Goal: Transaction & Acquisition: Obtain resource

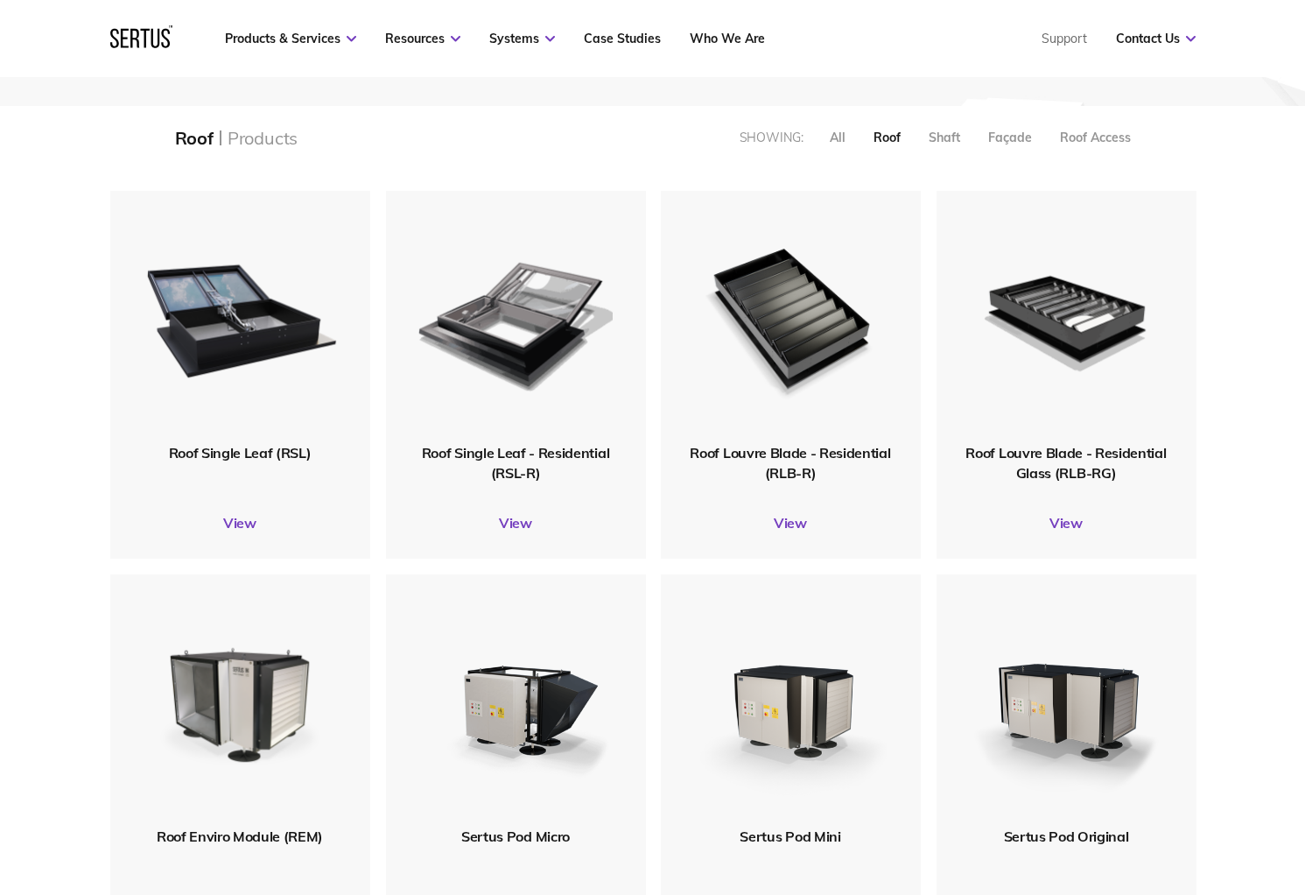
scroll to position [263, 0]
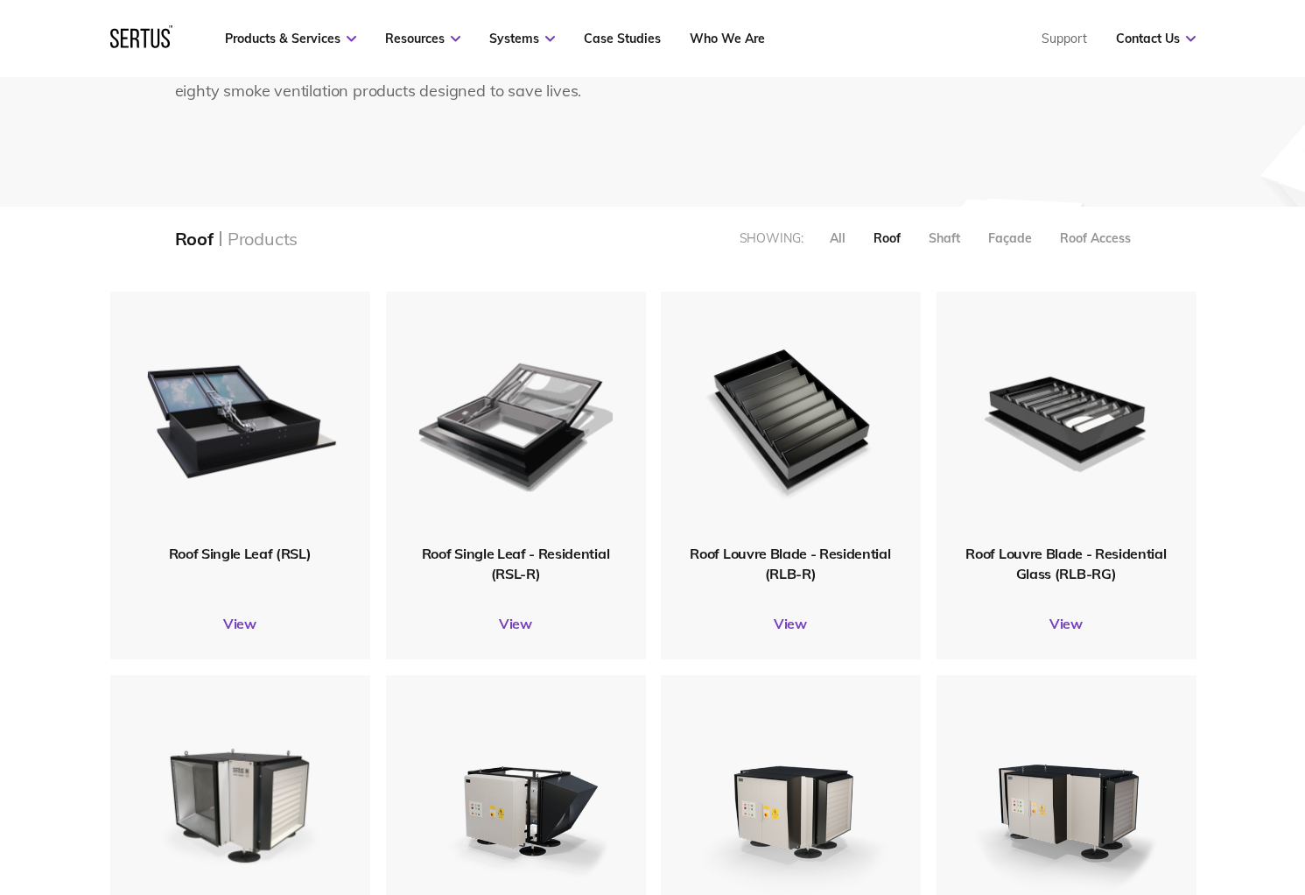
click at [417, 169] on div "We manufacture Our product range. From concept to production line, we’ve built …" at bounding box center [653, 31] width 1026 height 350
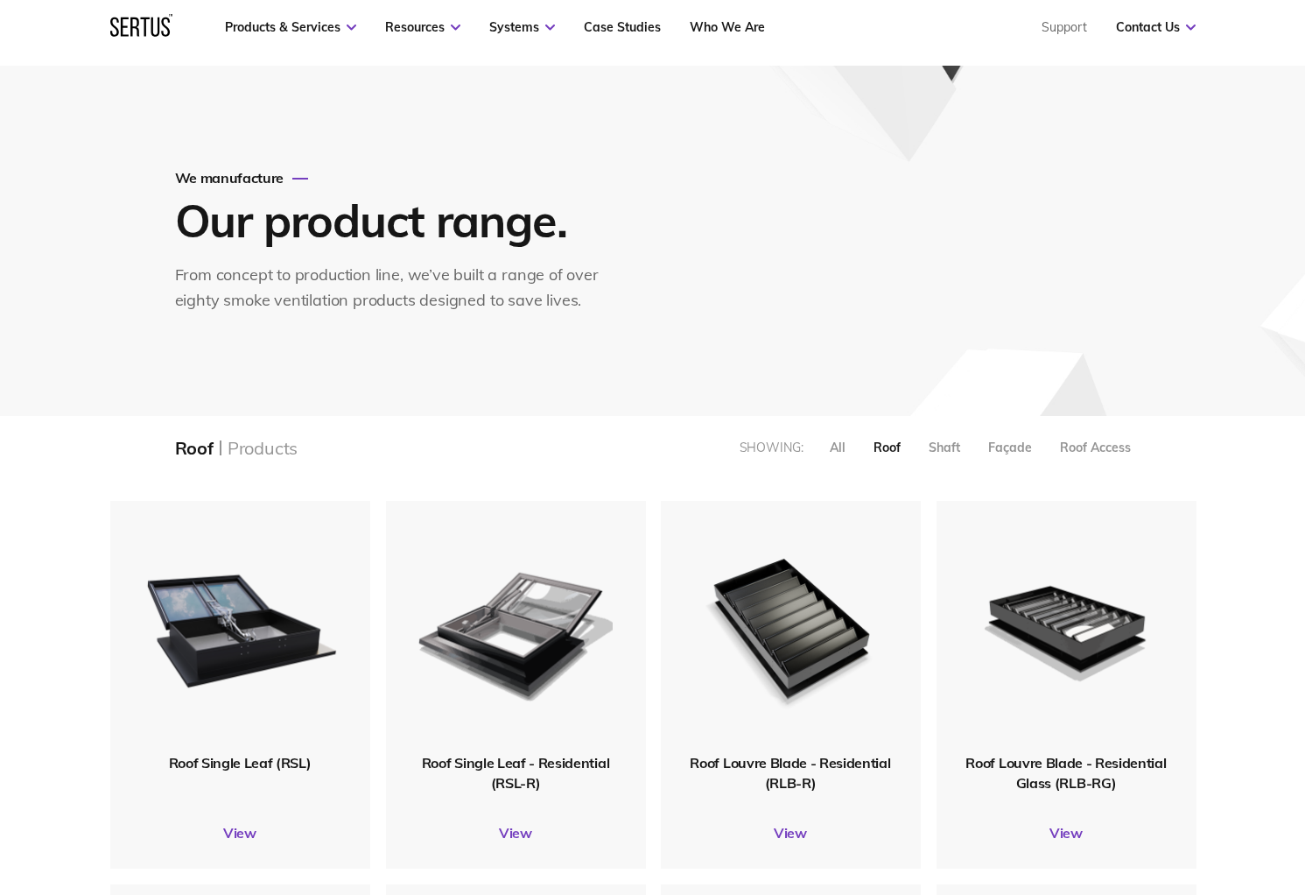
scroll to position [0, 0]
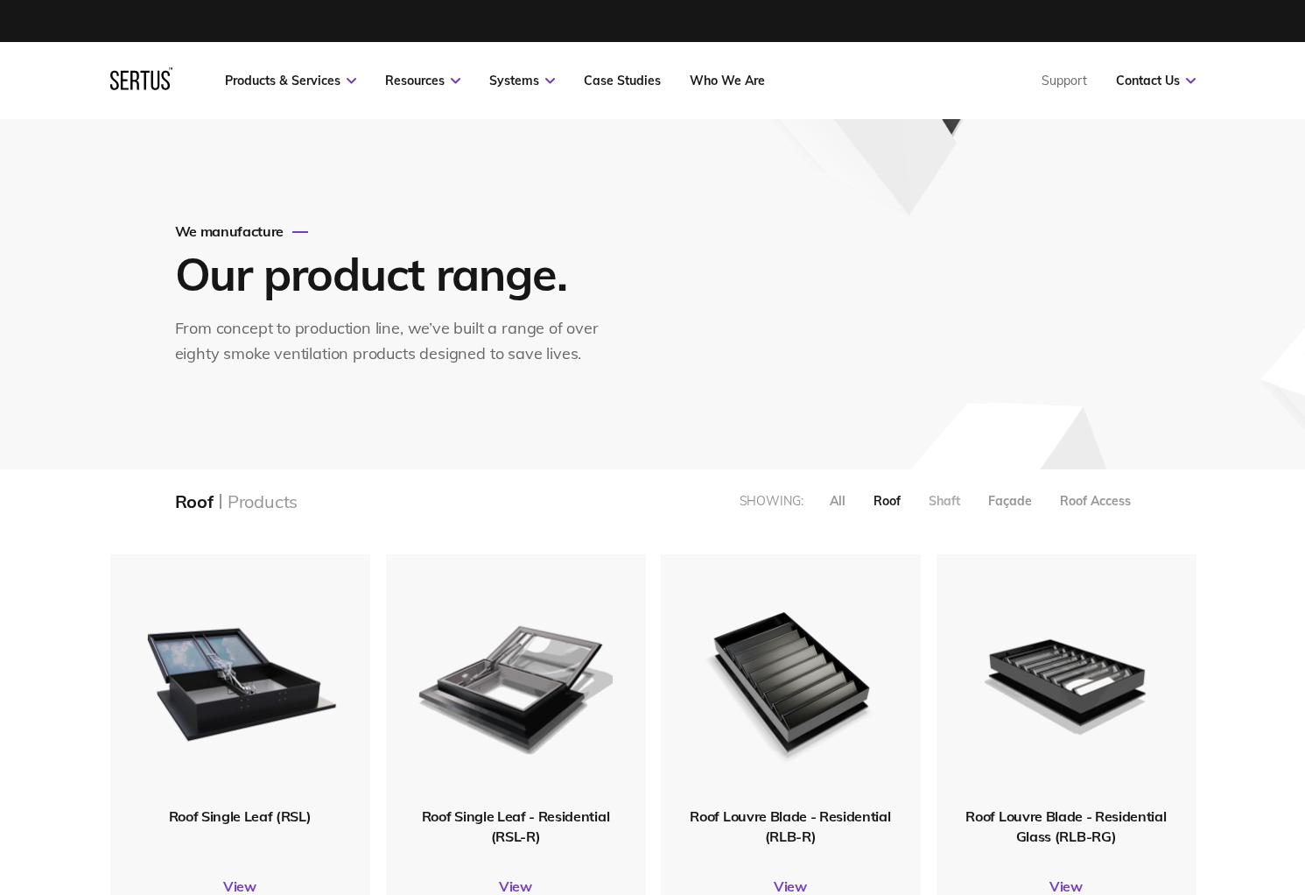
click at [942, 500] on div "Shaft" at bounding box center [945, 501] width 32 height 16
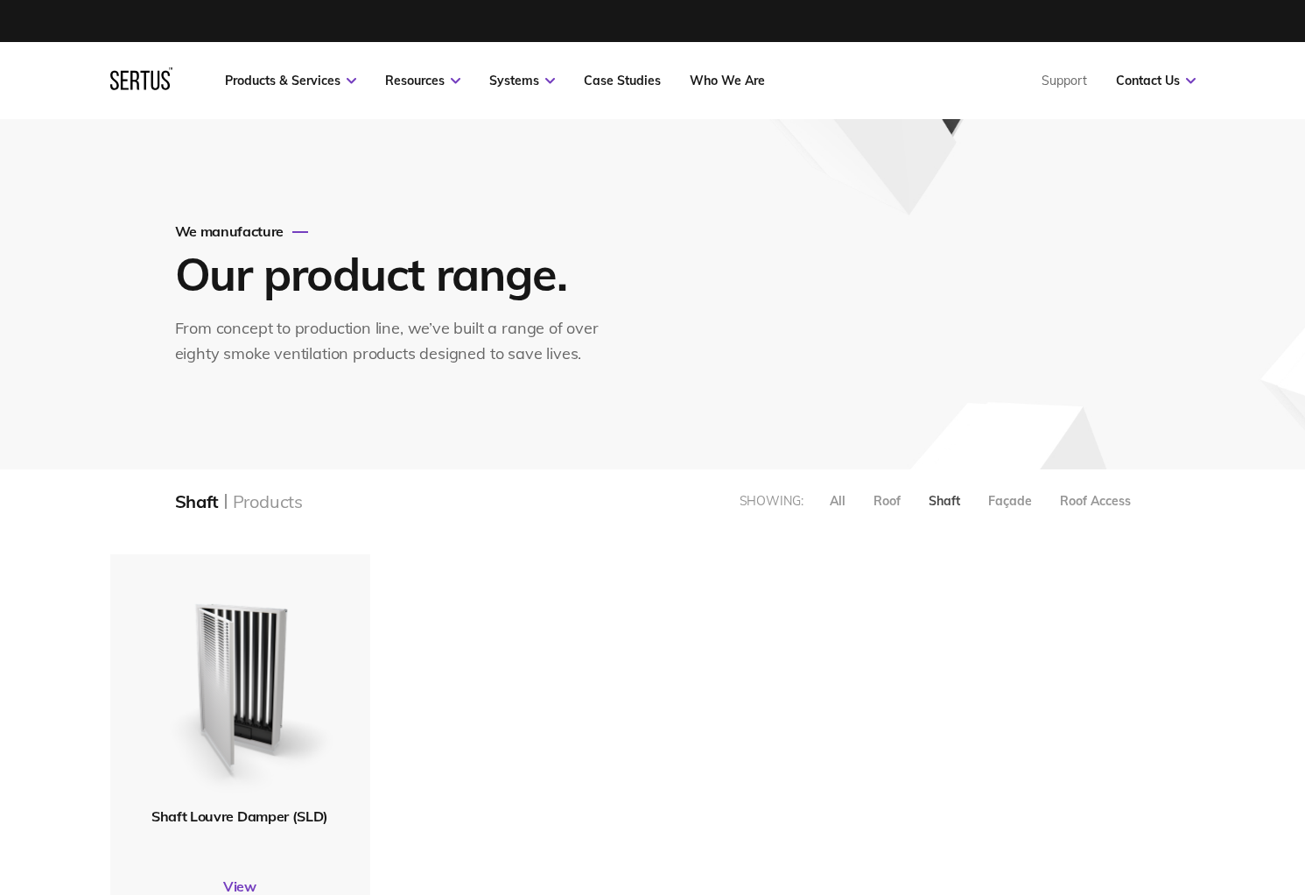
scroll to position [395, 1113]
click at [1013, 501] on div "Façade" at bounding box center [1010, 501] width 44 height 16
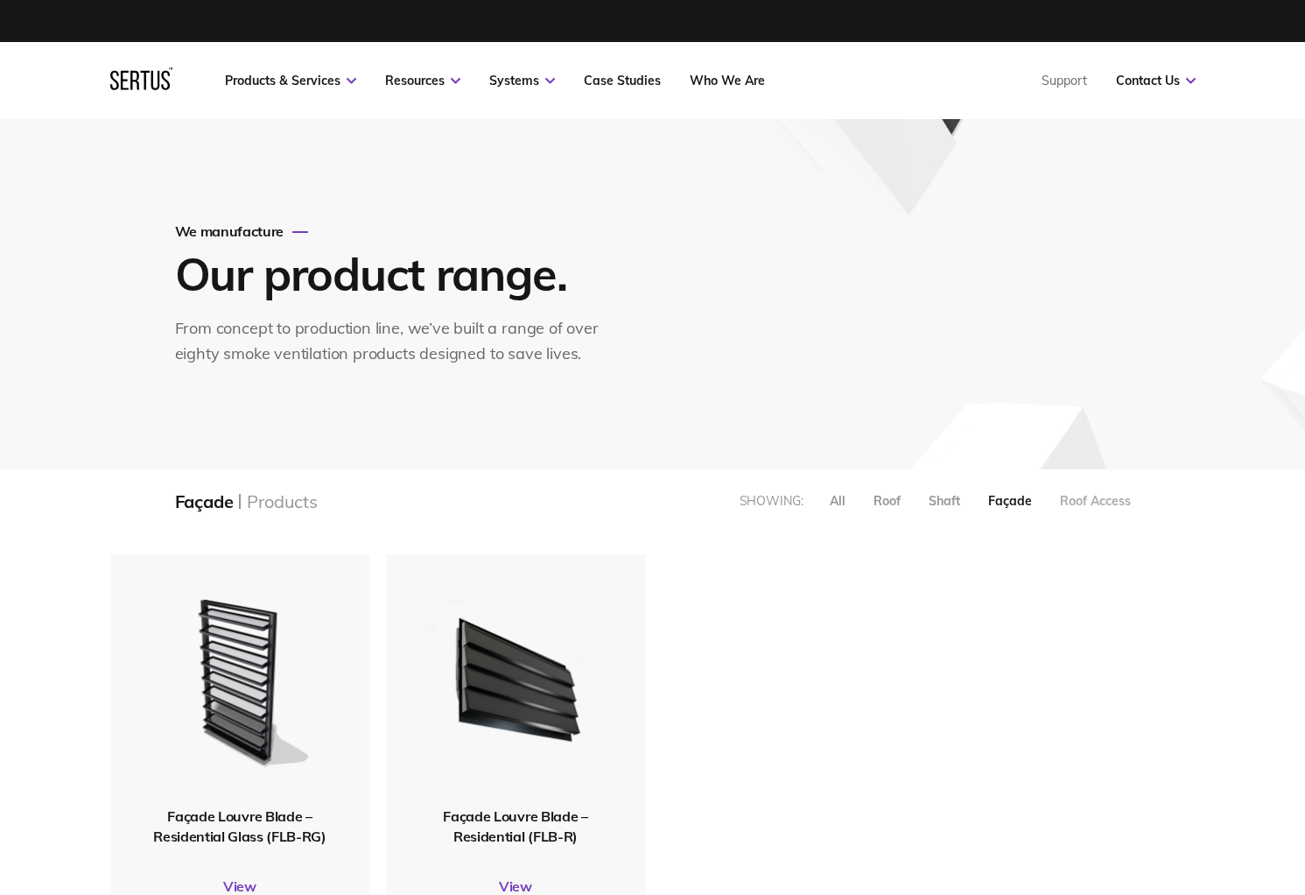
click at [1084, 504] on div "Roof Access" at bounding box center [1095, 501] width 71 height 16
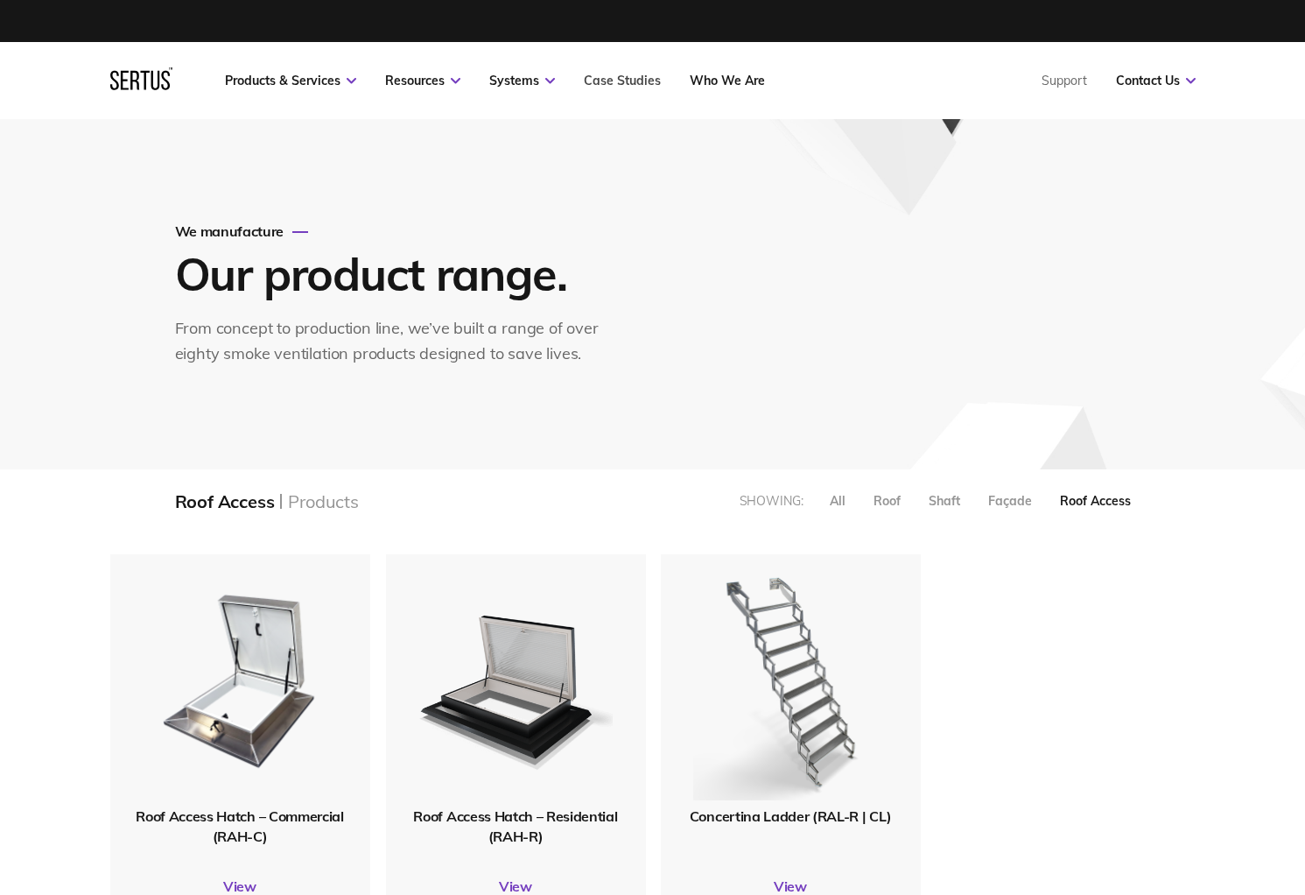
click at [602, 88] on link "Case Studies" at bounding box center [622, 81] width 77 height 16
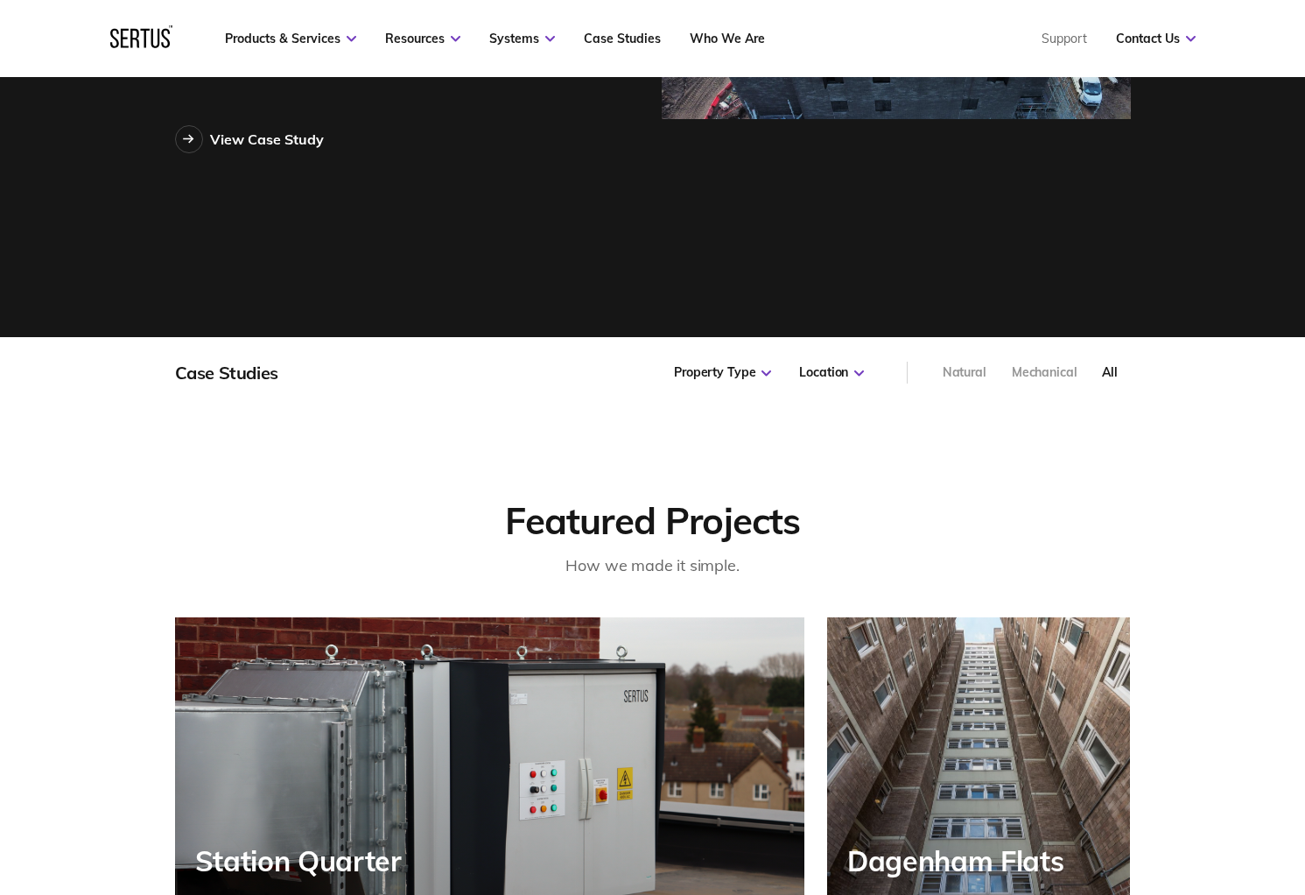
scroll to position [525, 0]
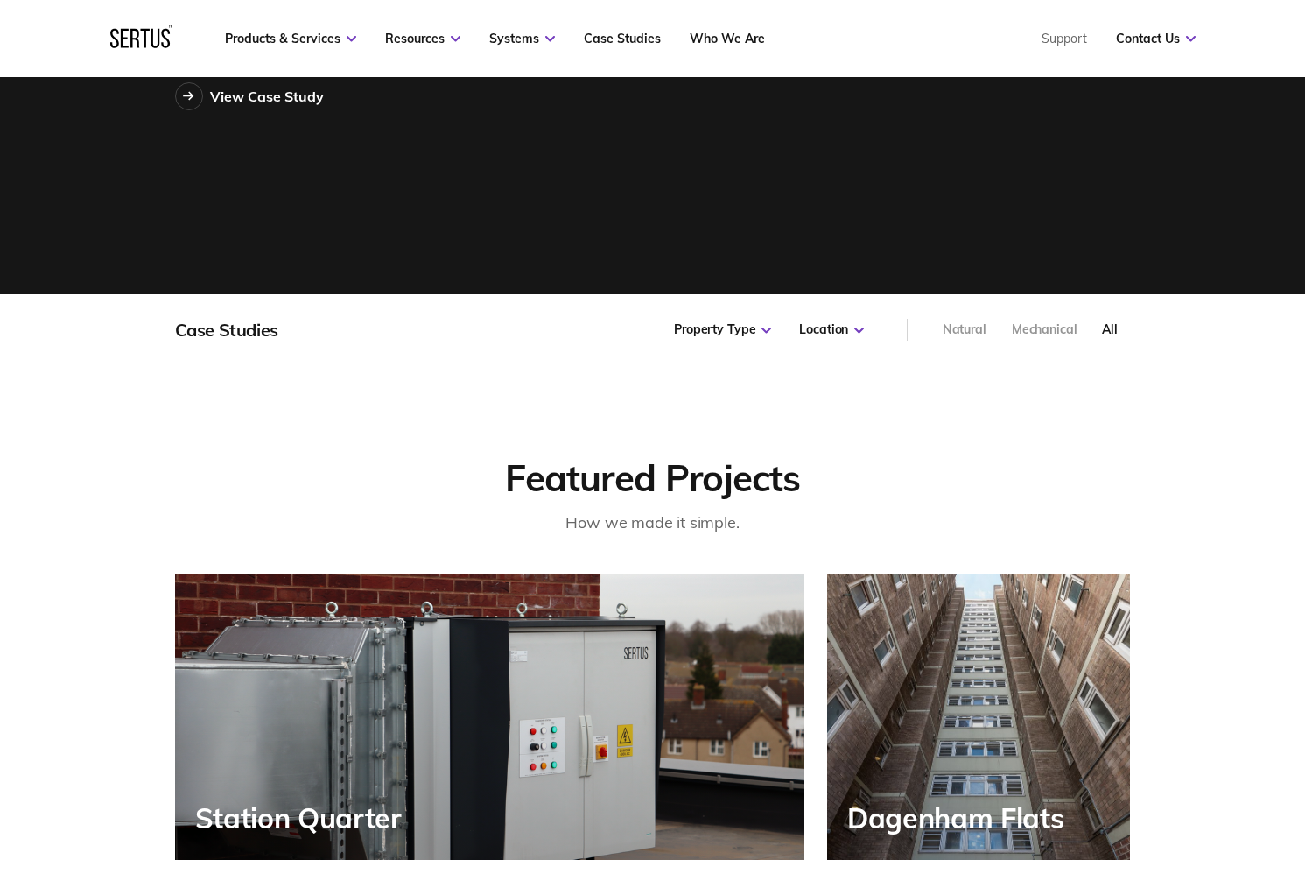
click at [1064, 326] on div "Mechanical" at bounding box center [1045, 330] width 66 height 18
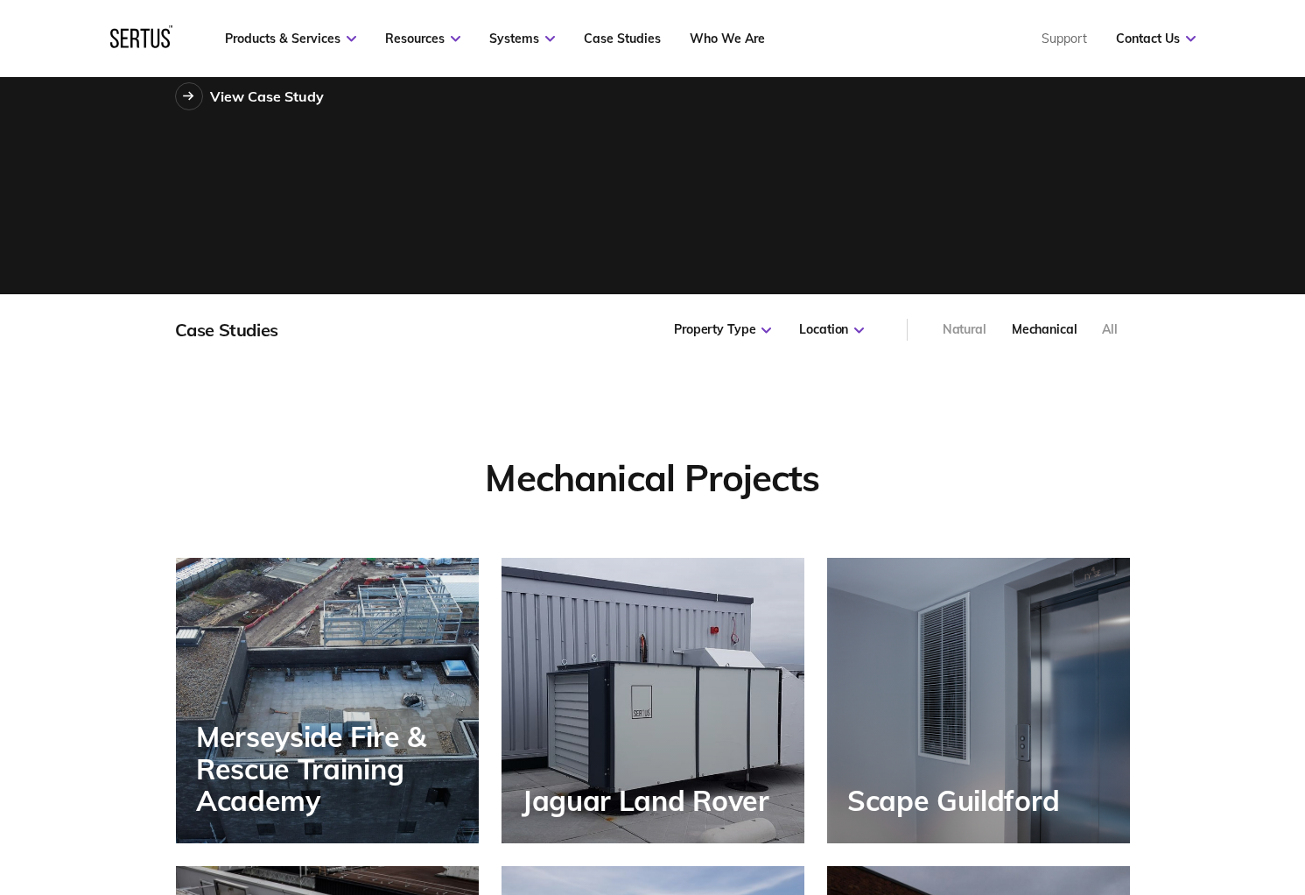
scroll to position [0, 0]
click at [956, 332] on div "Natural" at bounding box center [965, 330] width 44 height 18
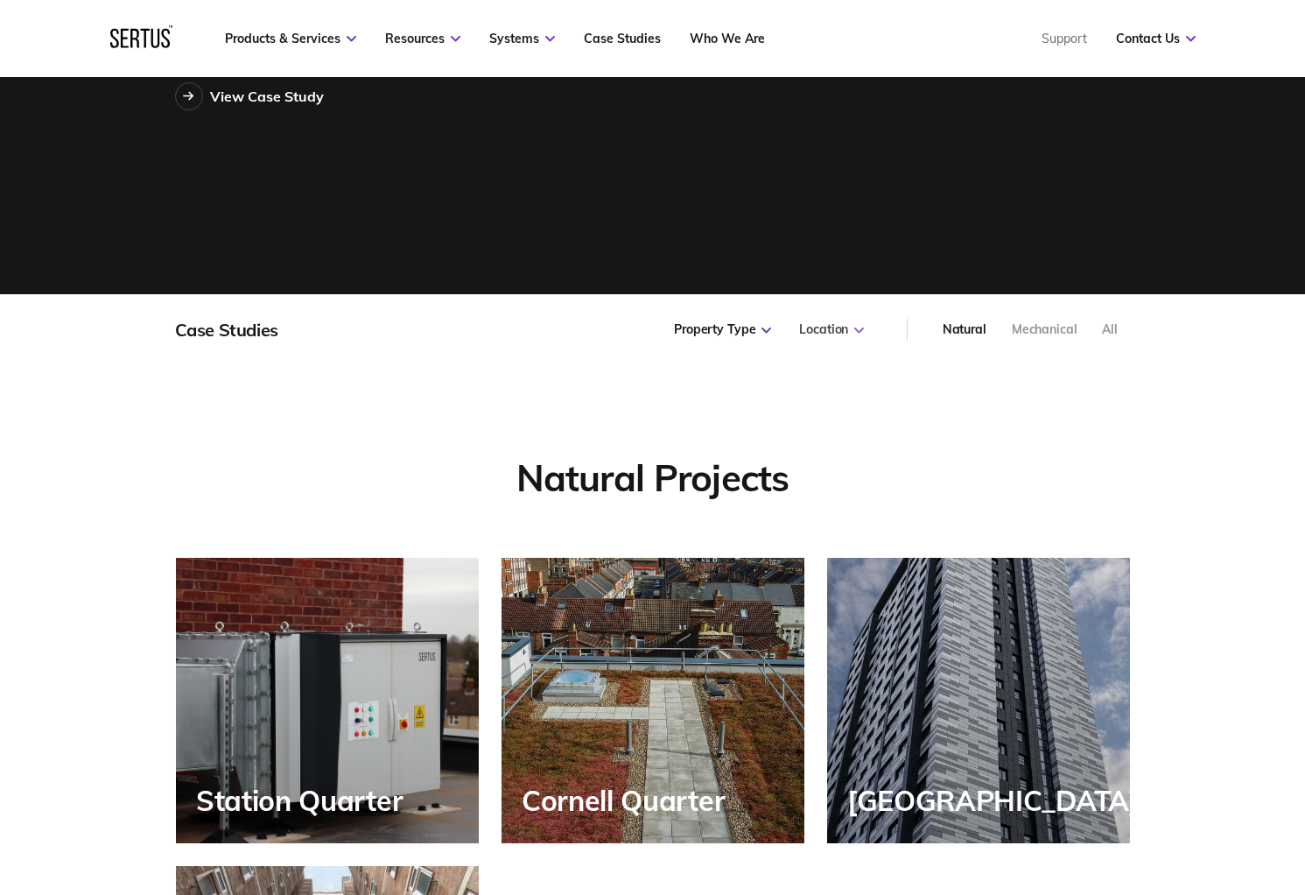
click at [856, 334] on div "Location" at bounding box center [831, 330] width 65 height 18
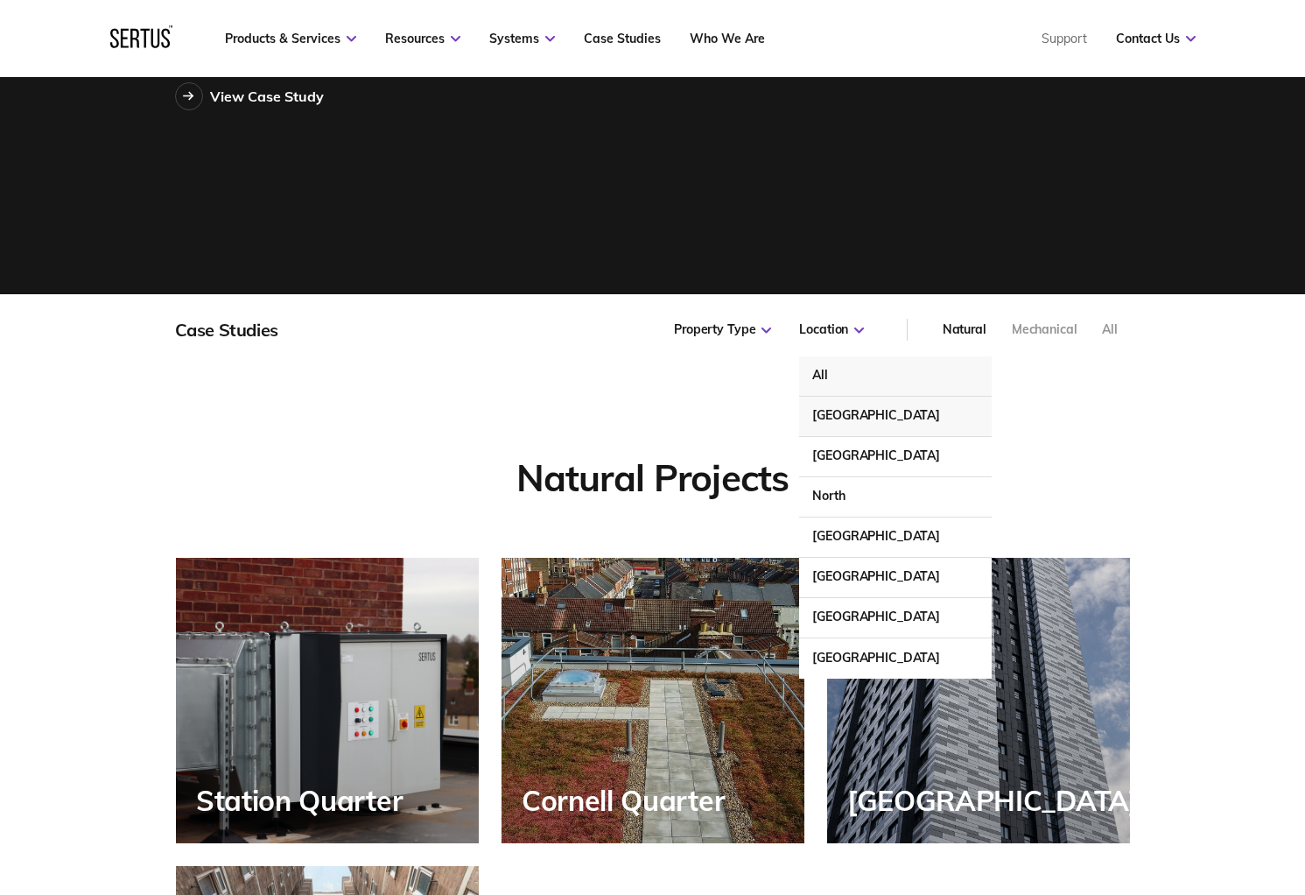
click at [861, 406] on div "North East" at bounding box center [895, 417] width 193 height 40
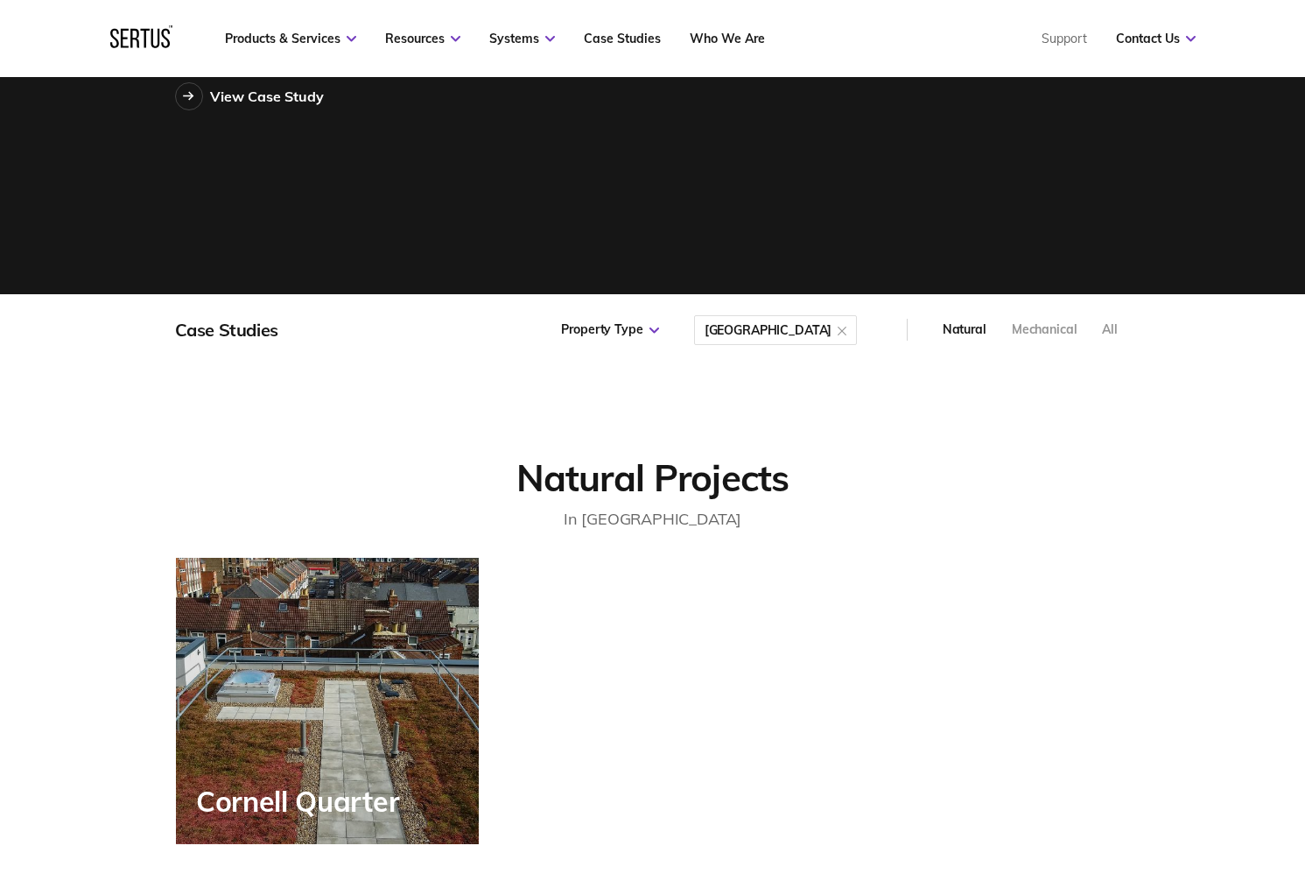
click at [838, 322] on div at bounding box center [842, 330] width 9 height 18
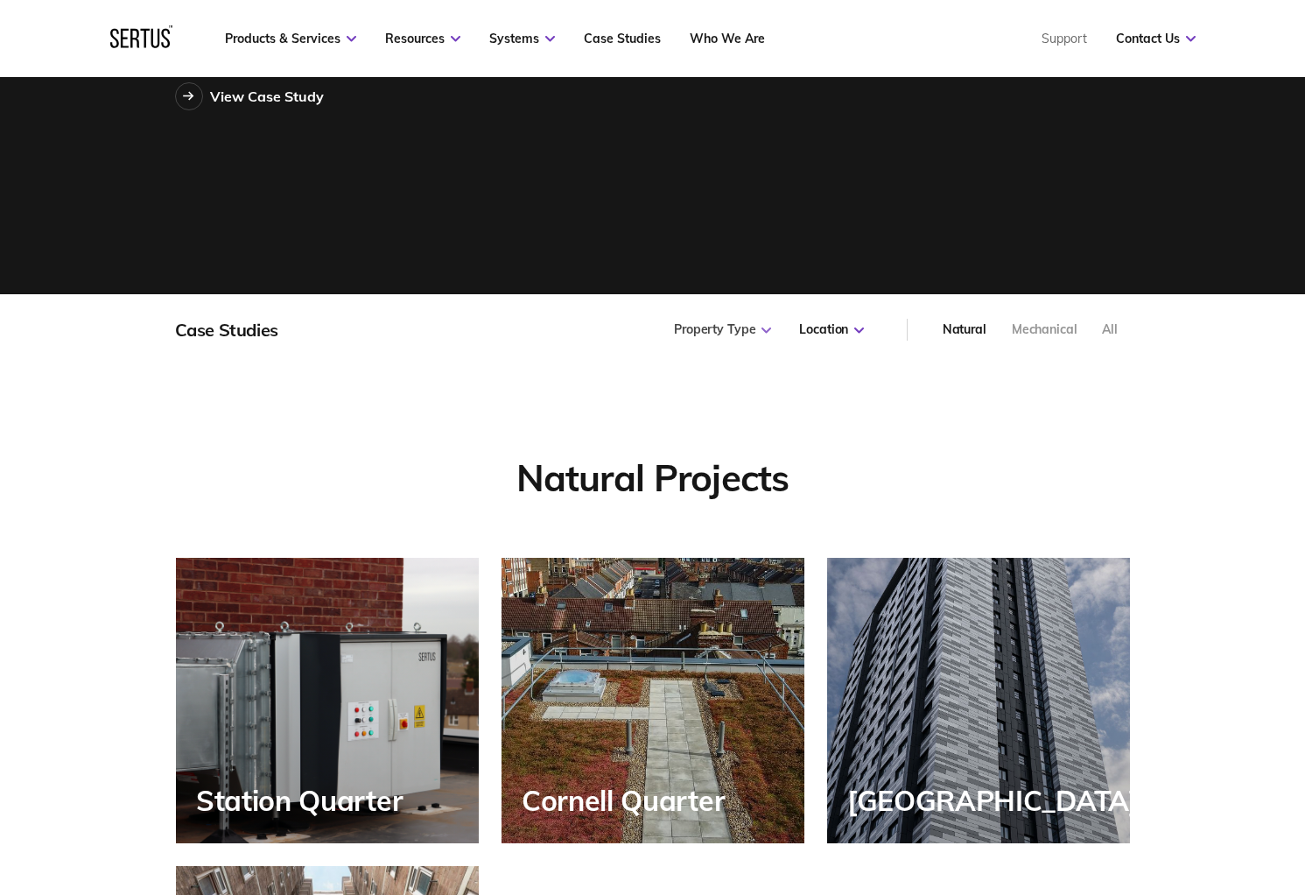
click at [708, 322] on div "Property Type" at bounding box center [722, 330] width 97 height 18
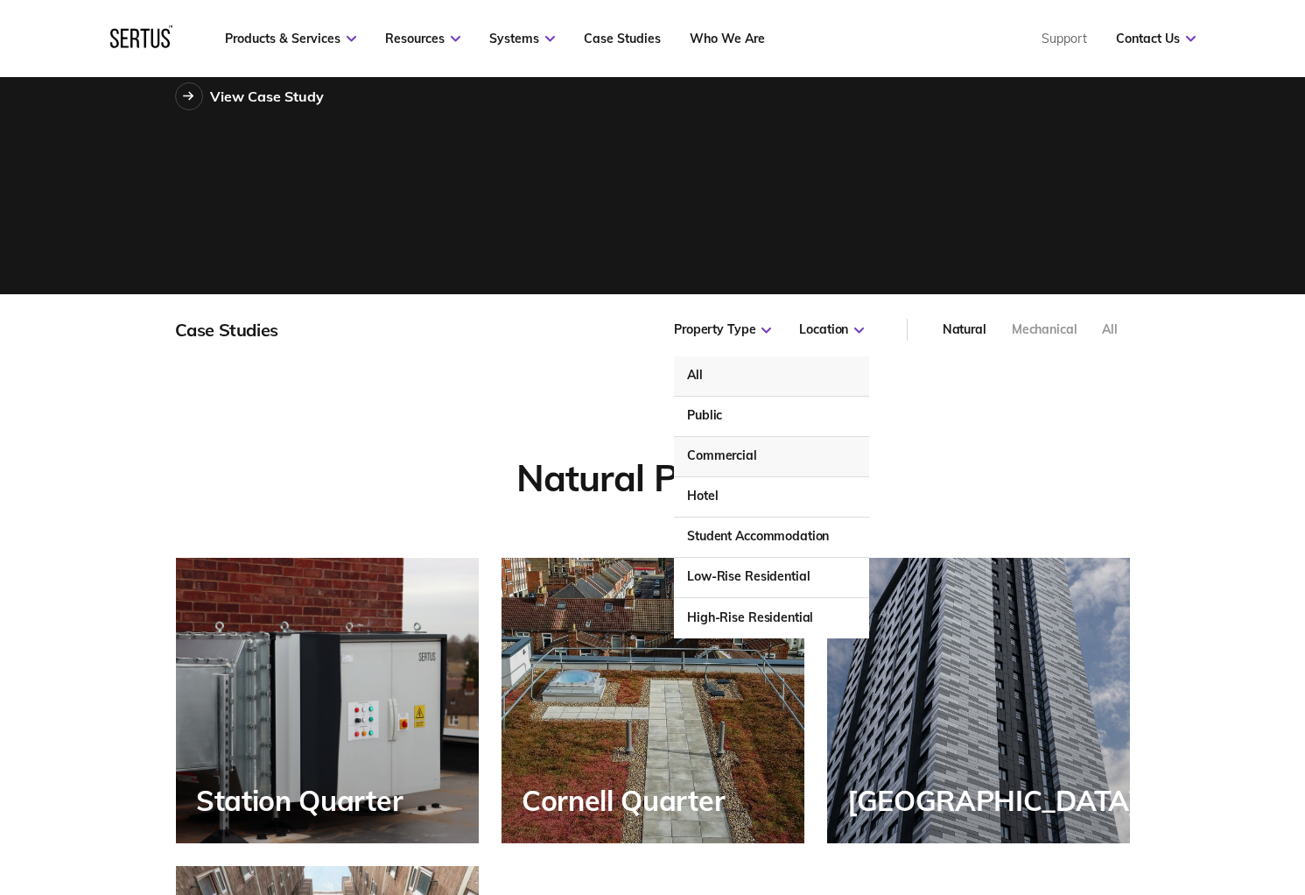
click at [722, 442] on div "Commercial" at bounding box center [771, 457] width 194 height 40
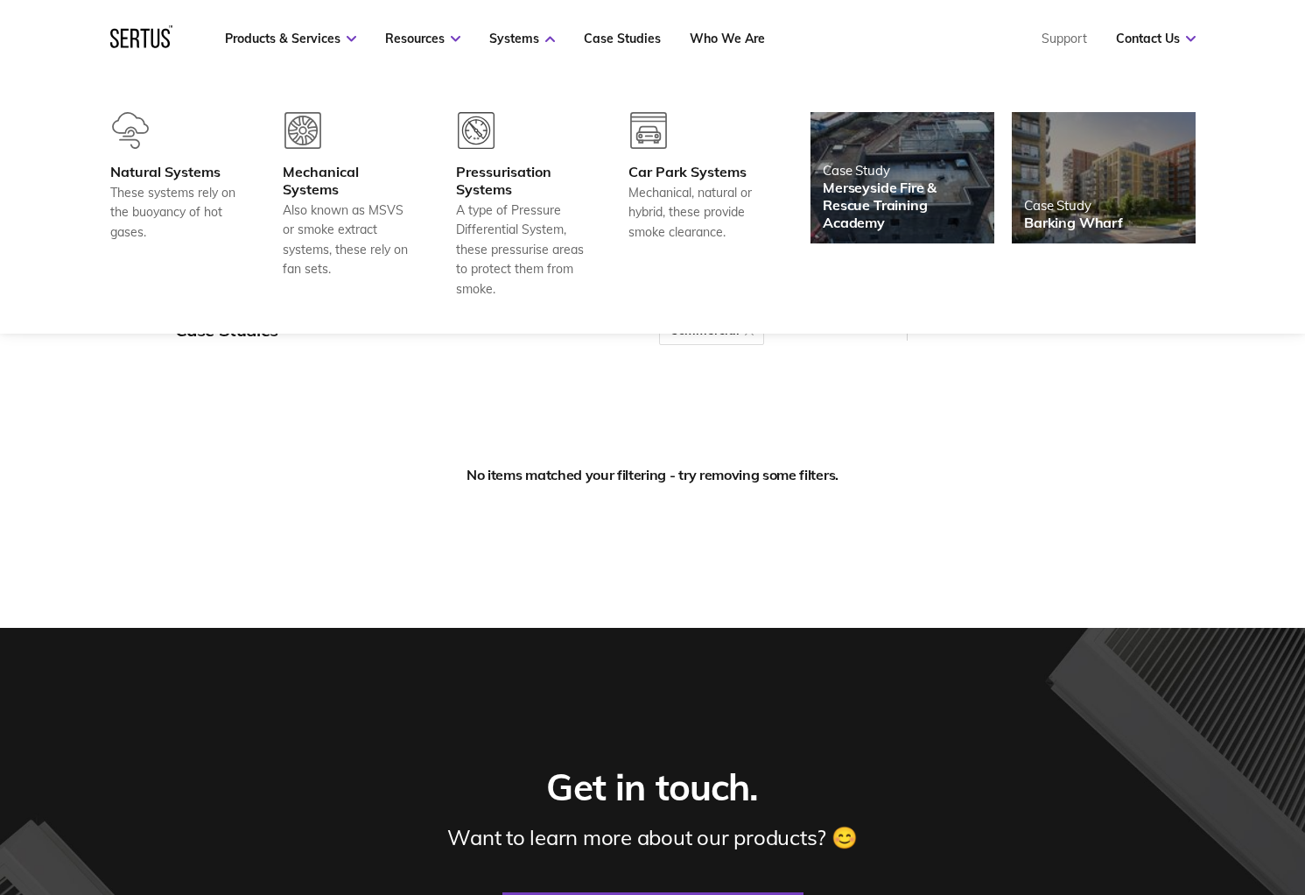
click at [451, 163] on div "Natural Systems These systems rely on the buoyancy of hot gases. Mechanical Sys…" at bounding box center [434, 205] width 648 height 186
click at [472, 165] on div "Pressurisation Systems" at bounding box center [521, 180] width 130 height 35
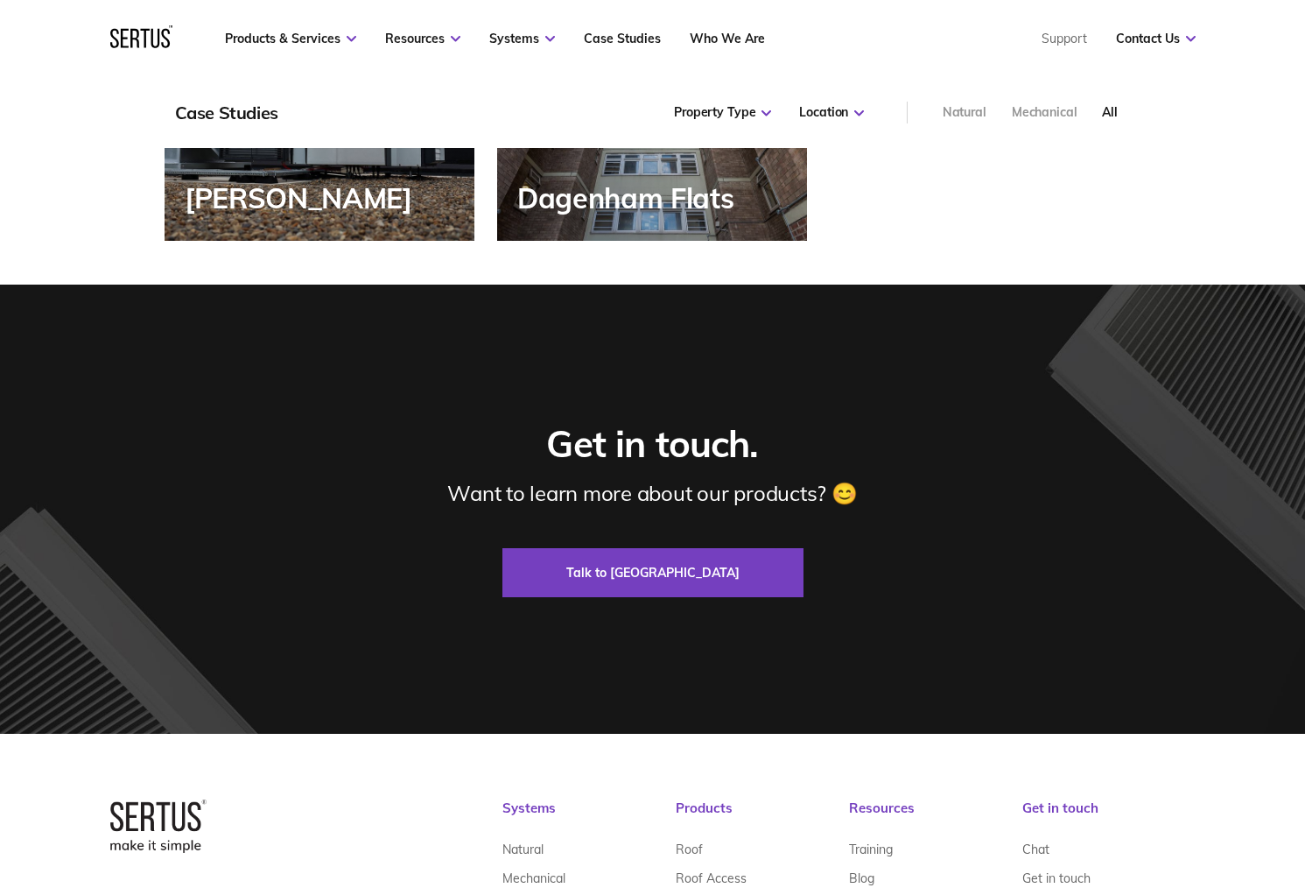
scroll to position [2918, 0]
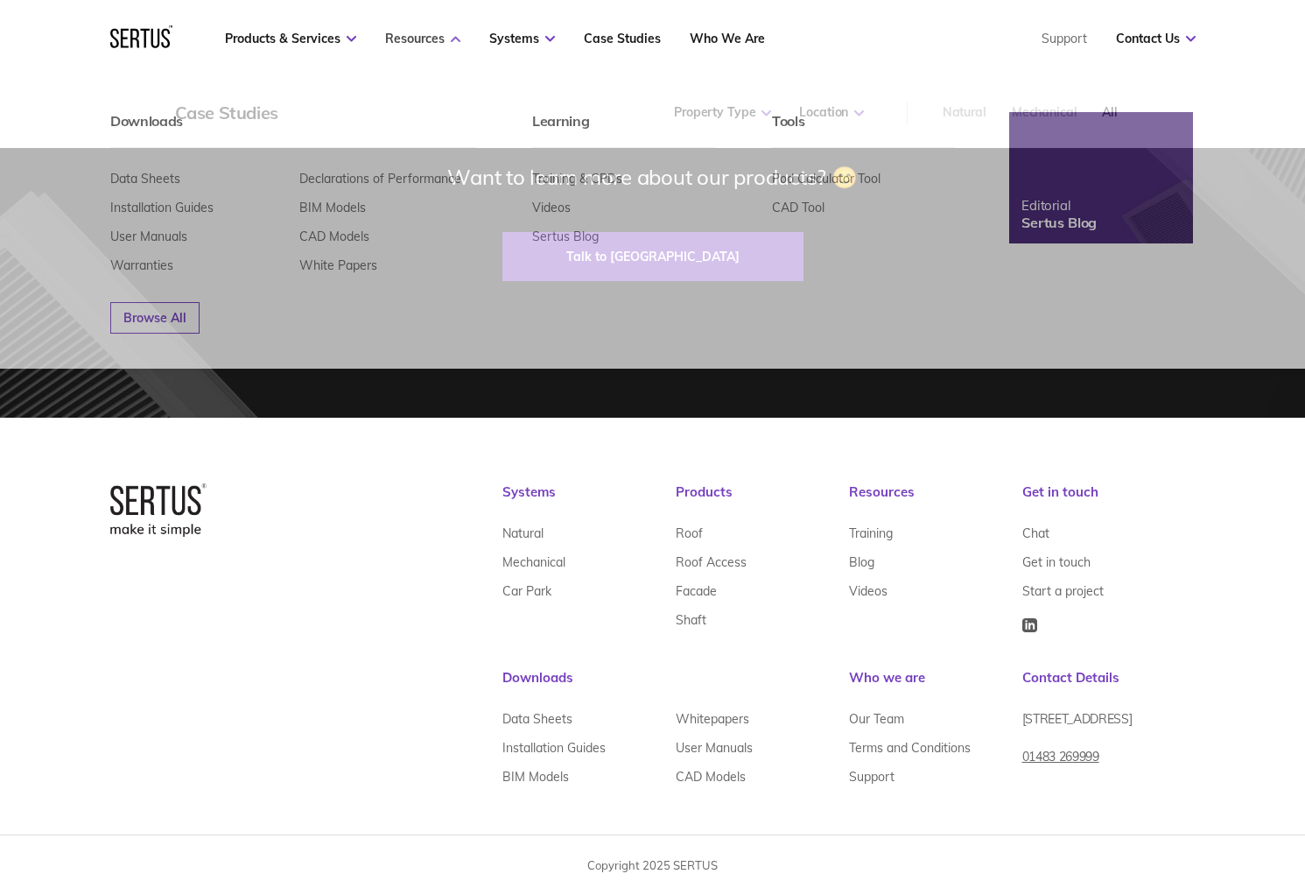
click at [403, 38] on link "Resources" at bounding box center [422, 39] width 75 height 16
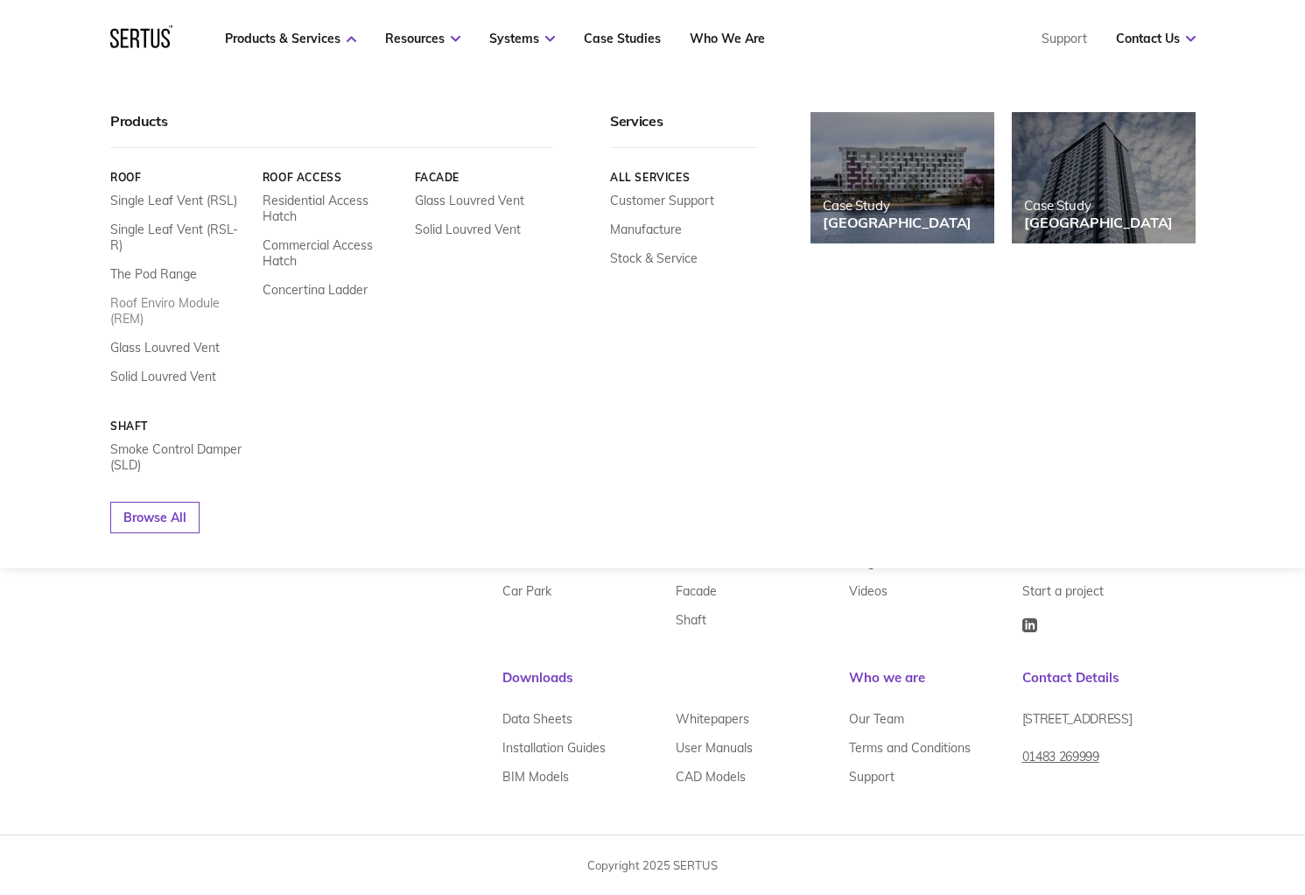
click at [157, 295] on link "Roof Enviro Module (REM)" at bounding box center [179, 311] width 139 height 32
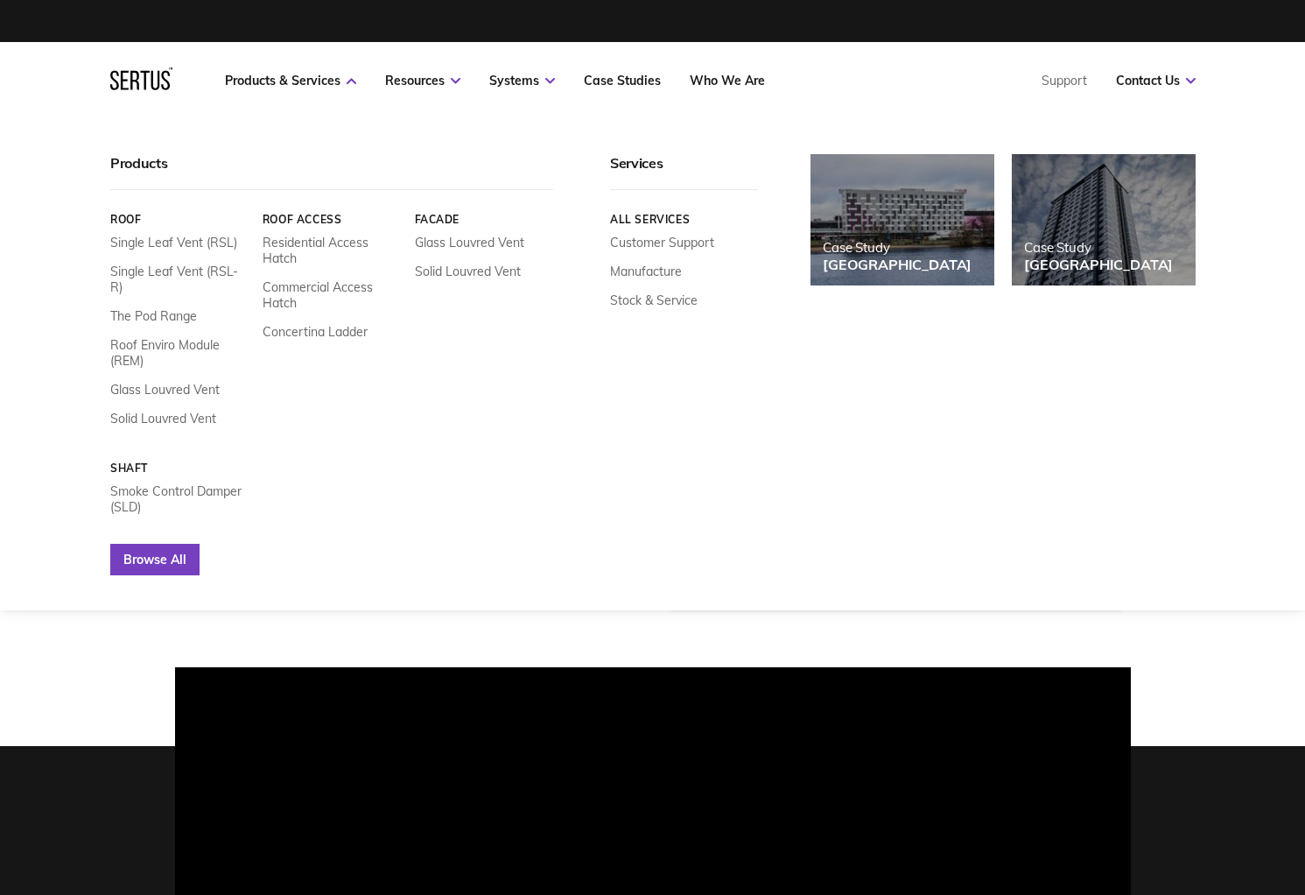
click at [179, 552] on link "Browse All" at bounding box center [154, 560] width 89 height 32
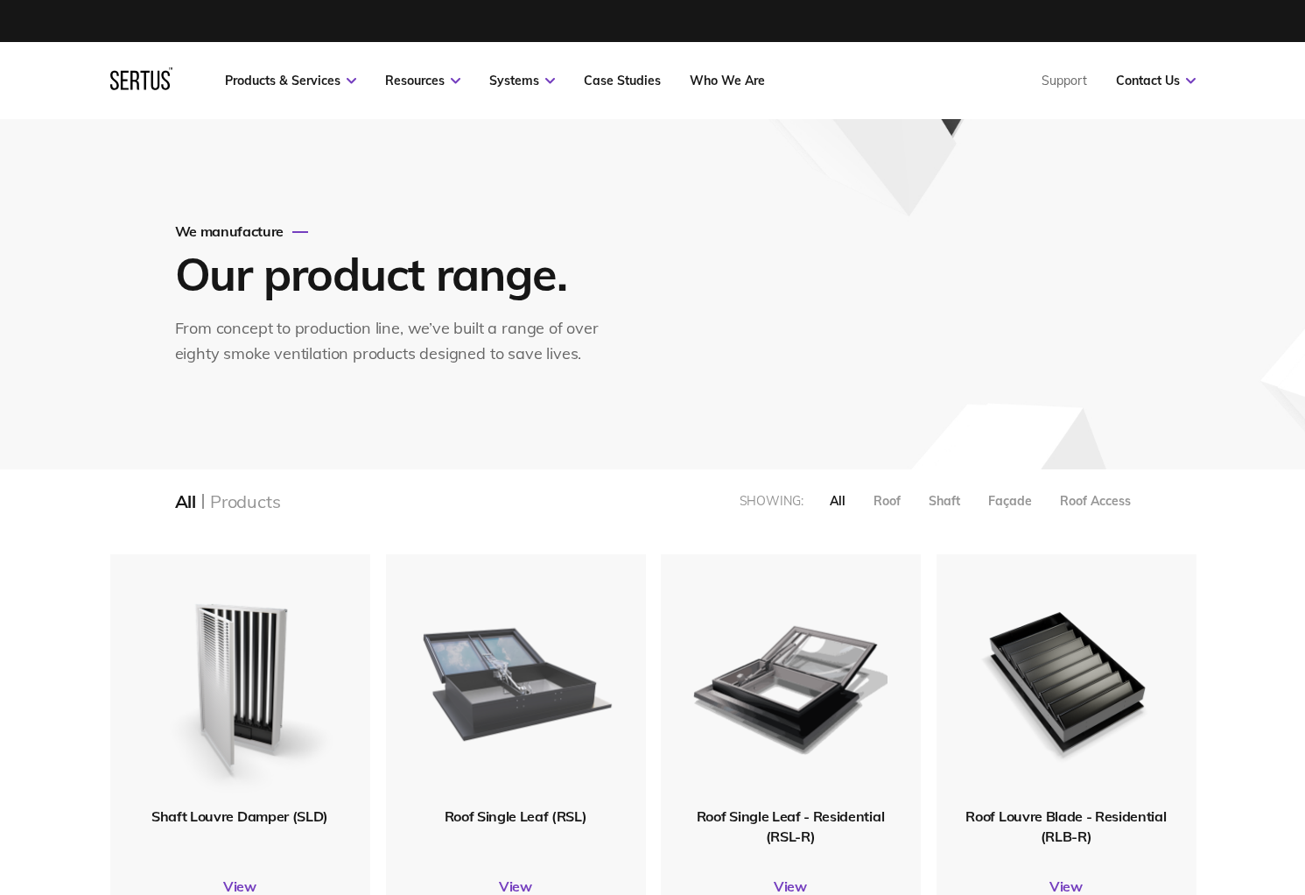
scroll to position [263, 0]
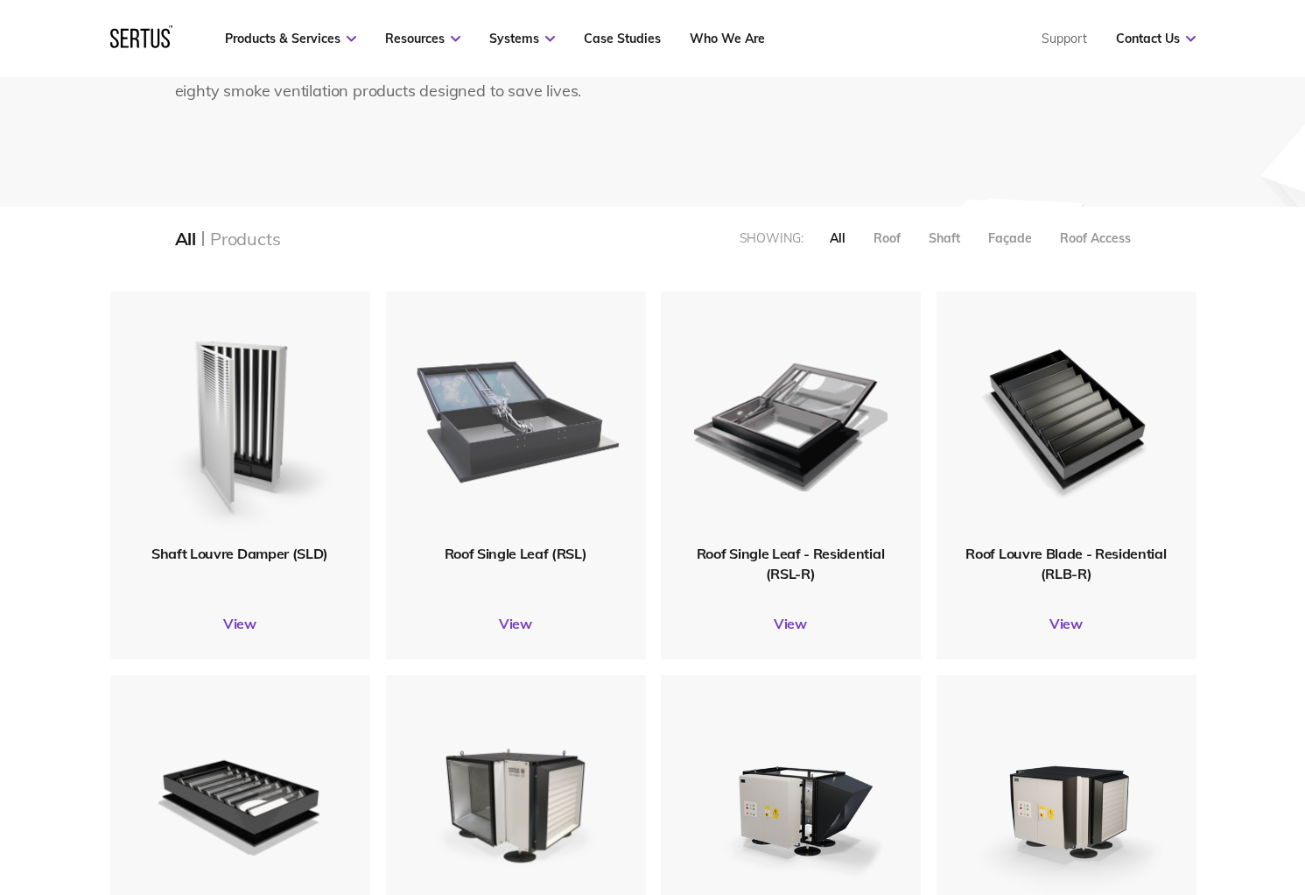
click at [542, 487] on img at bounding box center [515, 417] width 209 height 257
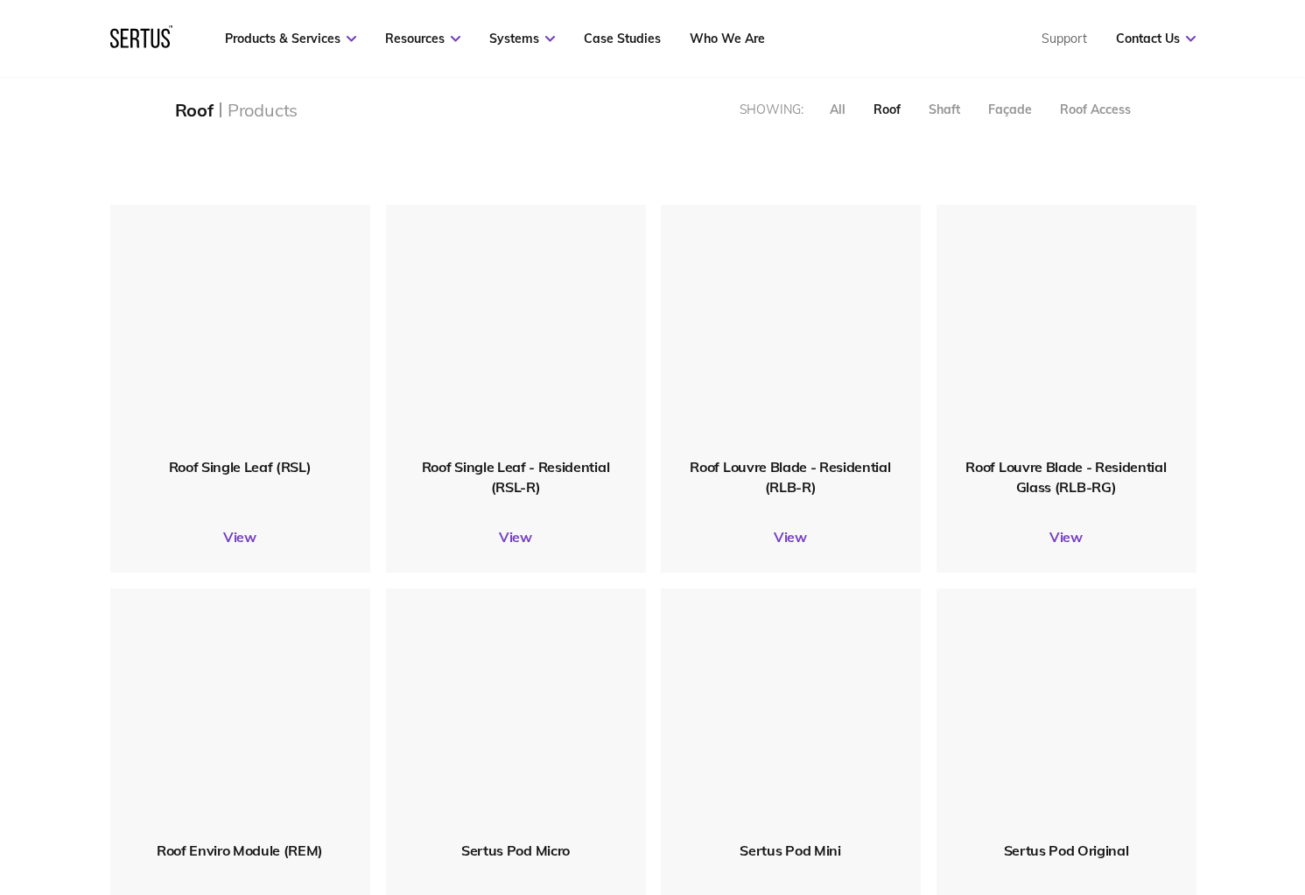
scroll to position [438, 0]
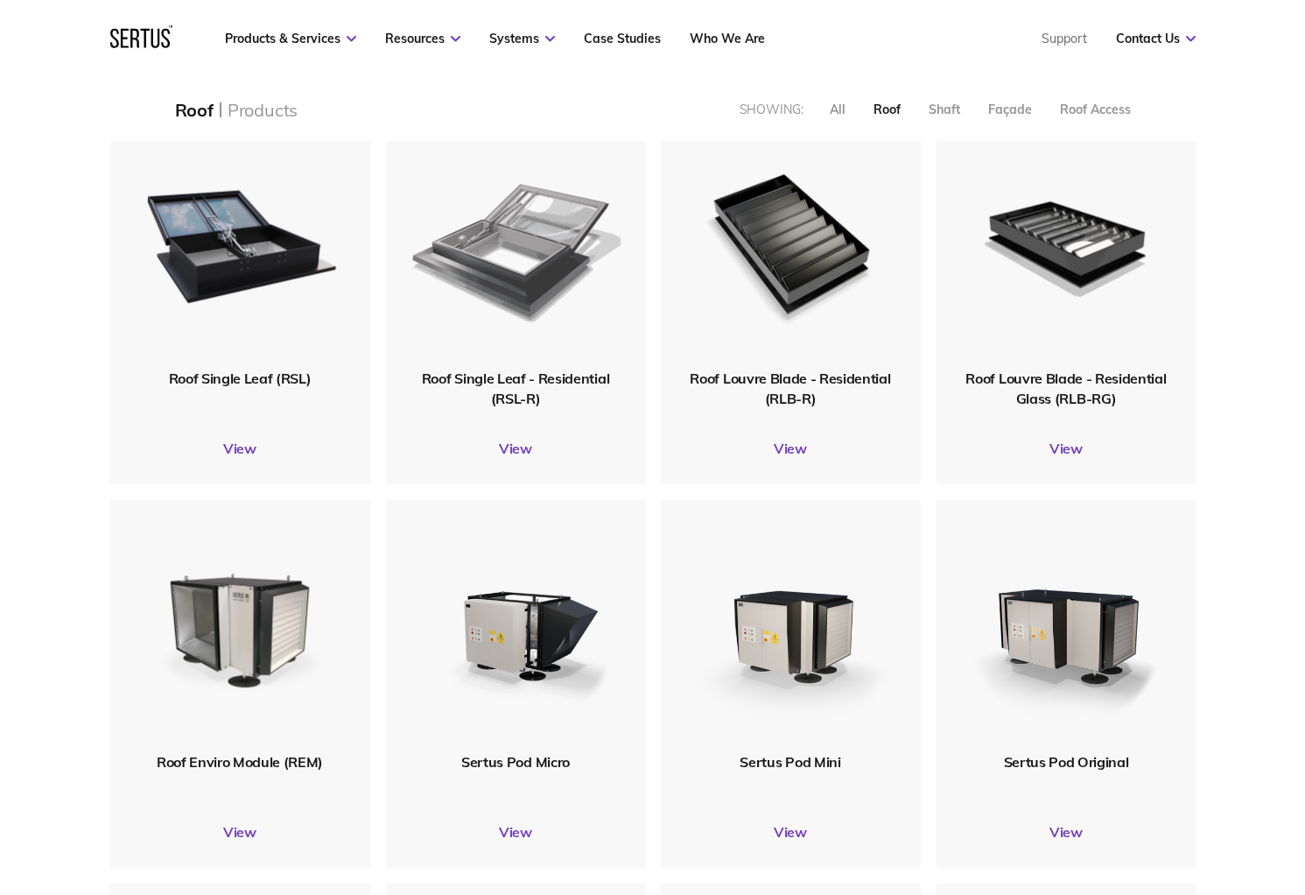
click at [540, 279] on img at bounding box center [515, 242] width 209 height 257
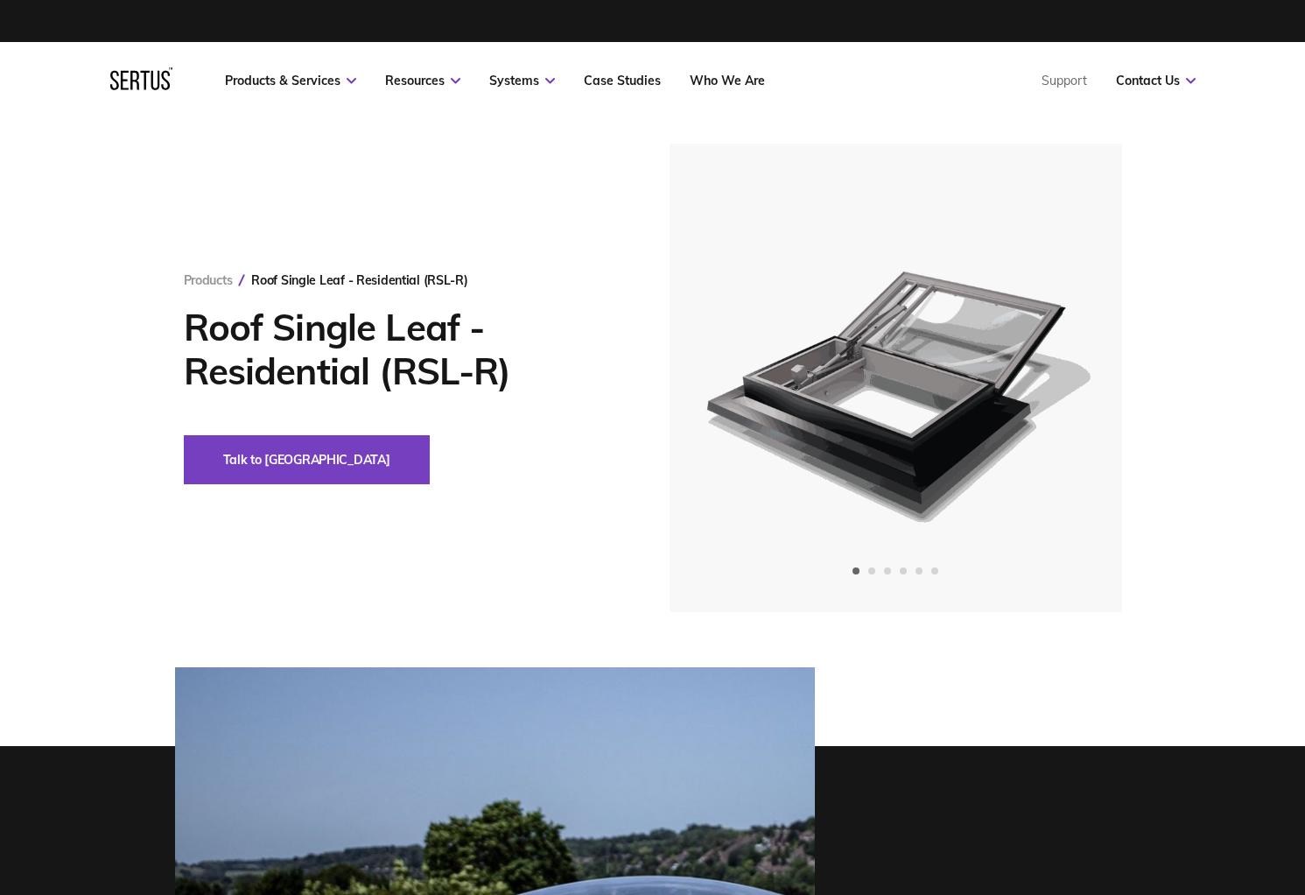
click at [231, 342] on h1 "Roof Single Leaf - Residential (RSL-R)" at bounding box center [400, 350] width 433 height 88
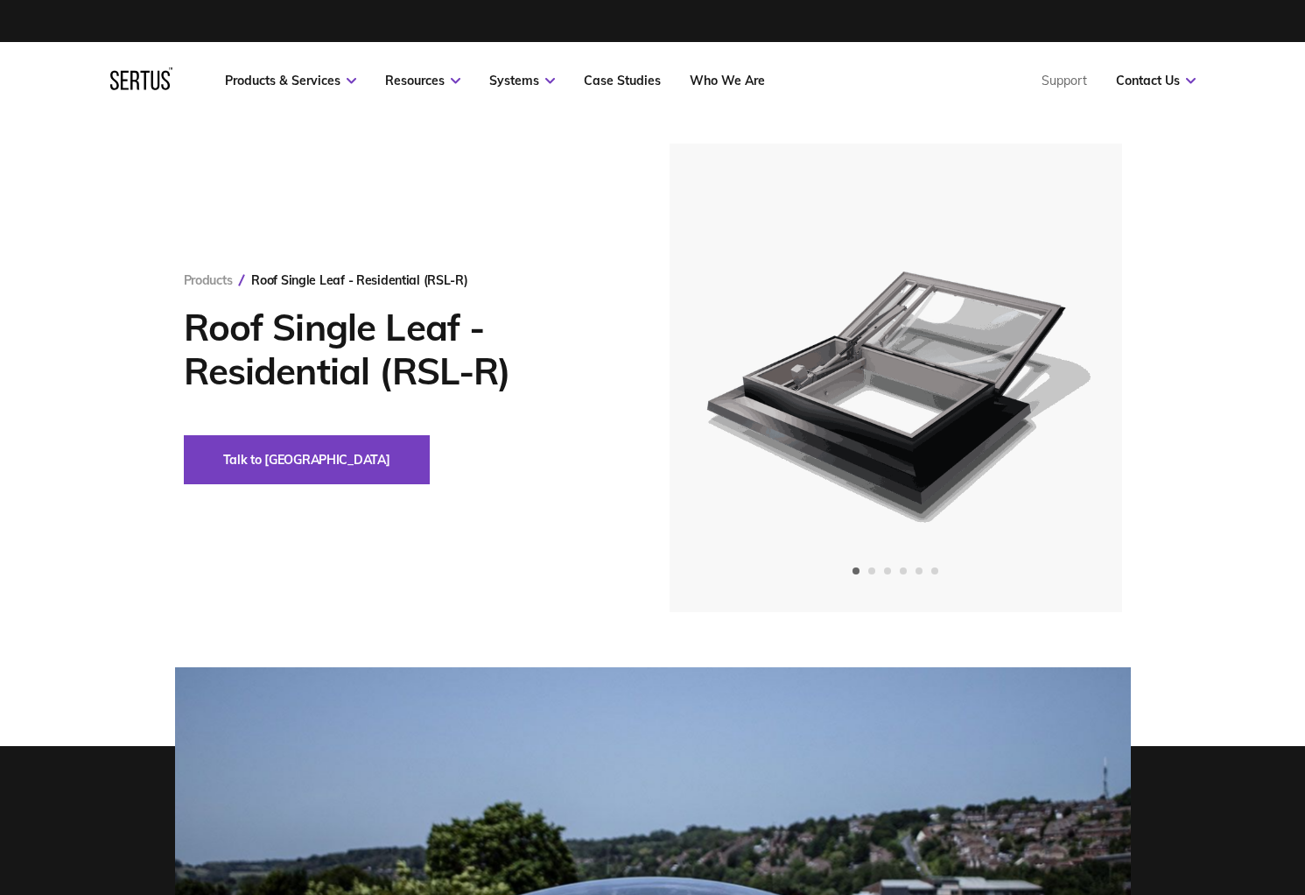
click at [231, 342] on h1 "Roof Single Leaf - Residential (RSL-R)" at bounding box center [400, 350] width 433 height 88
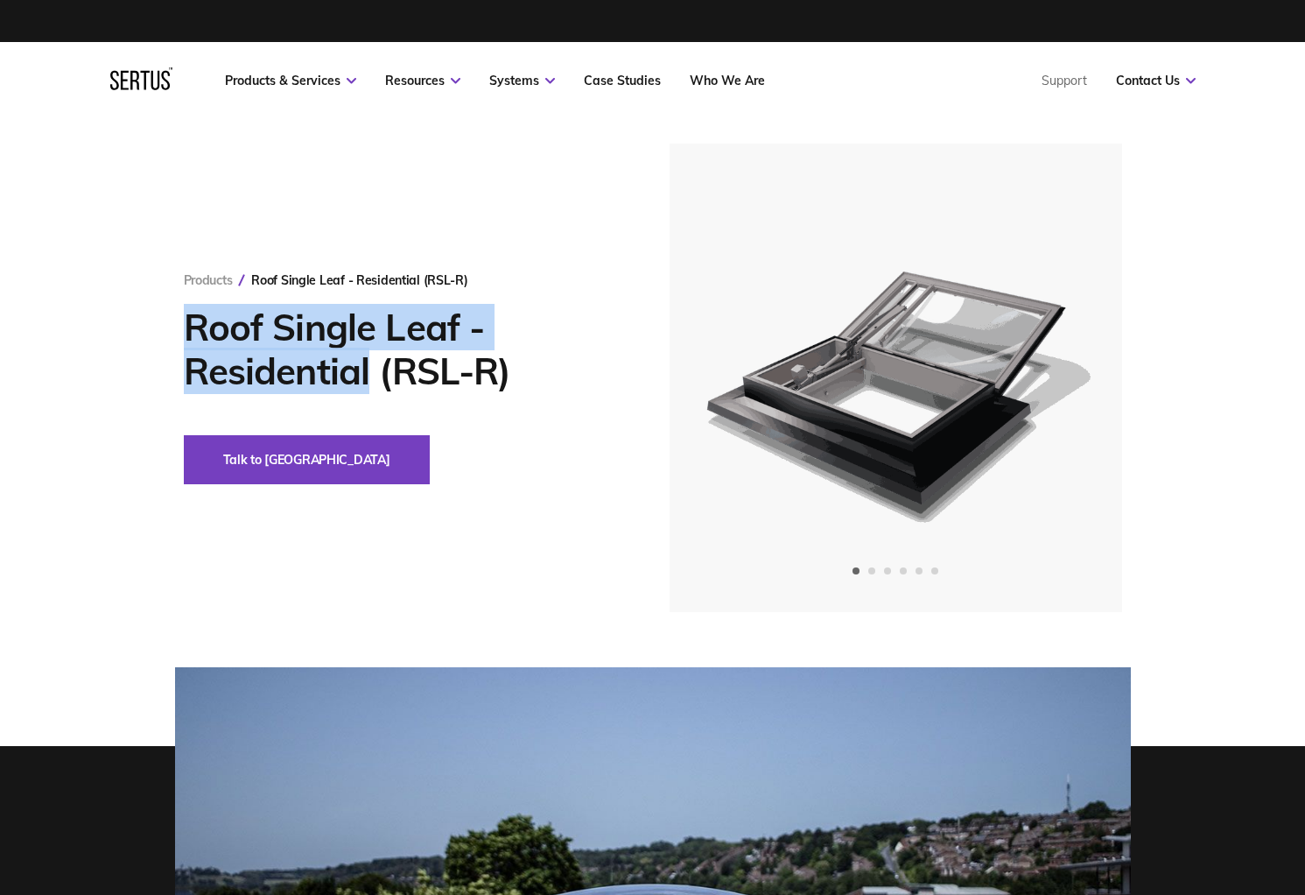
click at [335, 362] on h1 "Roof Single Leaf - Residential (RSL-R)" at bounding box center [400, 350] width 433 height 88
copy h1 "Roof Single Leaf - Residential"
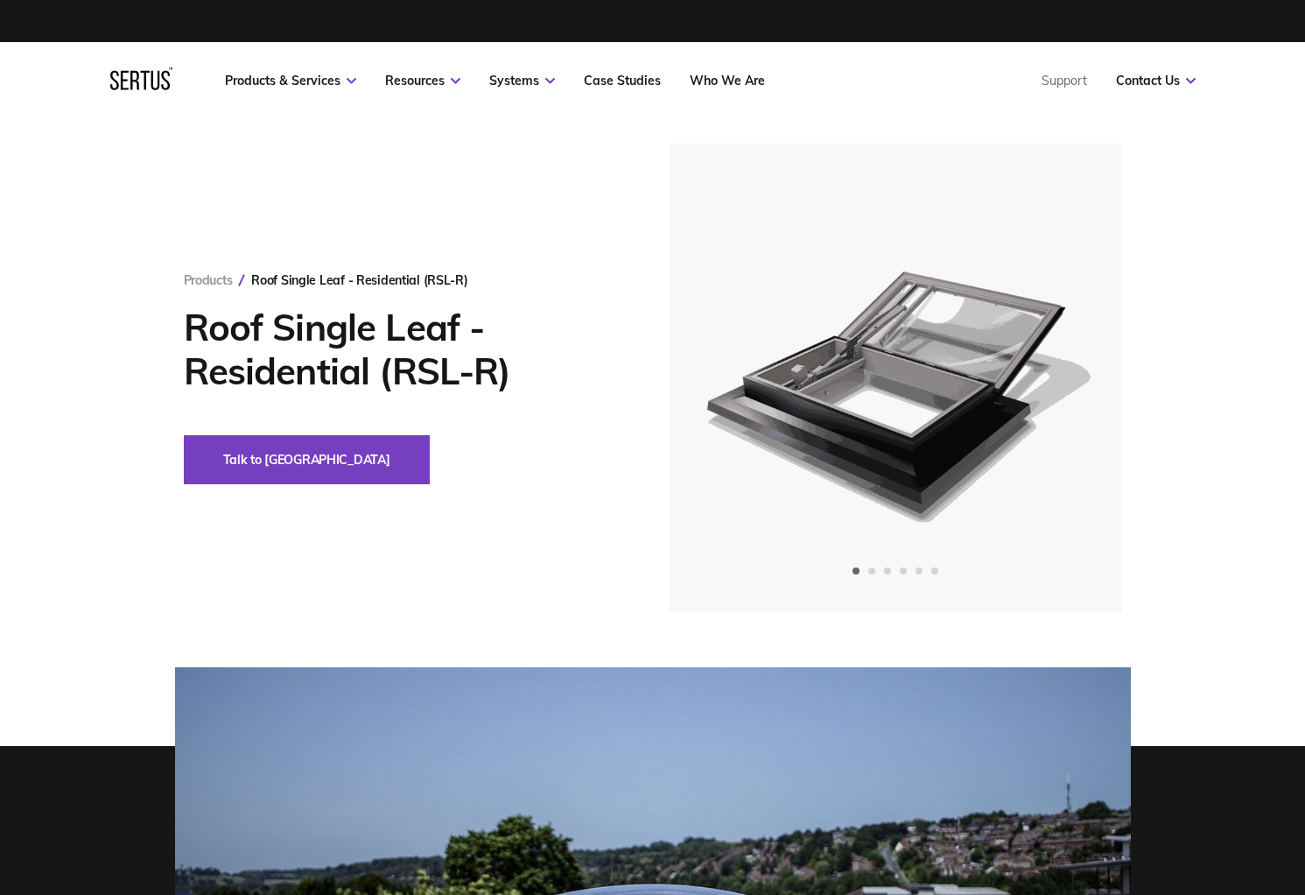
click at [63, 271] on div "Products Roof Single Leaf - Residential (RSL-R) Roof Single Leaf - Residential …" at bounding box center [652, 378] width 1305 height 468
click at [45, 244] on div "Products Roof Single Leaf - Residential (RSL-R) Roof Single Leaf - Residential …" at bounding box center [652, 378] width 1305 height 468
click at [41, 310] on div "Products Roof Single Leaf - Residential (RSL-R) Roof Single Leaf - Residential …" at bounding box center [652, 378] width 1305 height 468
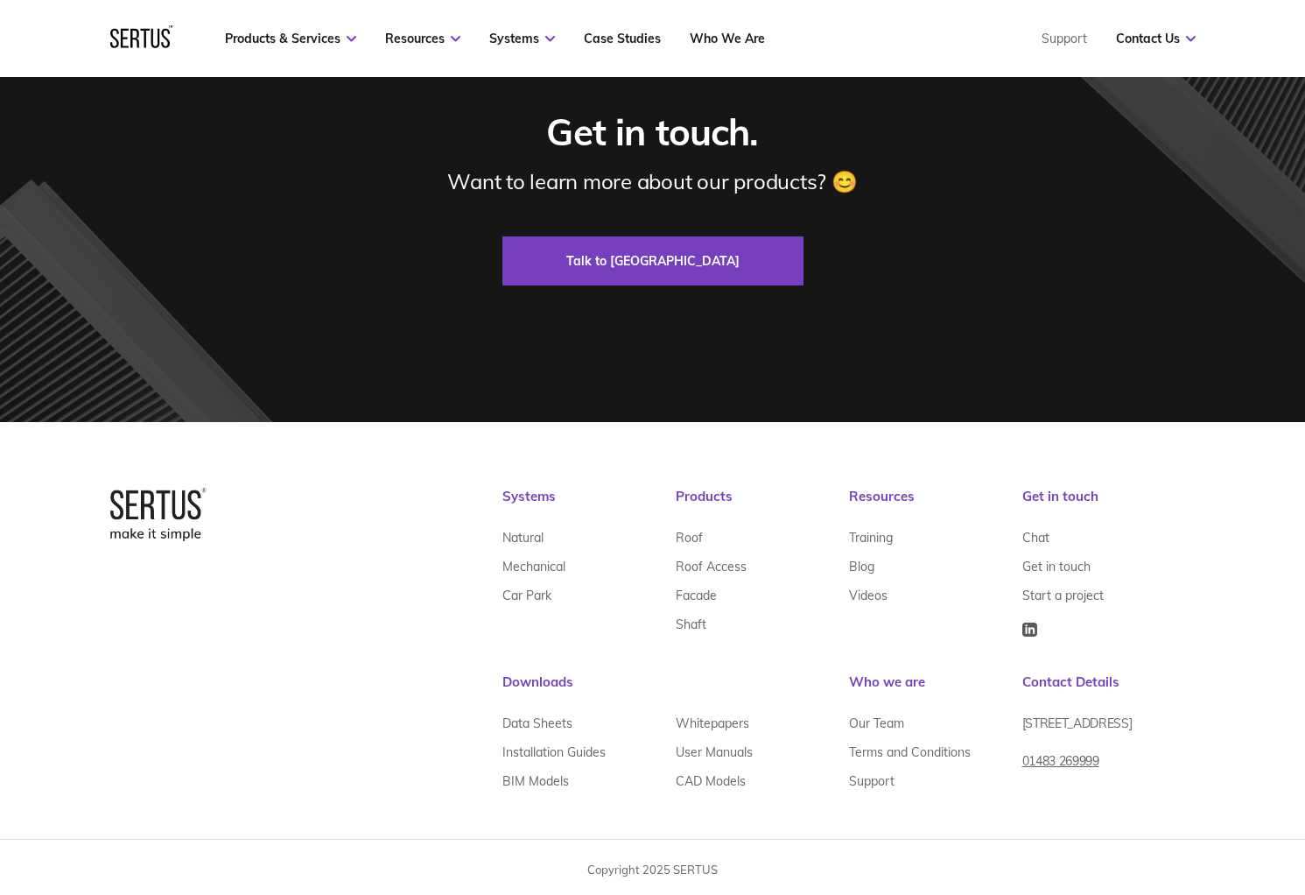
scroll to position [6057, 0]
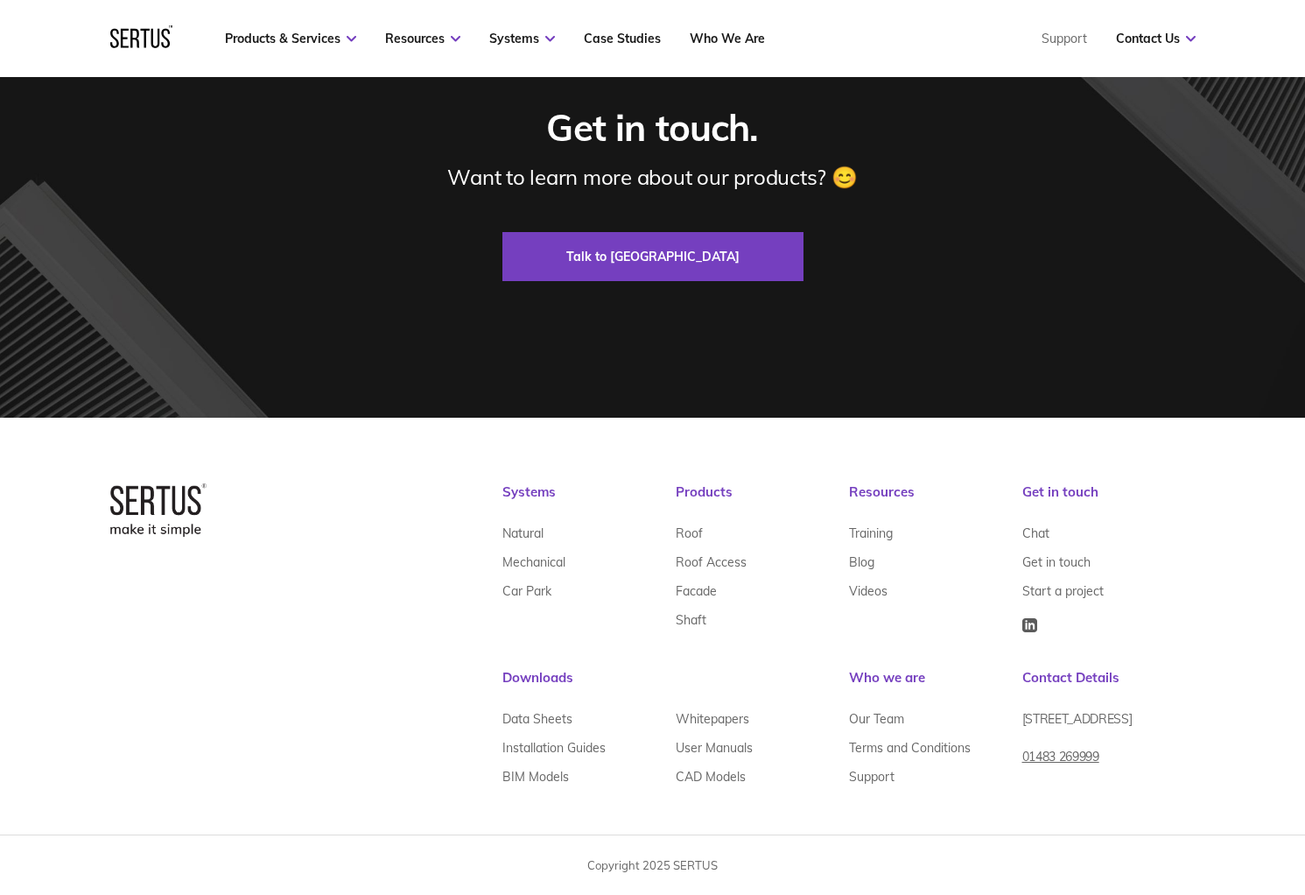
click at [195, 599] on div at bounding box center [158, 636] width 96 height 307
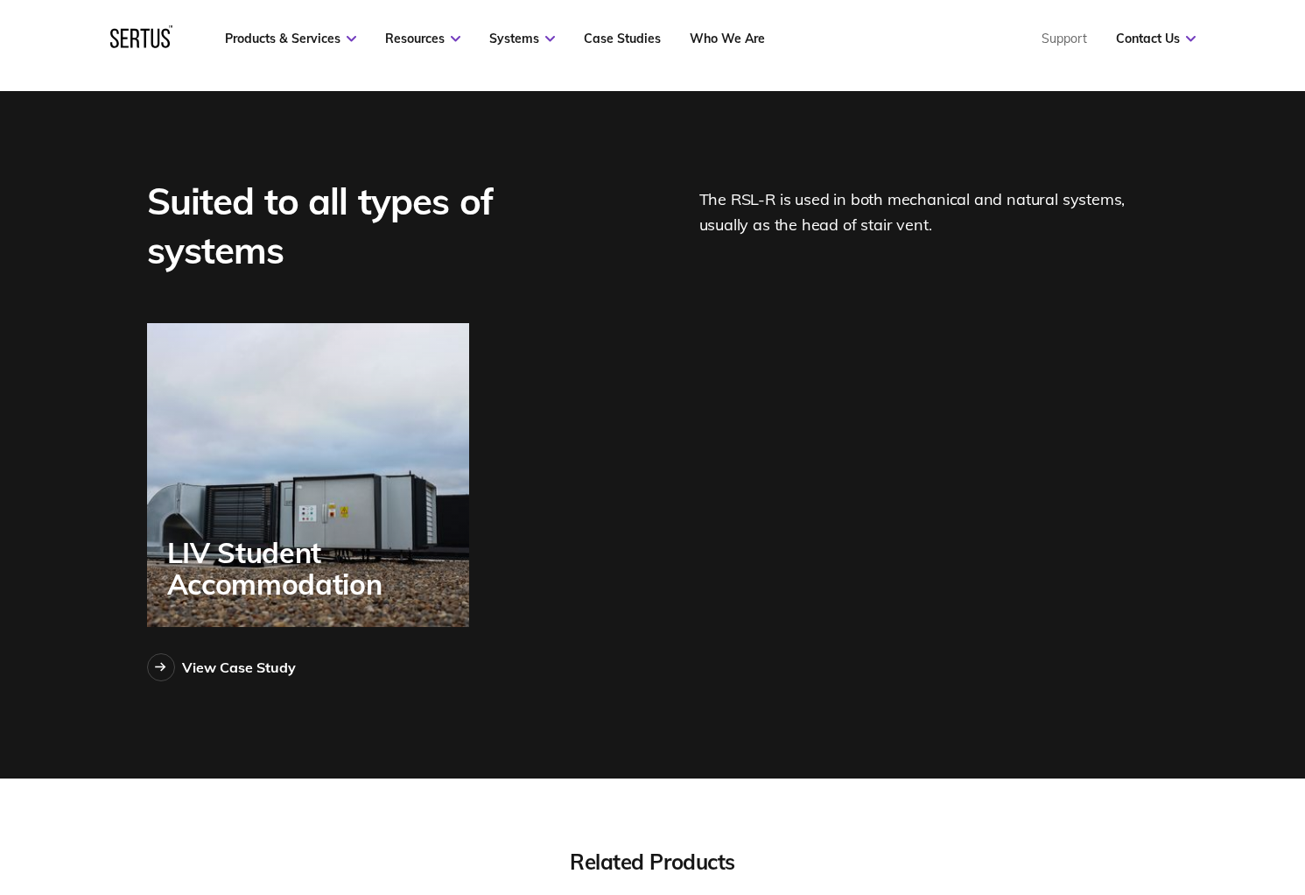
scroll to position [0, 0]
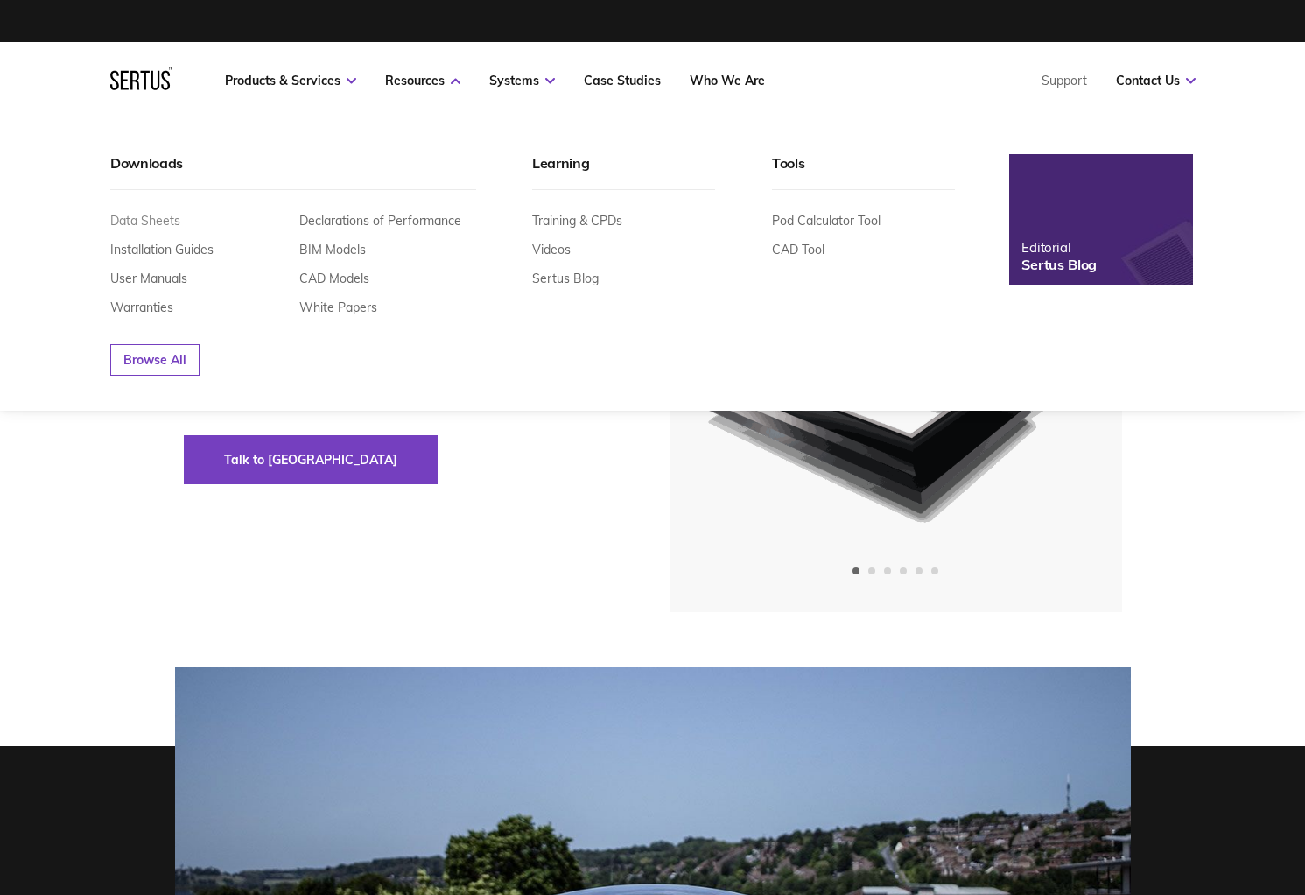
click at [151, 226] on link "Data Sheets" at bounding box center [145, 221] width 70 height 16
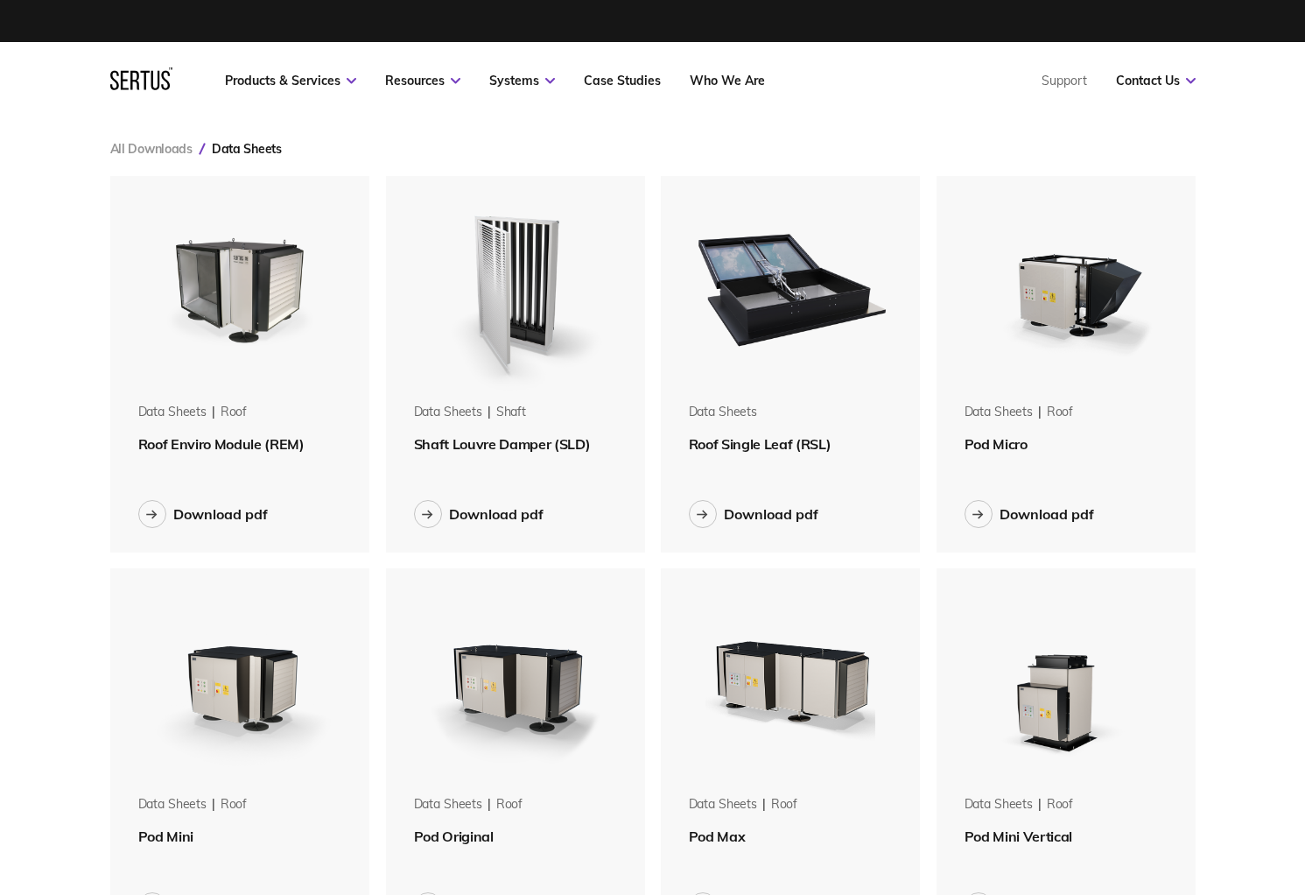
scroll to position [2376, 1113]
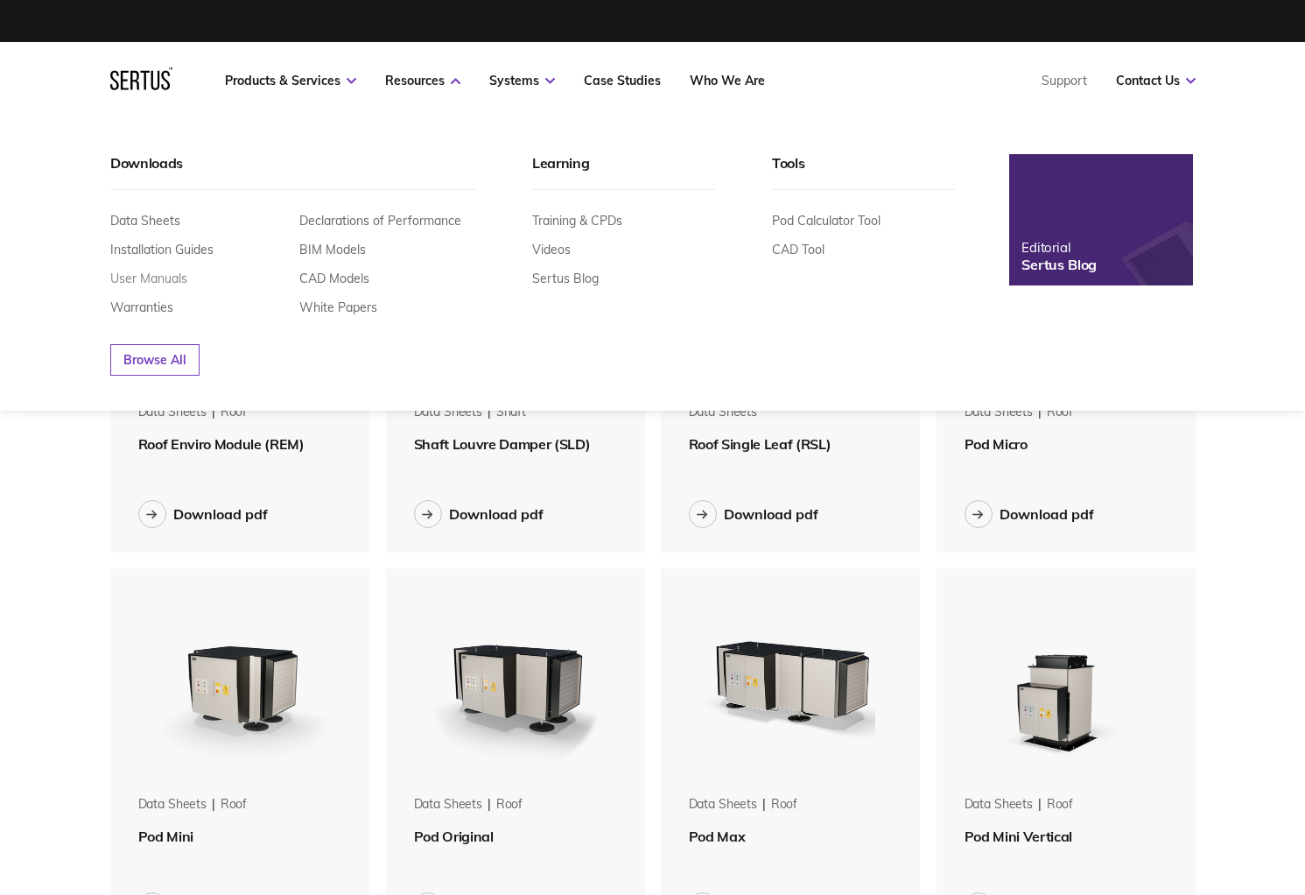
click at [161, 276] on link "User Manuals" at bounding box center [148, 279] width 77 height 16
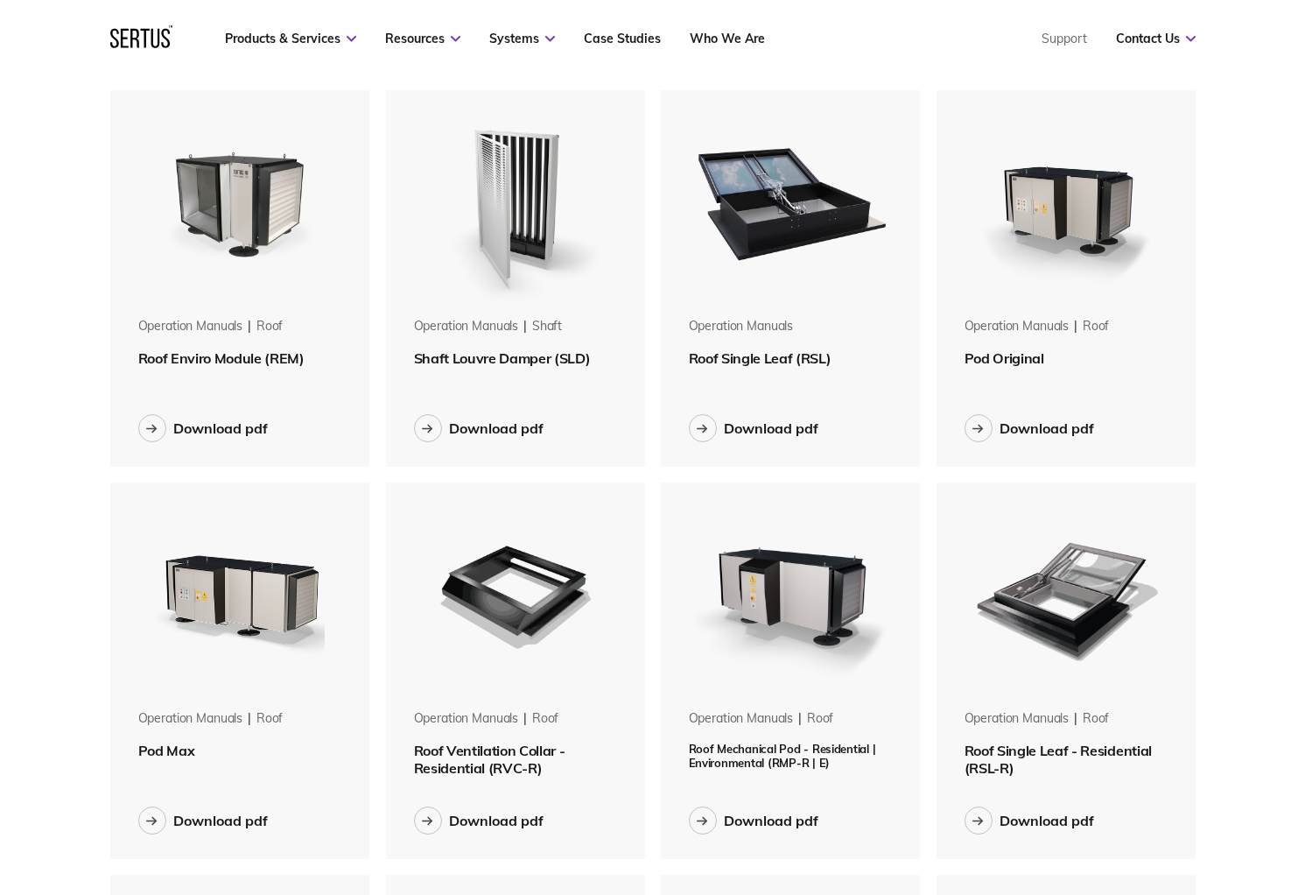
scroll to position [88, 0]
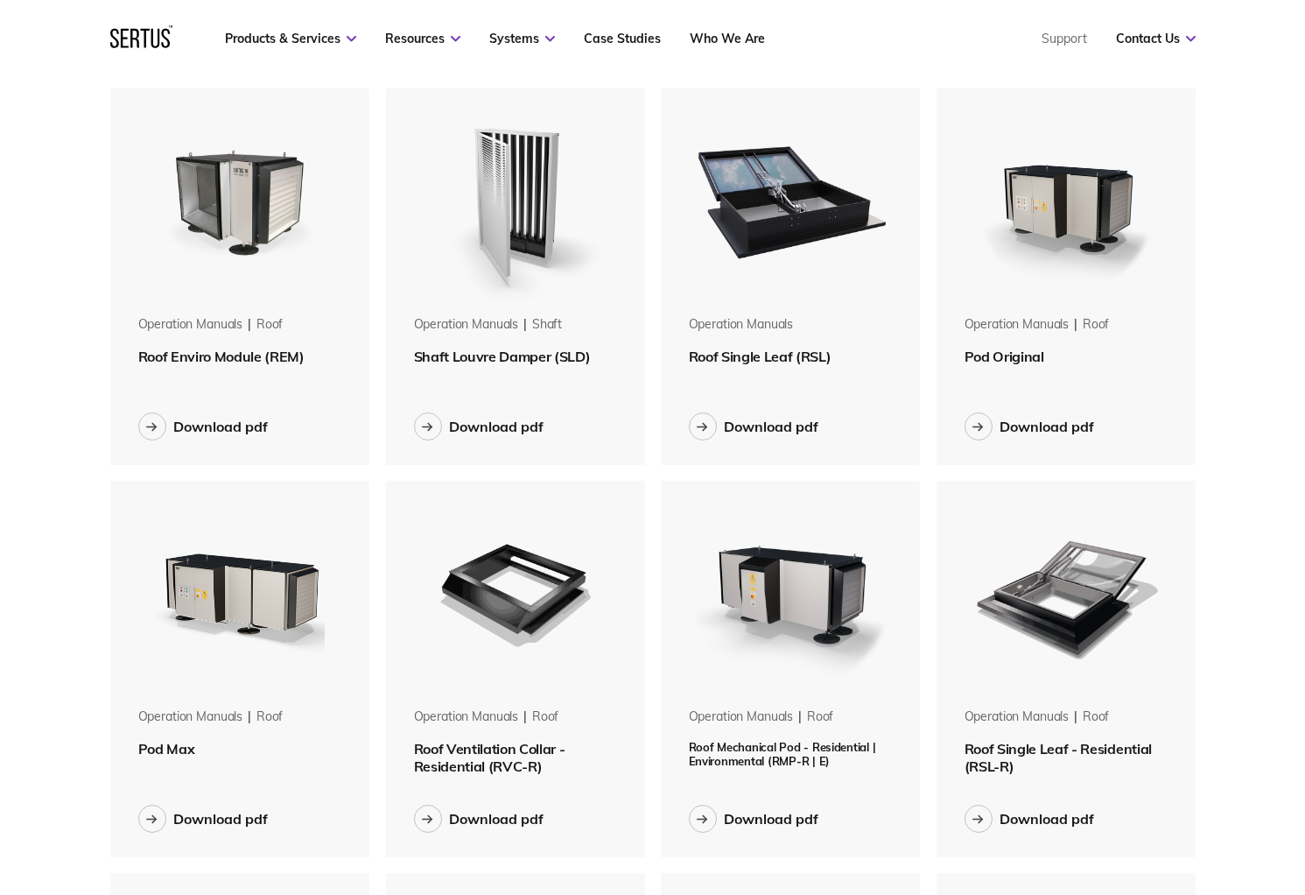
drag, startPoint x: 61, startPoint y: 397, endPoint x: 122, endPoint y: 335, distance: 86.0
click at [198, 246] on img at bounding box center [240, 198] width 221 height 221
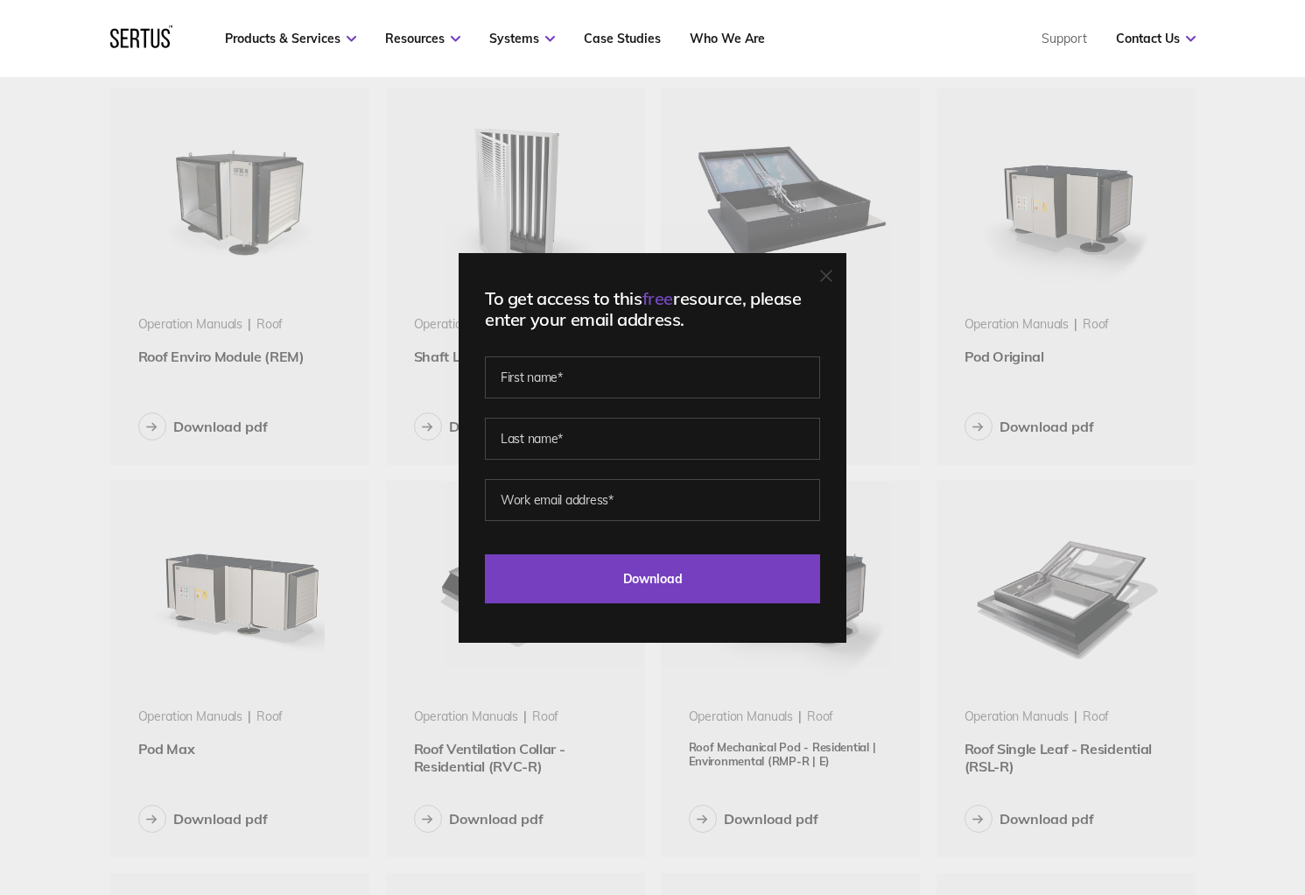
click at [88, 325] on div "To get access to this free resource, please enter your email address. Last Down…" at bounding box center [652, 447] width 1305 height 895
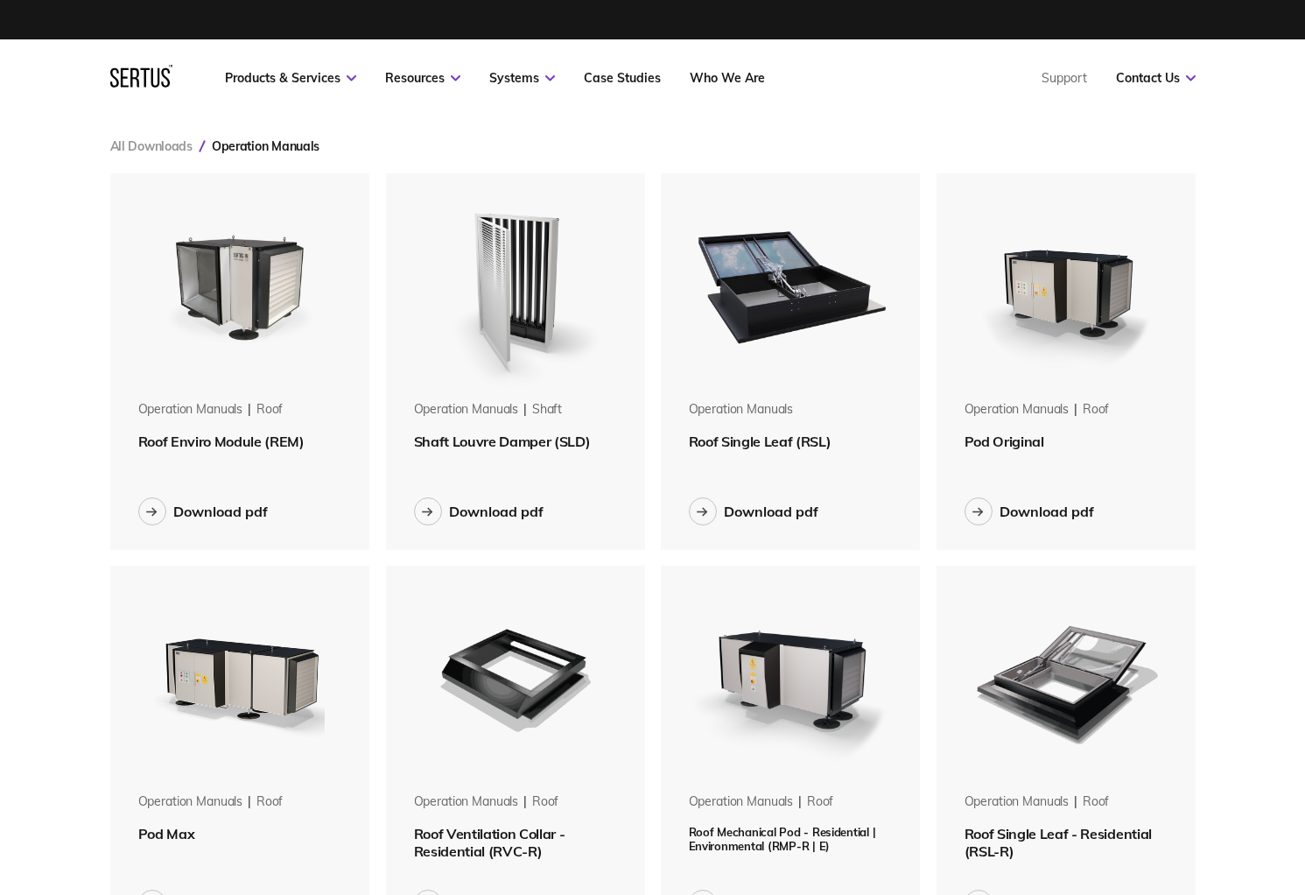
scroll to position [0, 0]
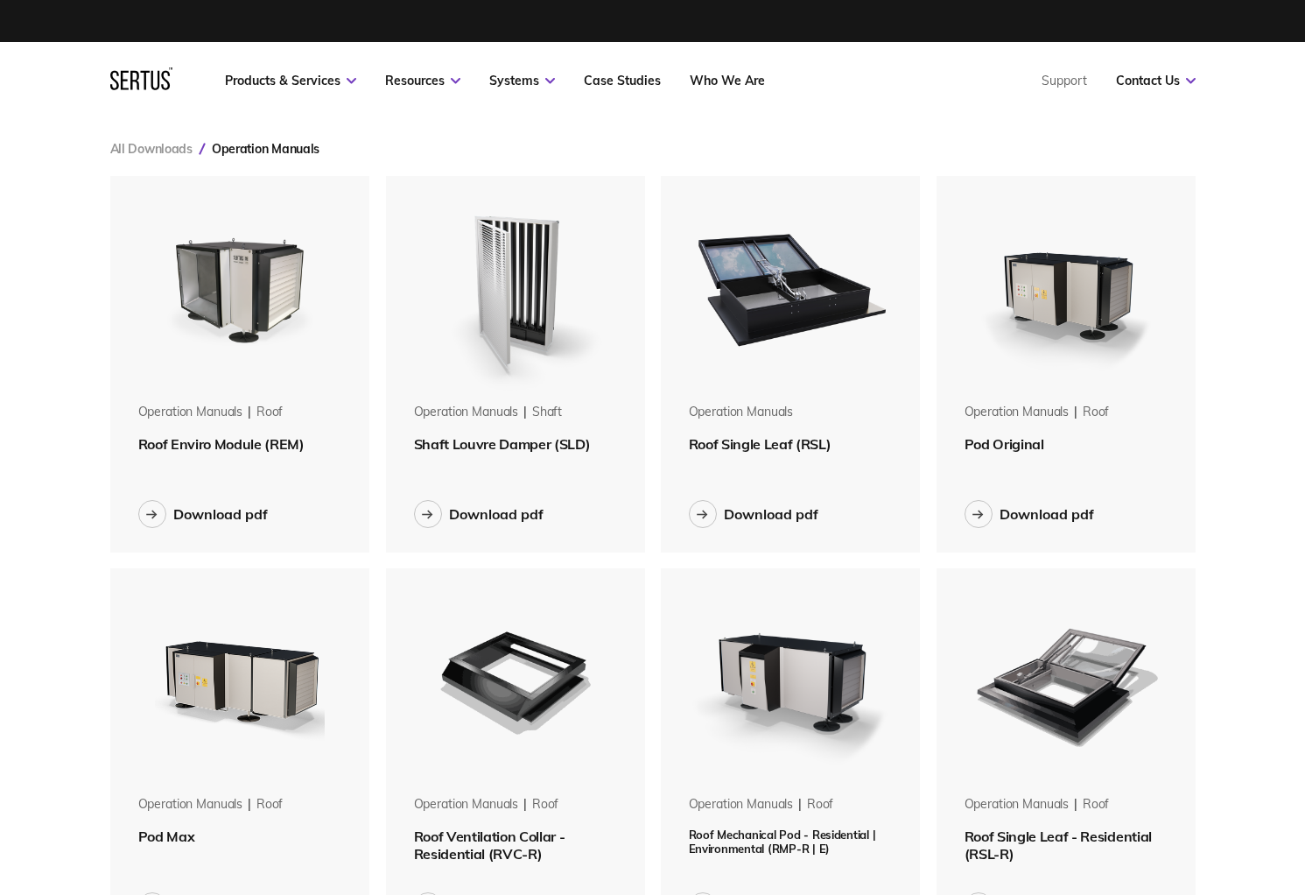
click at [259, 280] on img at bounding box center [240, 286] width 221 height 221
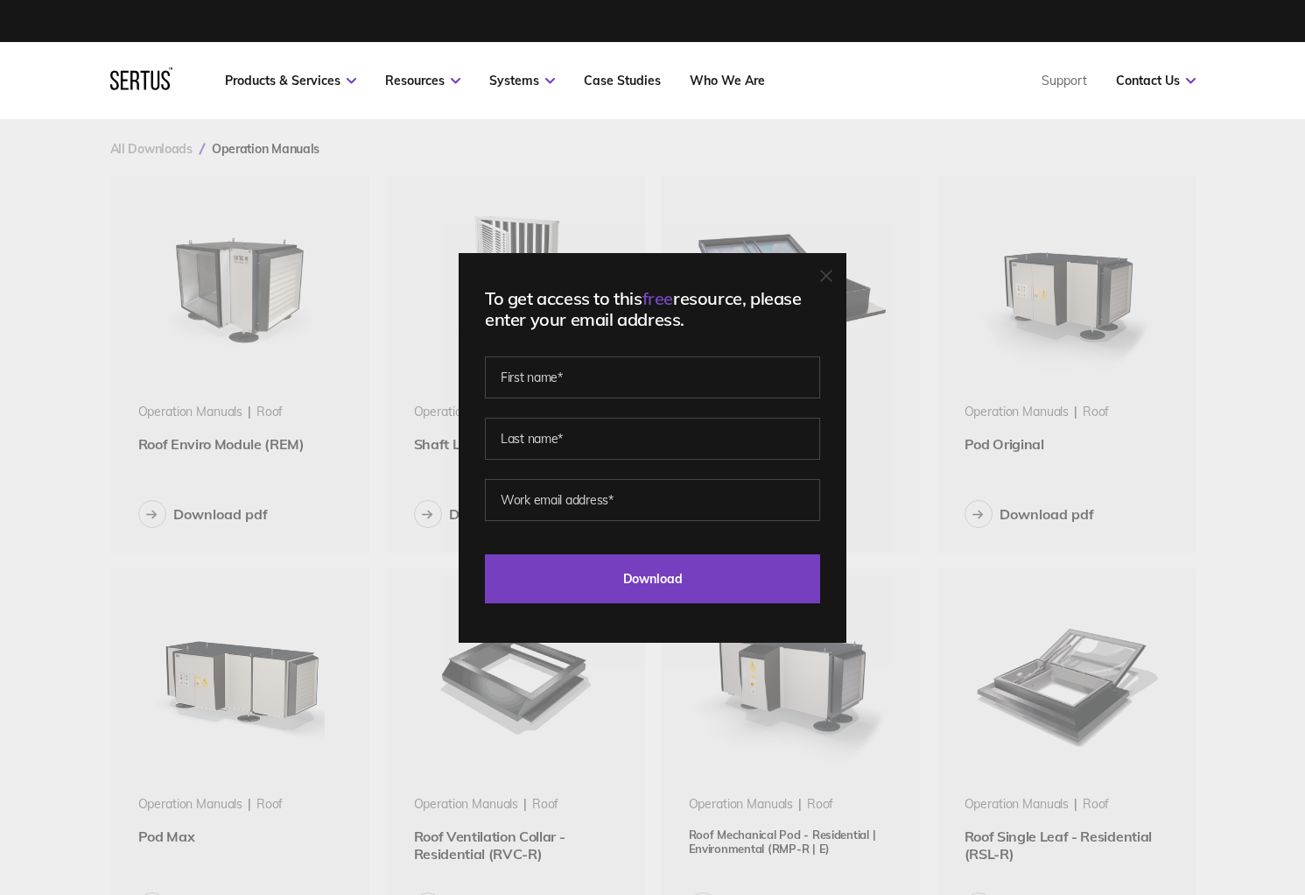
click at [832, 279] on icon at bounding box center [826, 276] width 11 height 11
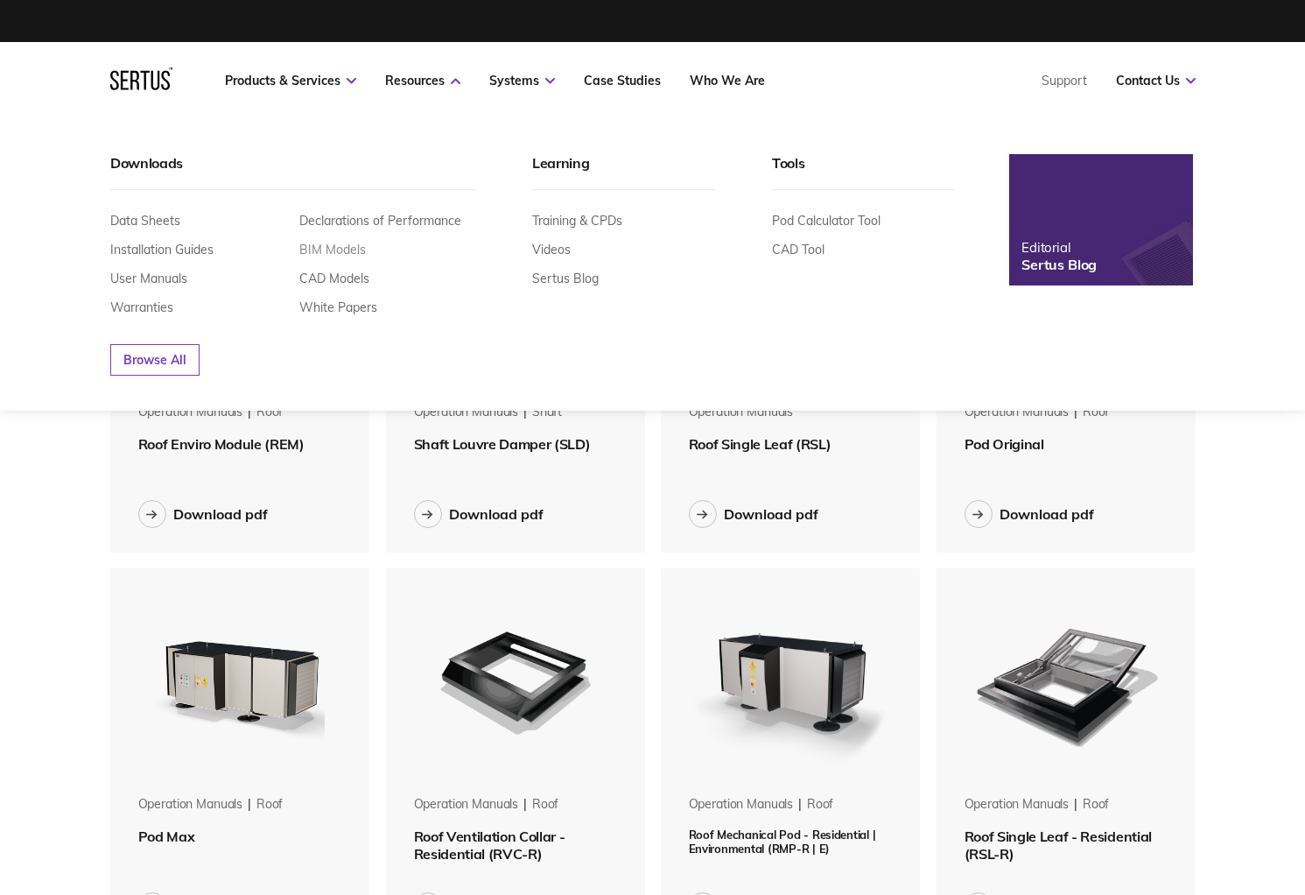
click at [333, 253] on link "BIM Models" at bounding box center [332, 250] width 67 height 16
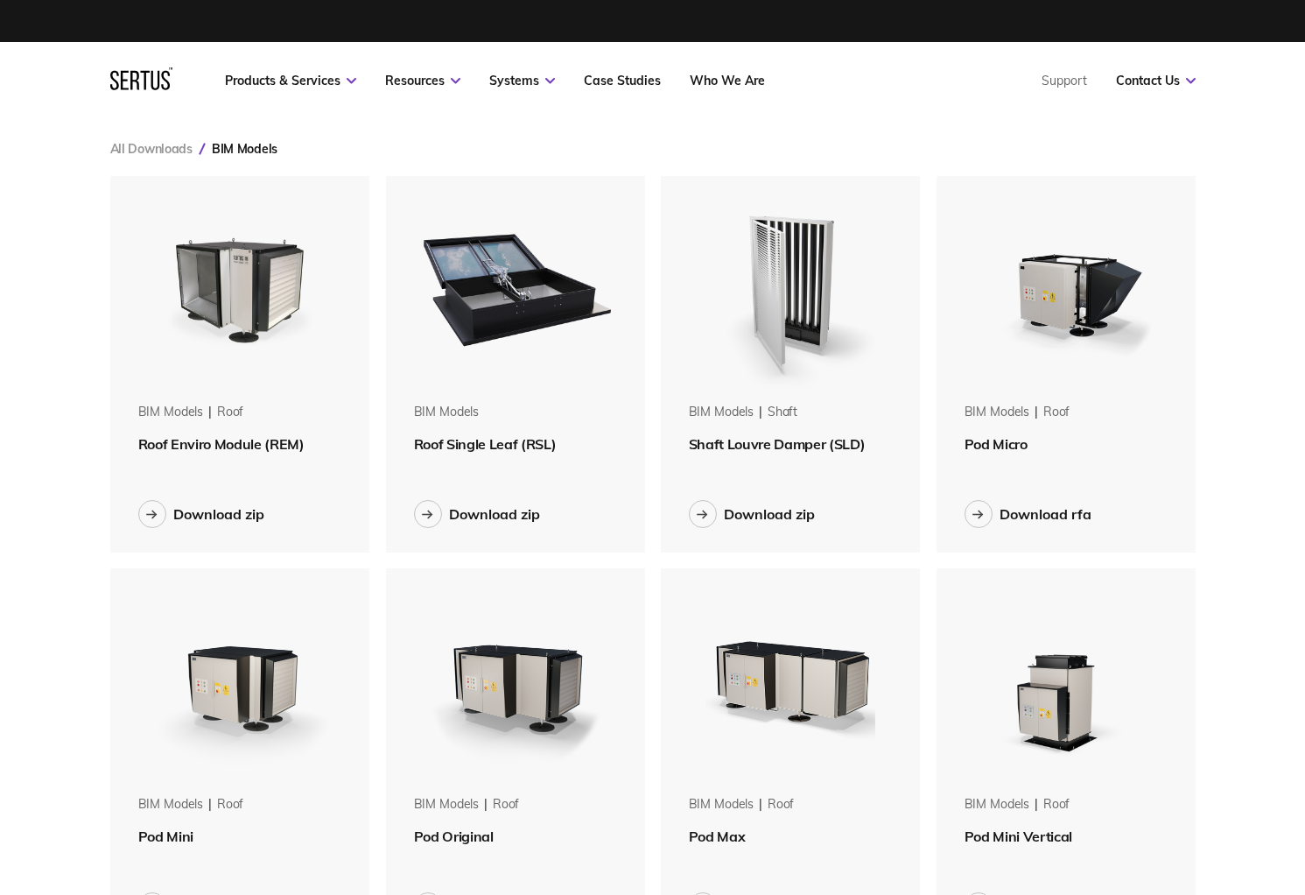
scroll to position [1592, 1113]
click at [235, 271] on img at bounding box center [240, 286] width 221 height 221
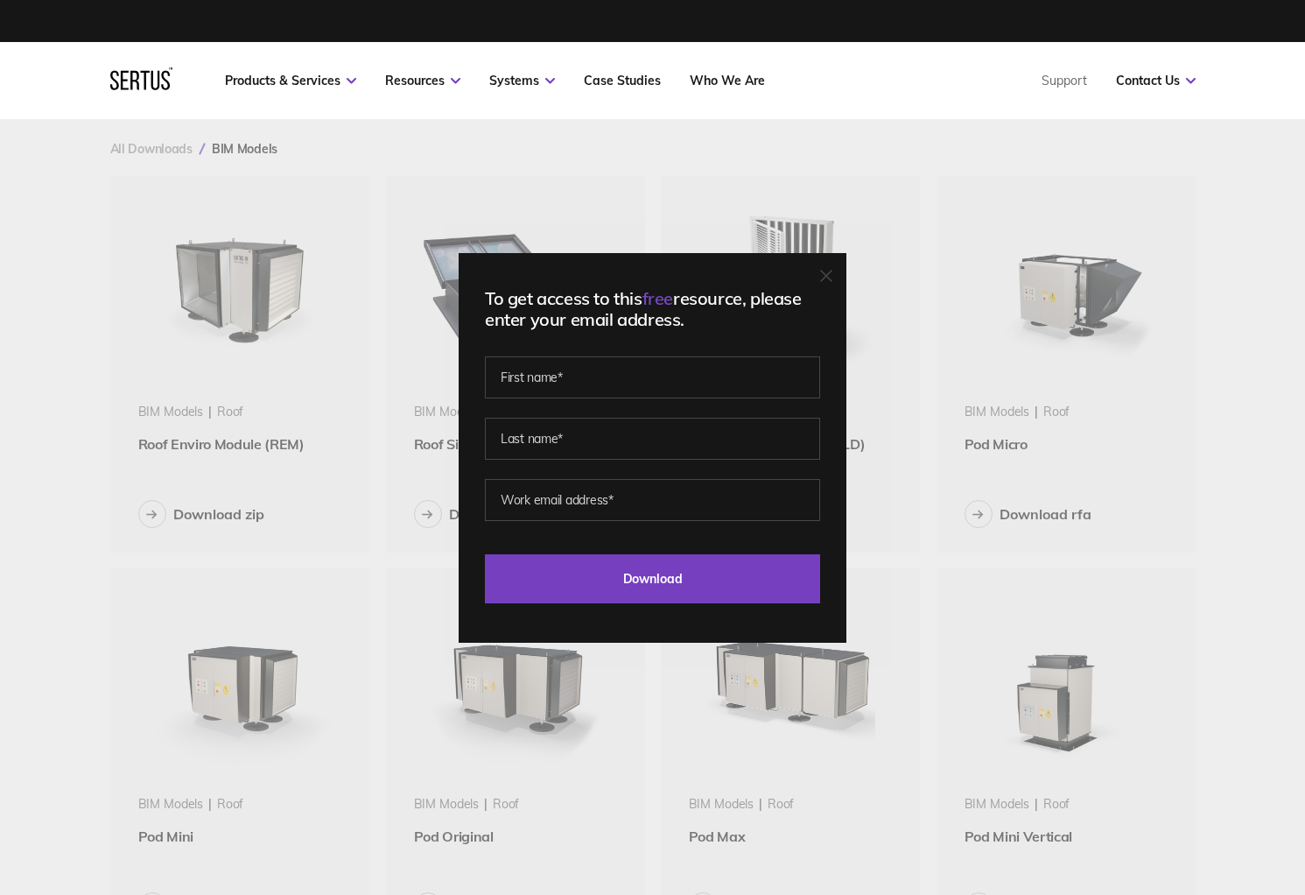
click at [255, 253] on div "To get access to this free resource, please enter your email address. Last Down…" at bounding box center [652, 447] width 1305 height 895
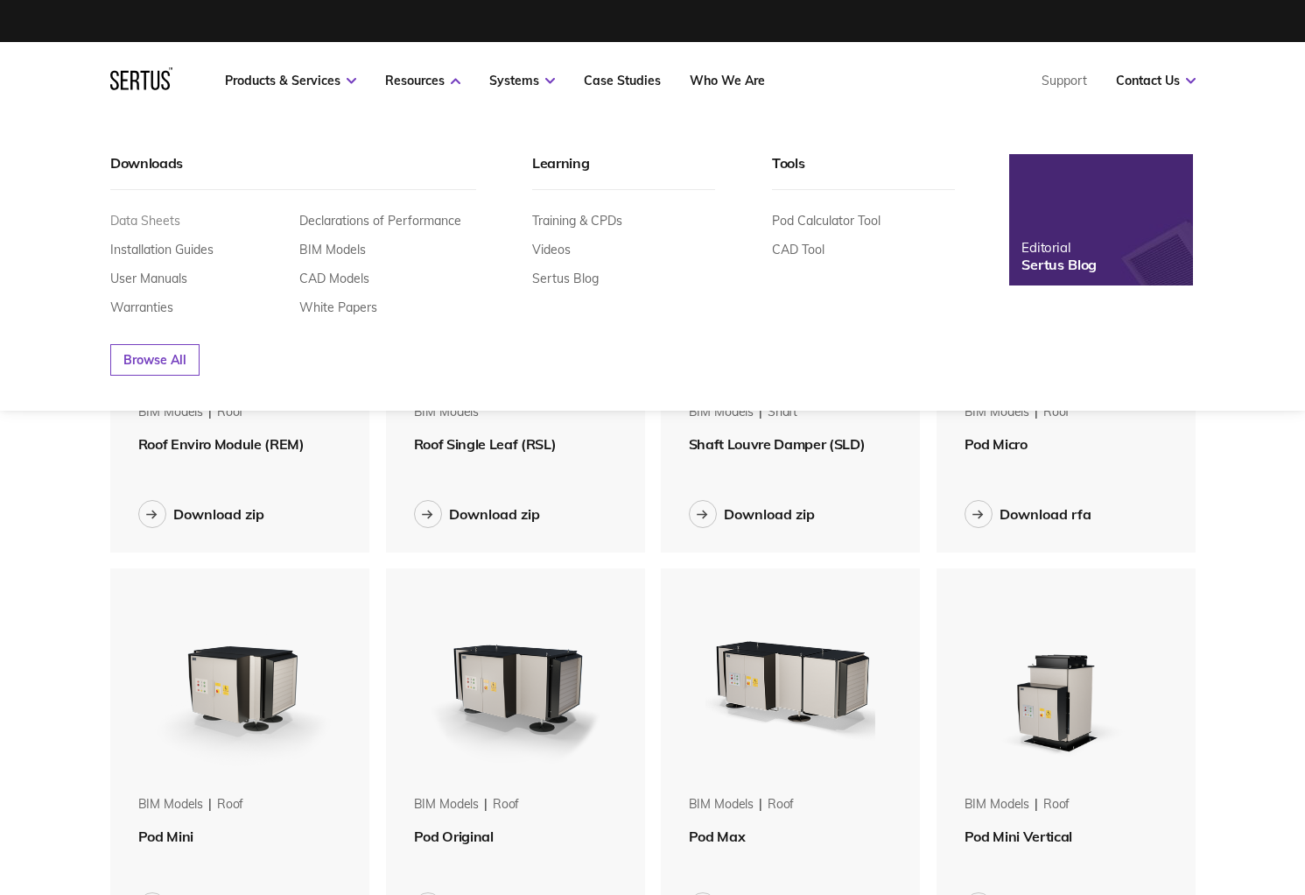
click at [165, 218] on link "Data Sheets" at bounding box center [145, 221] width 70 height 16
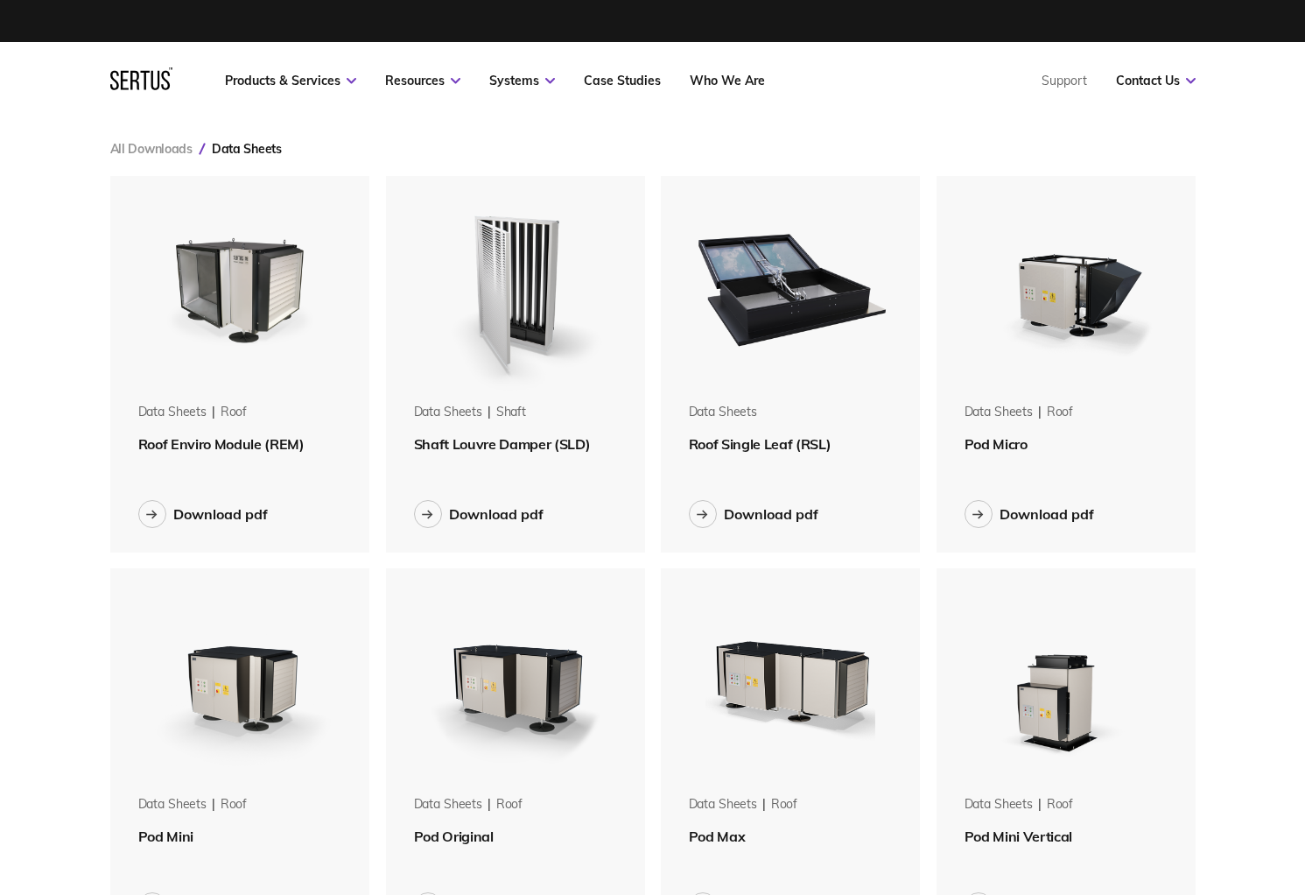
scroll to position [2376, 1113]
click at [275, 317] on img at bounding box center [240, 286] width 221 height 221
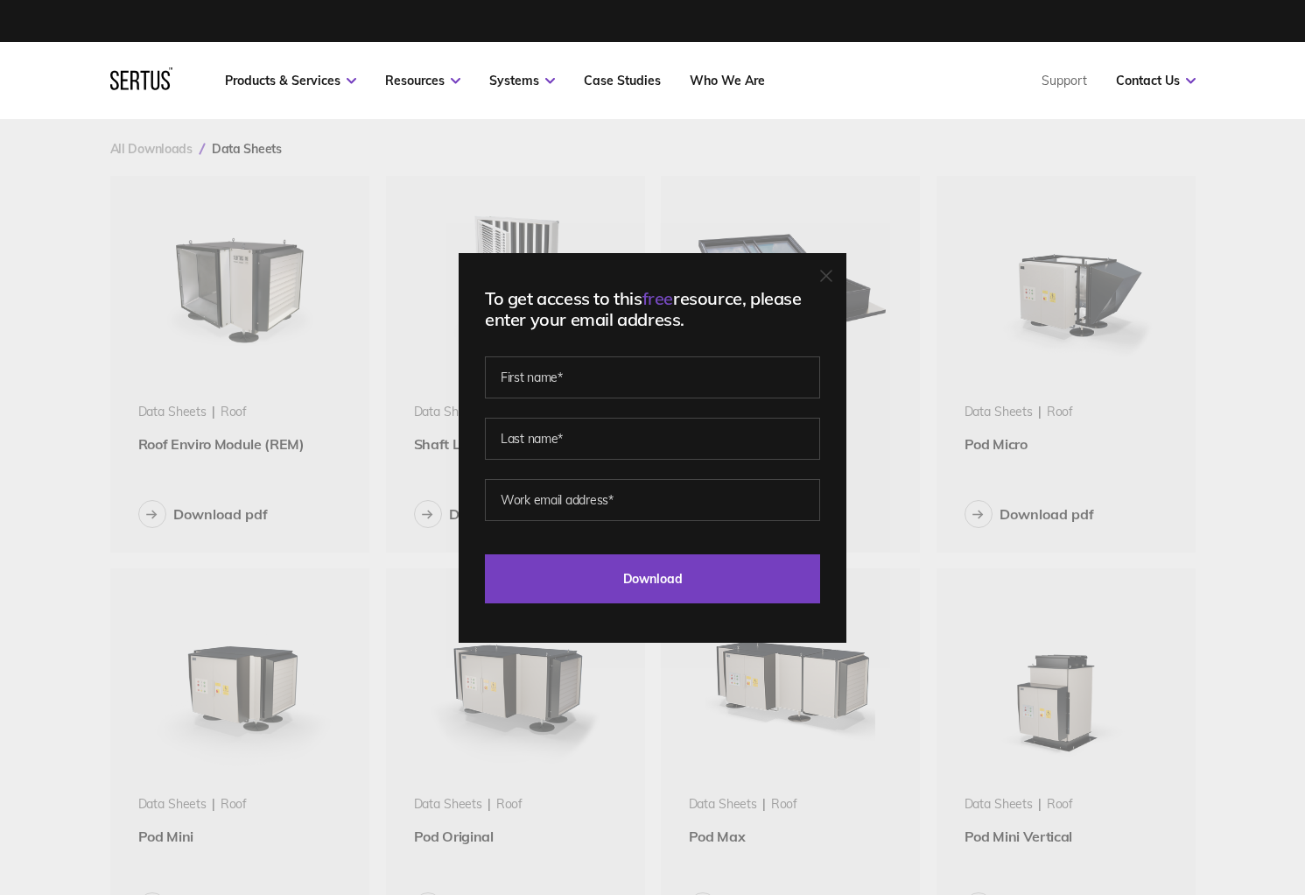
click at [250, 352] on div "To get access to this free resource, please enter your email address. Last Down…" at bounding box center [652, 447] width 1305 height 895
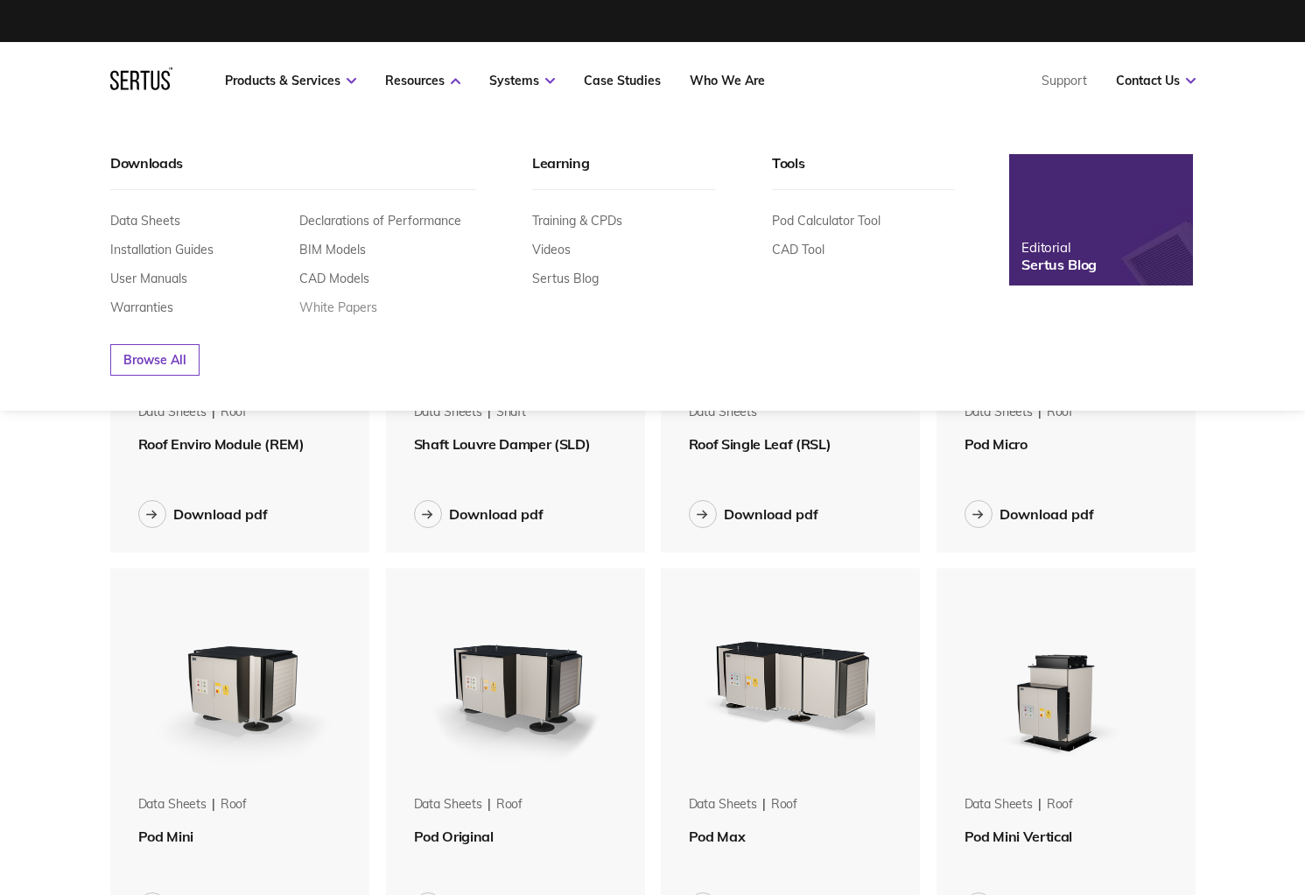
click at [358, 302] on link "White Papers" at bounding box center [338, 307] width 78 height 16
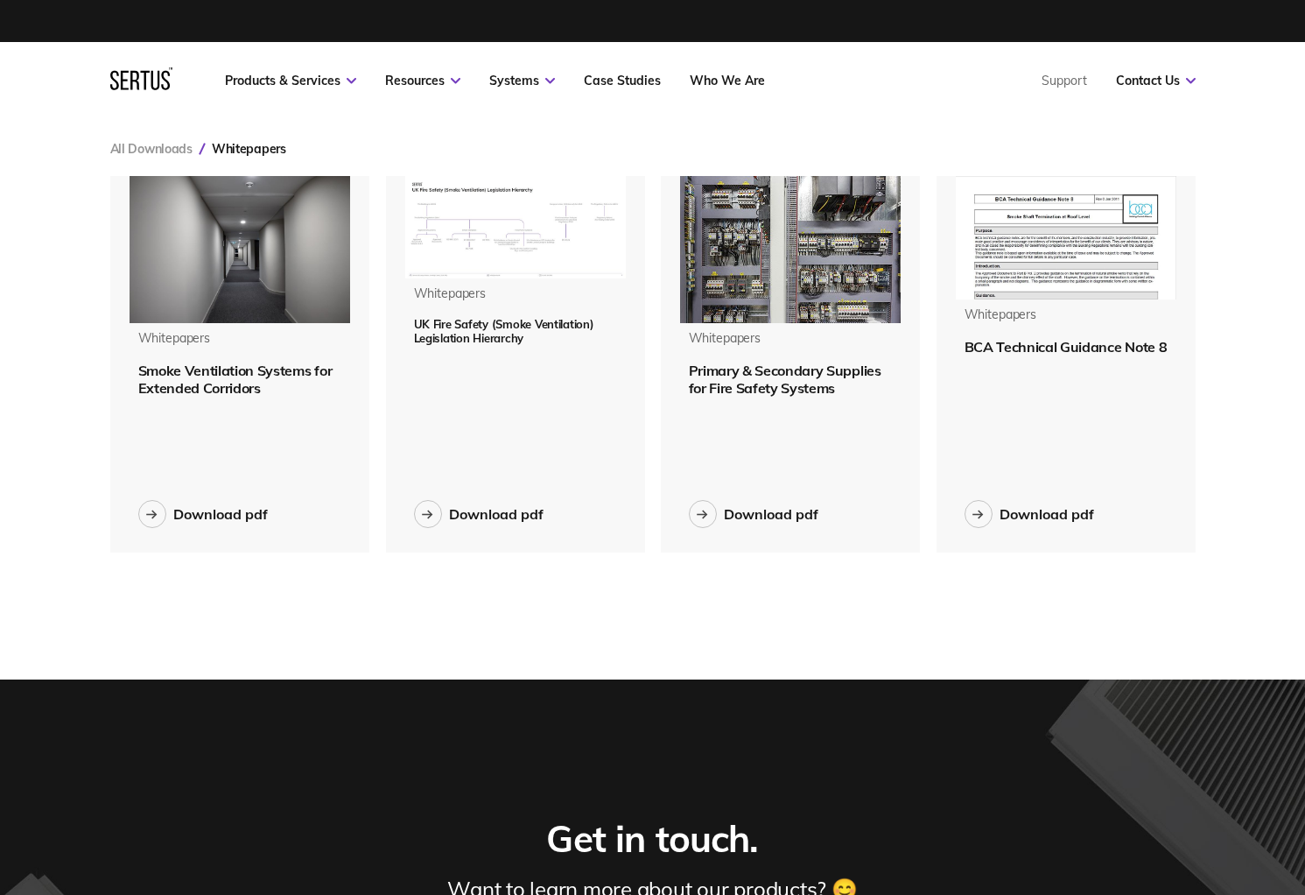
scroll to position [404, 1113]
click at [243, 269] on img at bounding box center [240, 249] width 221 height 147
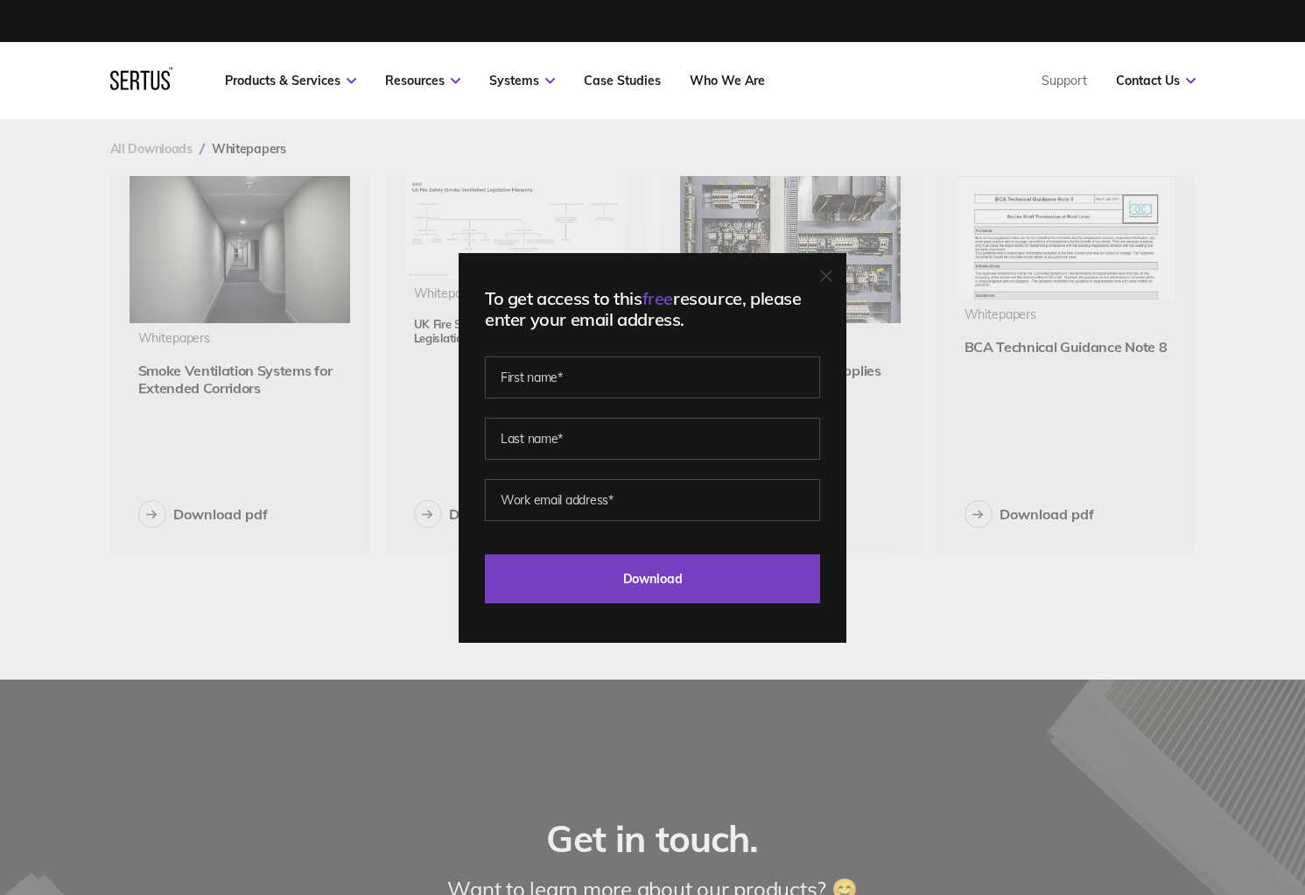
click at [172, 366] on div "To get access to this free resource, please enter your email address. Last Down…" at bounding box center [652, 447] width 1305 height 895
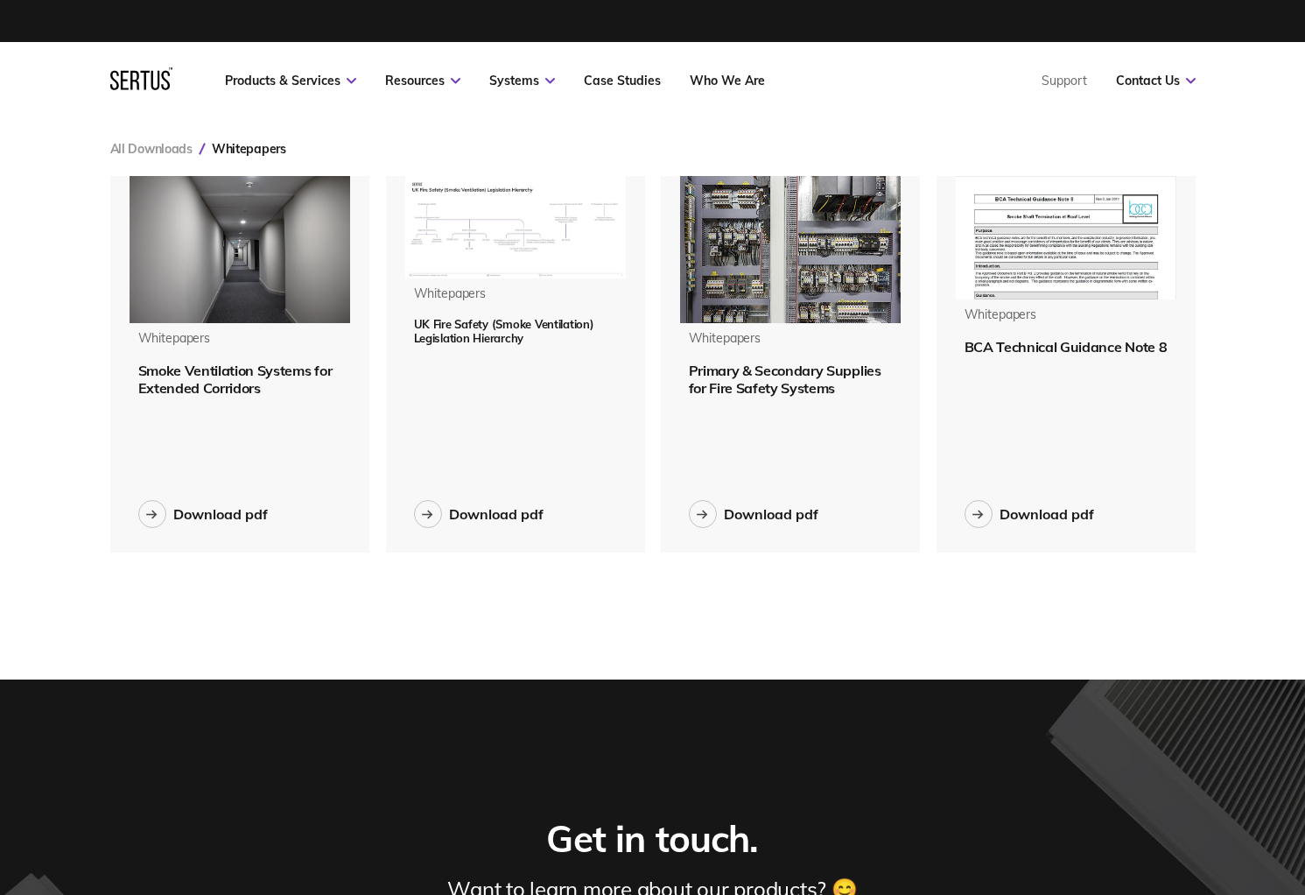
click at [193, 370] on span "Smoke Ventilation Systems for Extended Corridors" at bounding box center [235, 379] width 194 height 35
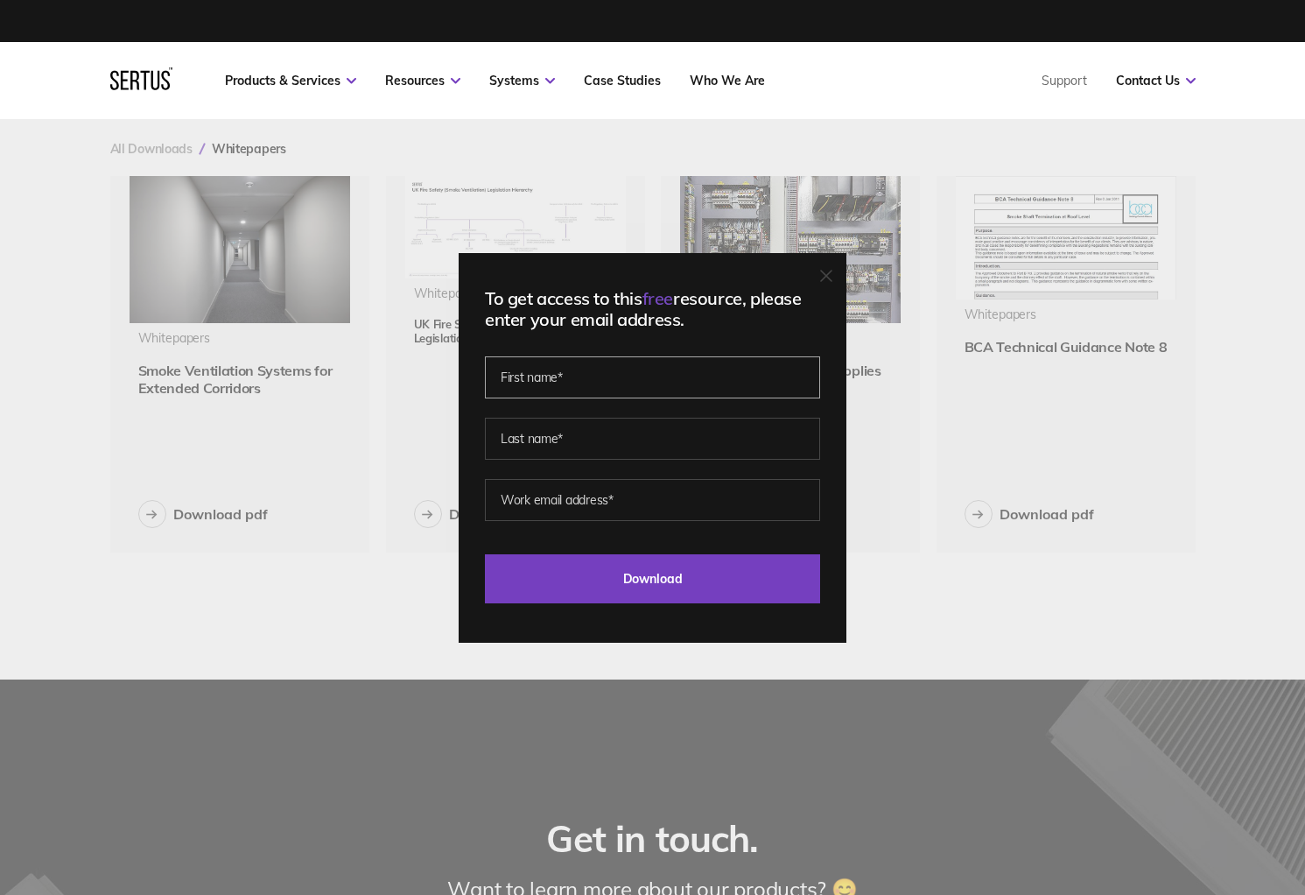
click at [545, 377] on input "text" at bounding box center [652, 377] width 335 height 42
type input "[PERSON_NAME]"
type input "pete@watson-wail.es"
click at [485, 554] on input "Download" at bounding box center [652, 578] width 335 height 49
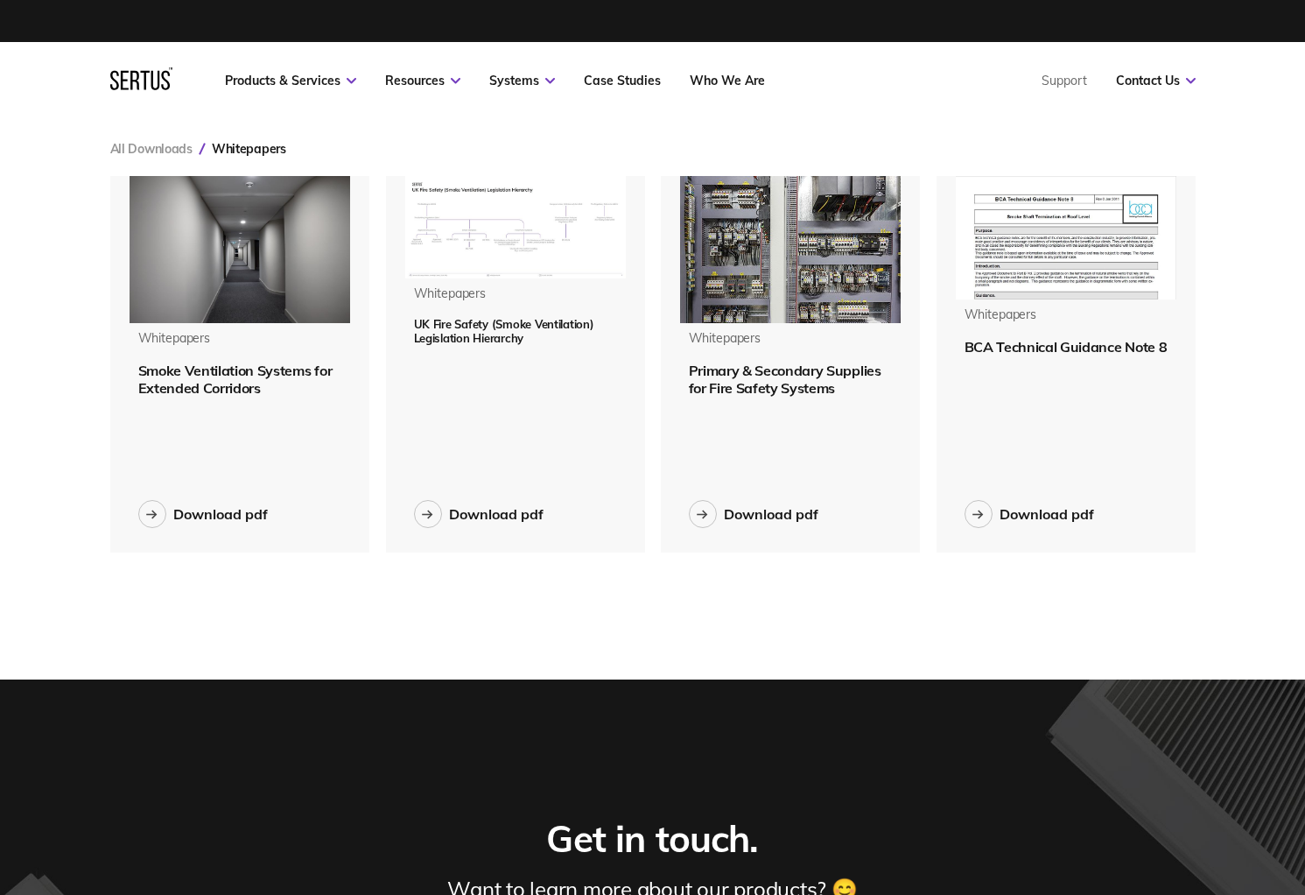
click at [525, 259] on img at bounding box center [515, 227] width 221 height 102
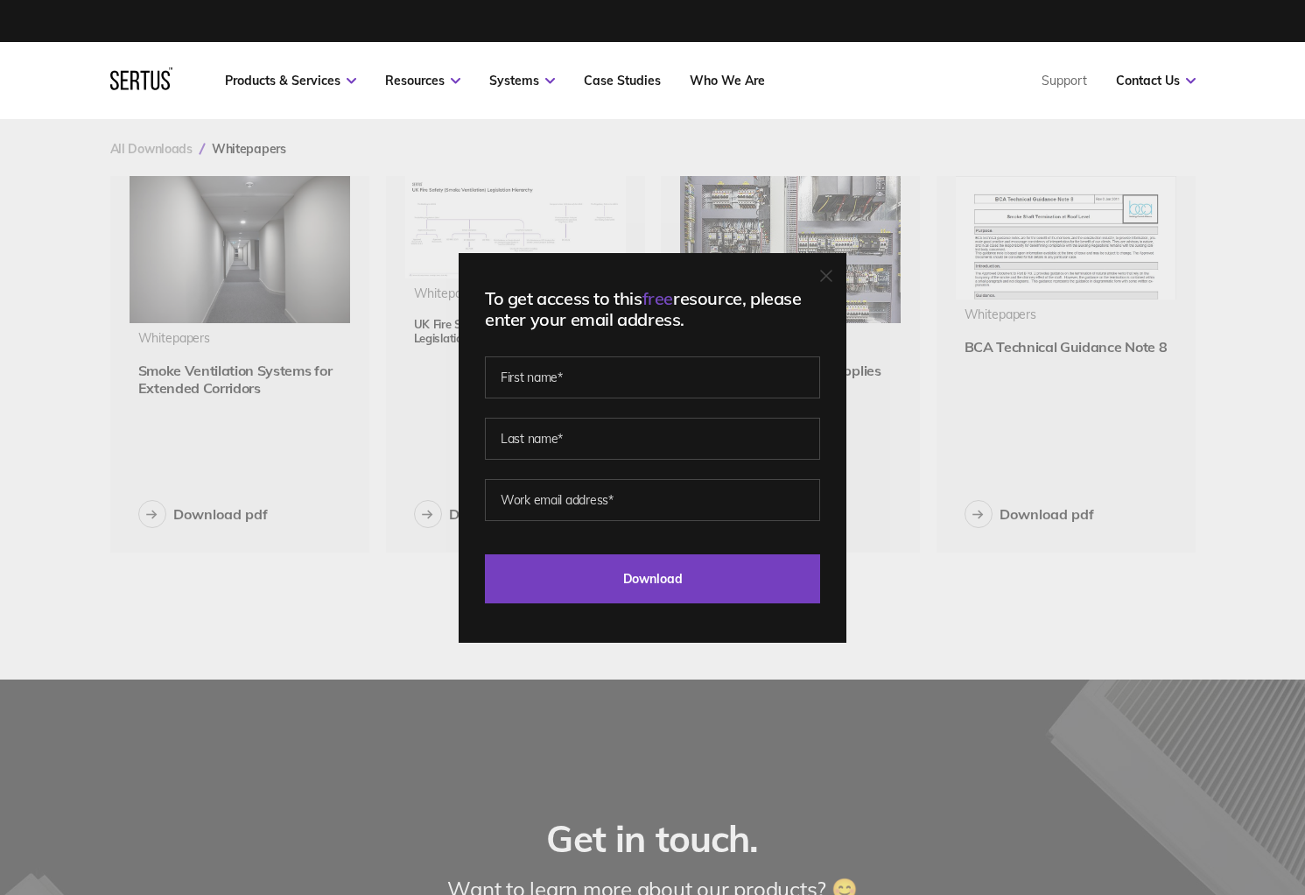
click at [798, 229] on div "To get access to this free resource, please enter your email address. Last Down…" at bounding box center [652, 447] width 1305 height 895
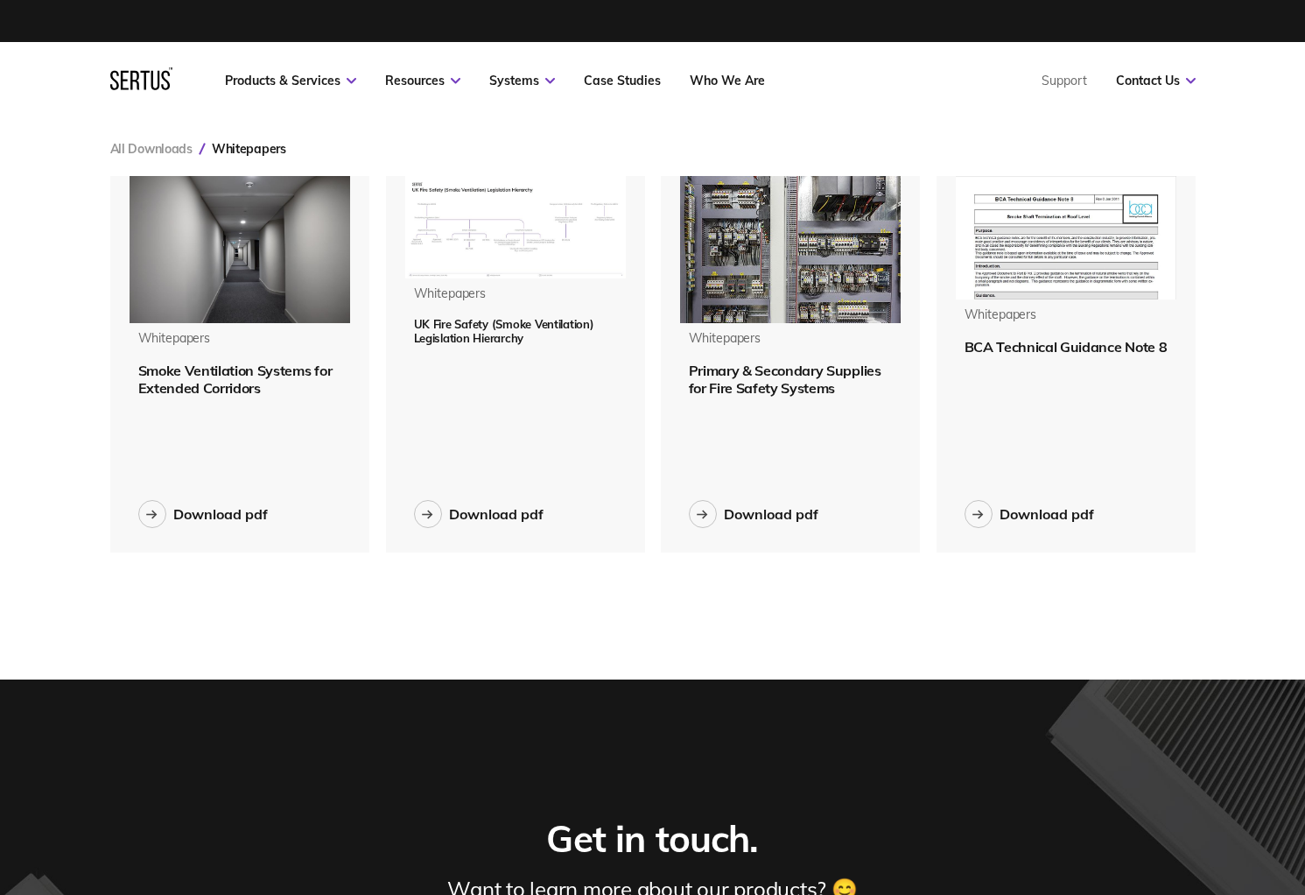
click at [855, 221] on img at bounding box center [790, 249] width 221 height 147
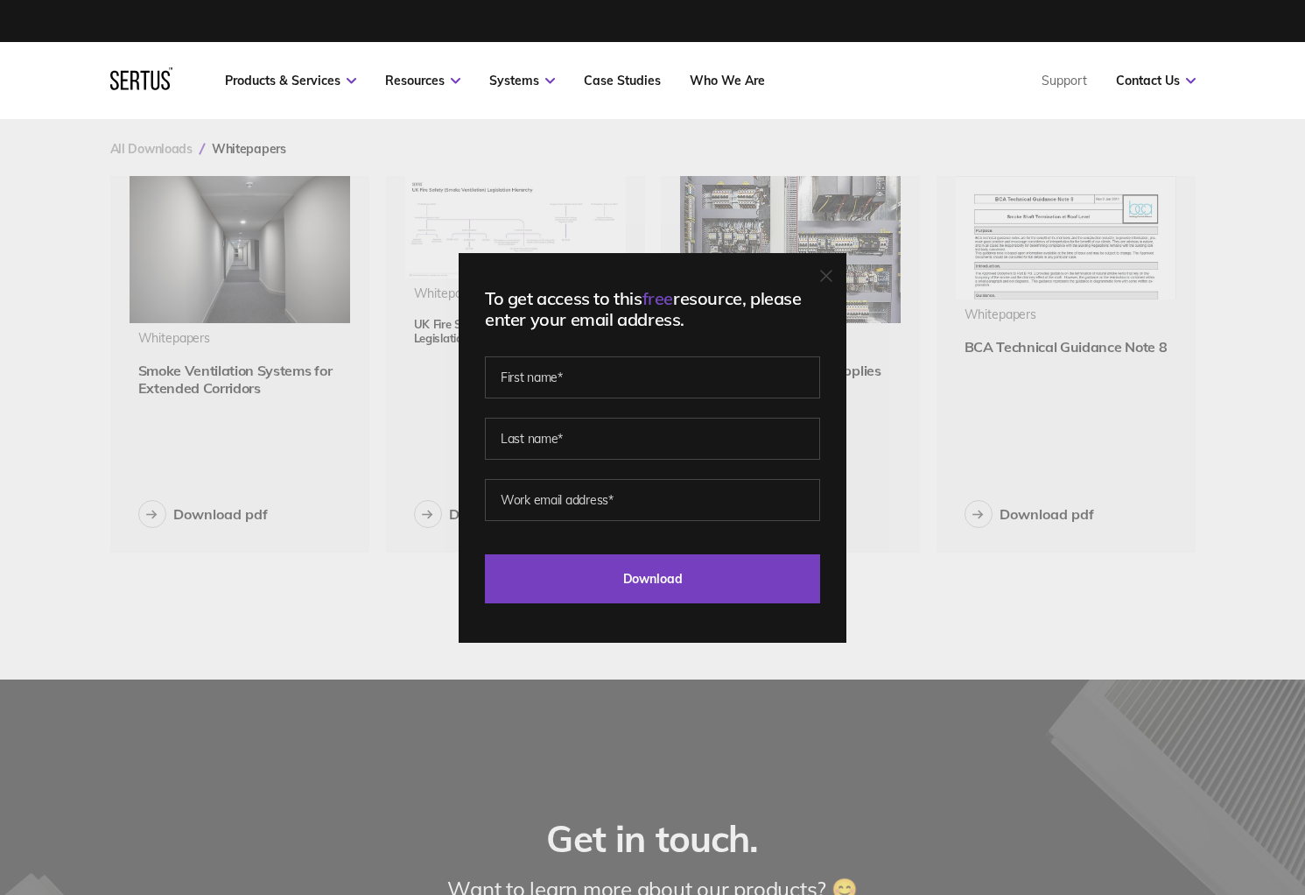
click at [844, 278] on div "To get access to this free resource, please enter your email address. Last Down…" at bounding box center [653, 448] width 388 height 390
click at [840, 275] on div "To get access to this free resource, please enter your email address. Last Down…" at bounding box center [653, 448] width 388 height 390
click at [832, 275] on icon at bounding box center [826, 276] width 11 height 11
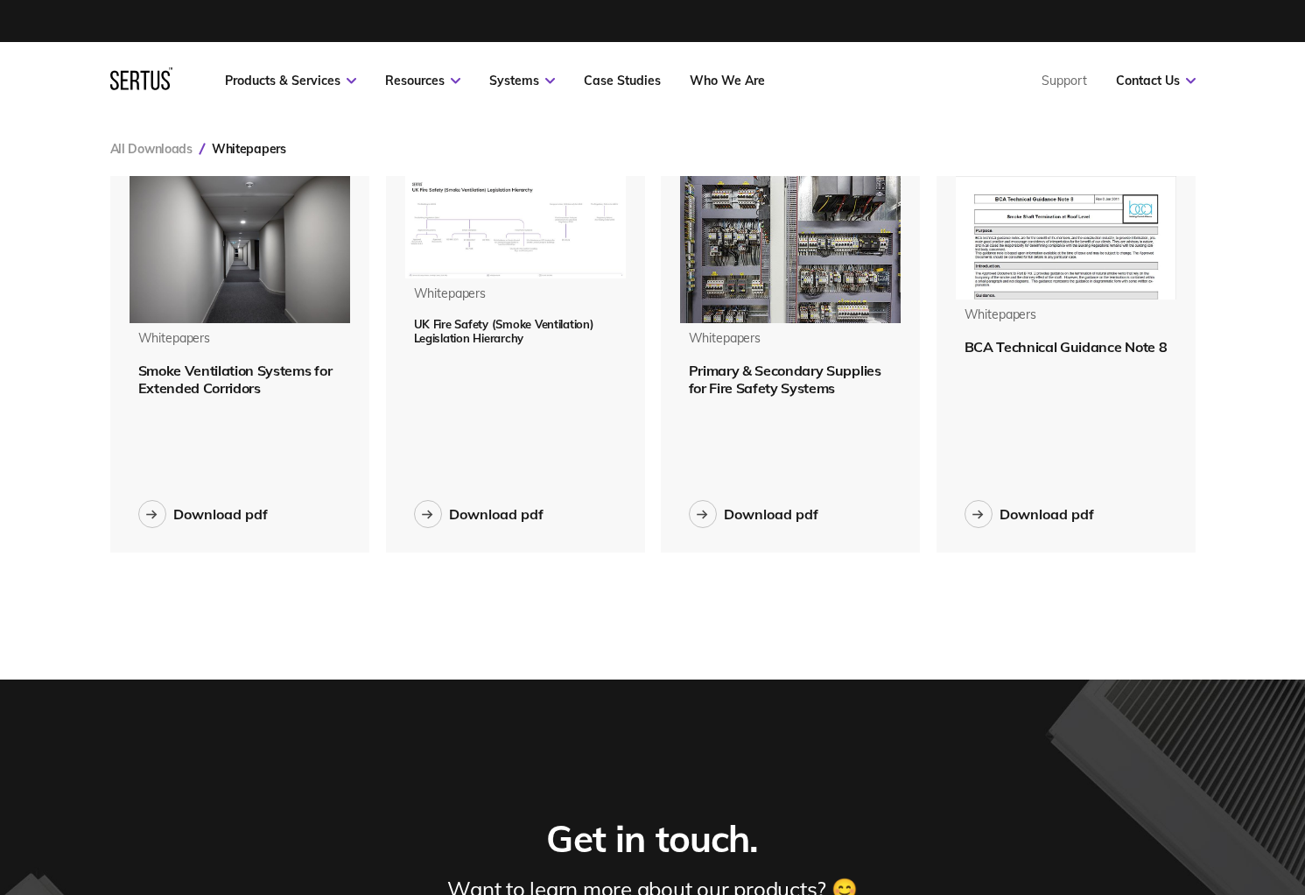
click at [1011, 264] on img at bounding box center [1066, 237] width 221 height 123
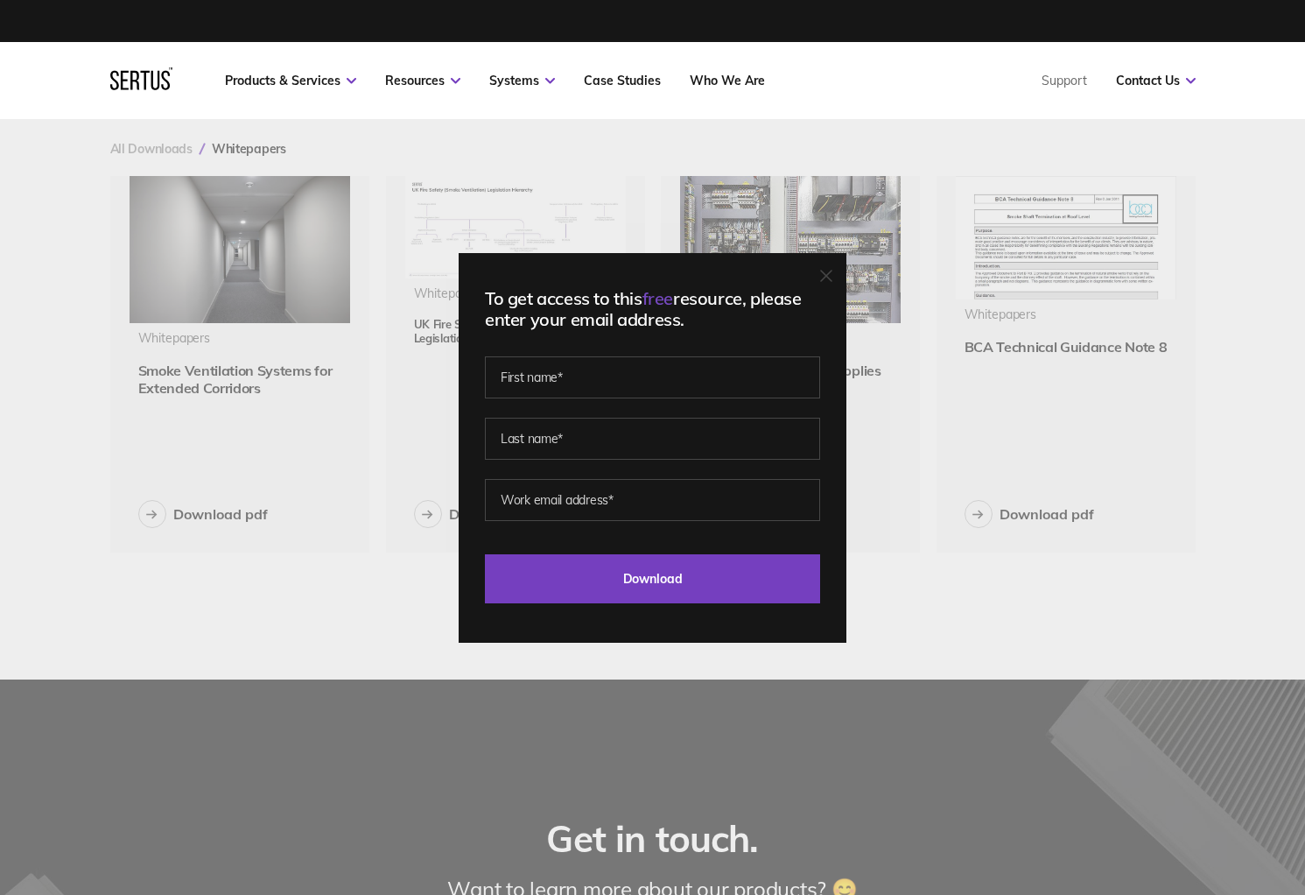
click at [832, 275] on icon at bounding box center [826, 276] width 11 height 11
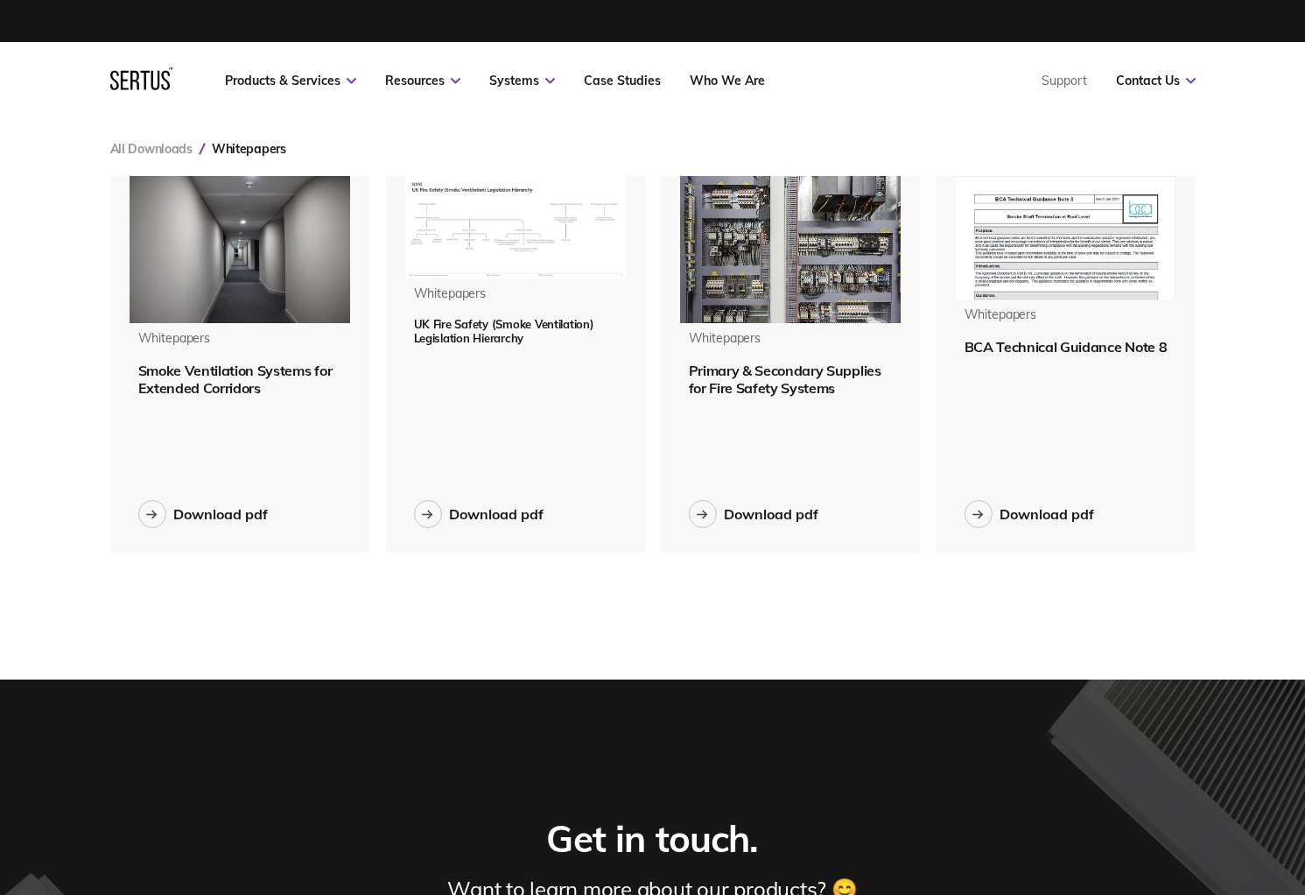
click at [908, 123] on div "All Downloads Whitepapers Whitepapers Smoke Ventilation Systems for Extended Co…" at bounding box center [653, 399] width 1156 height 560
click at [526, 273] on img at bounding box center [515, 227] width 221 height 102
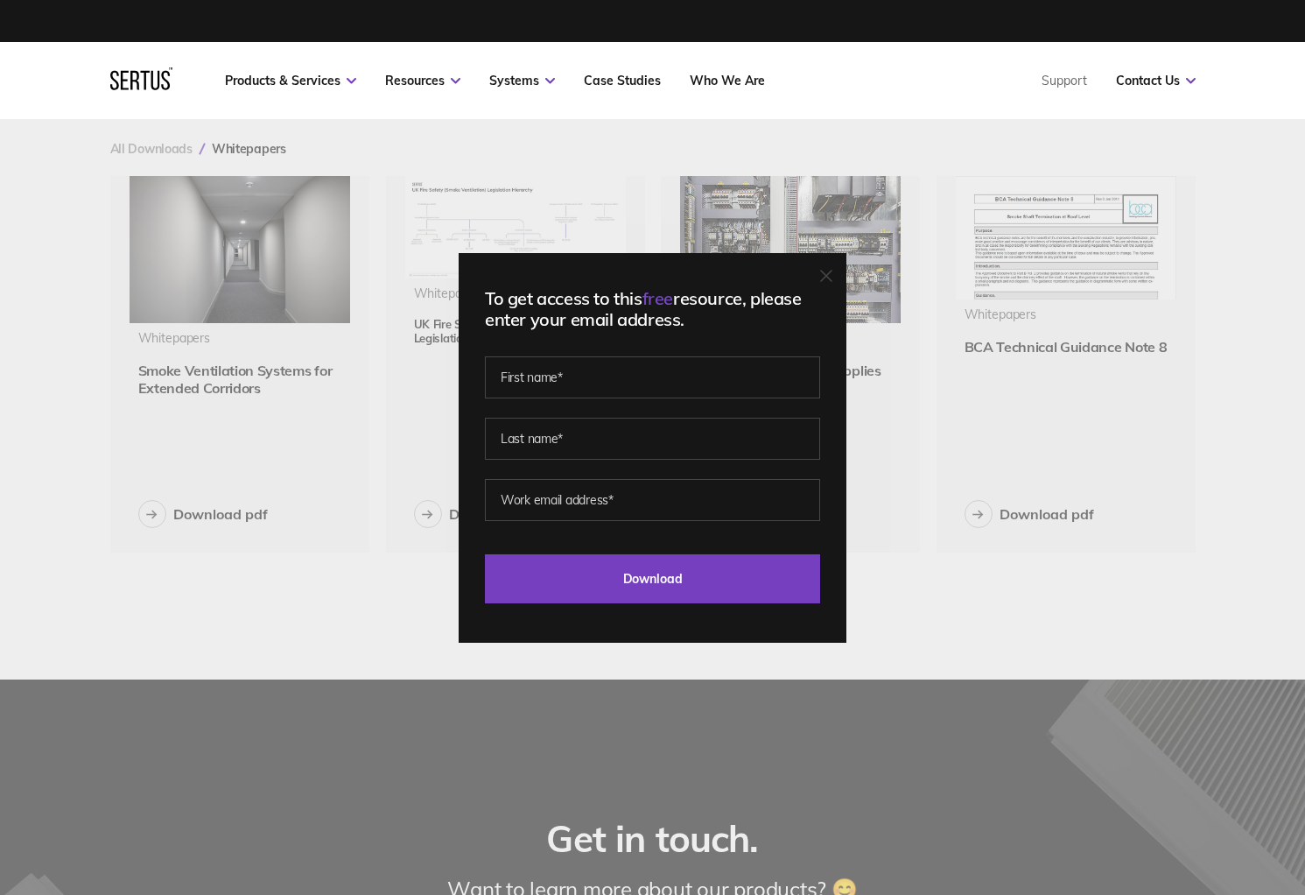
click at [840, 75] on div "Products & Services Resources Systems Case Studies Who We Are Support Contact Us" at bounding box center [710, 81] width 971 height 16
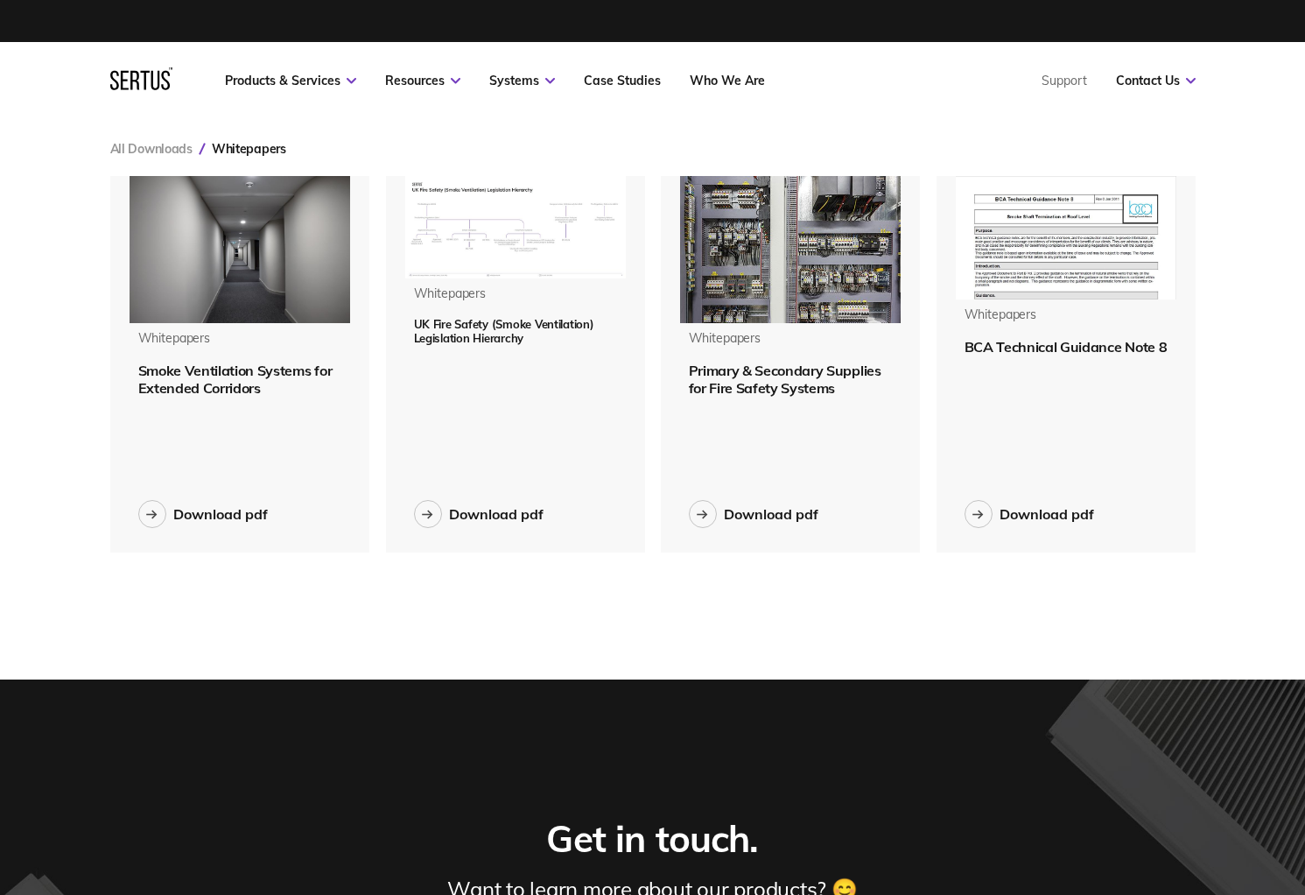
click at [1024, 222] on img at bounding box center [1066, 237] width 221 height 123
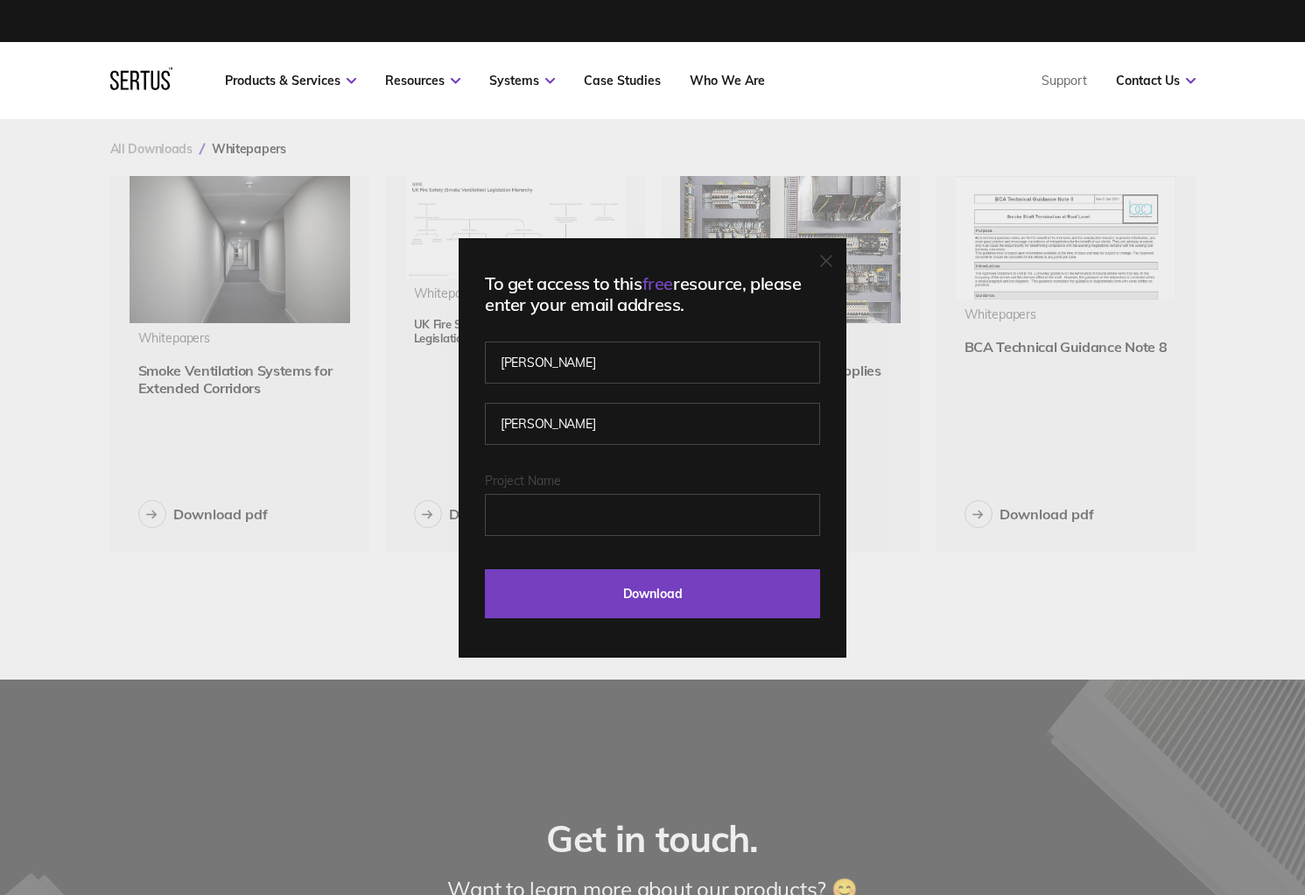
click at [831, 255] on icon at bounding box center [826, 261] width 12 height 12
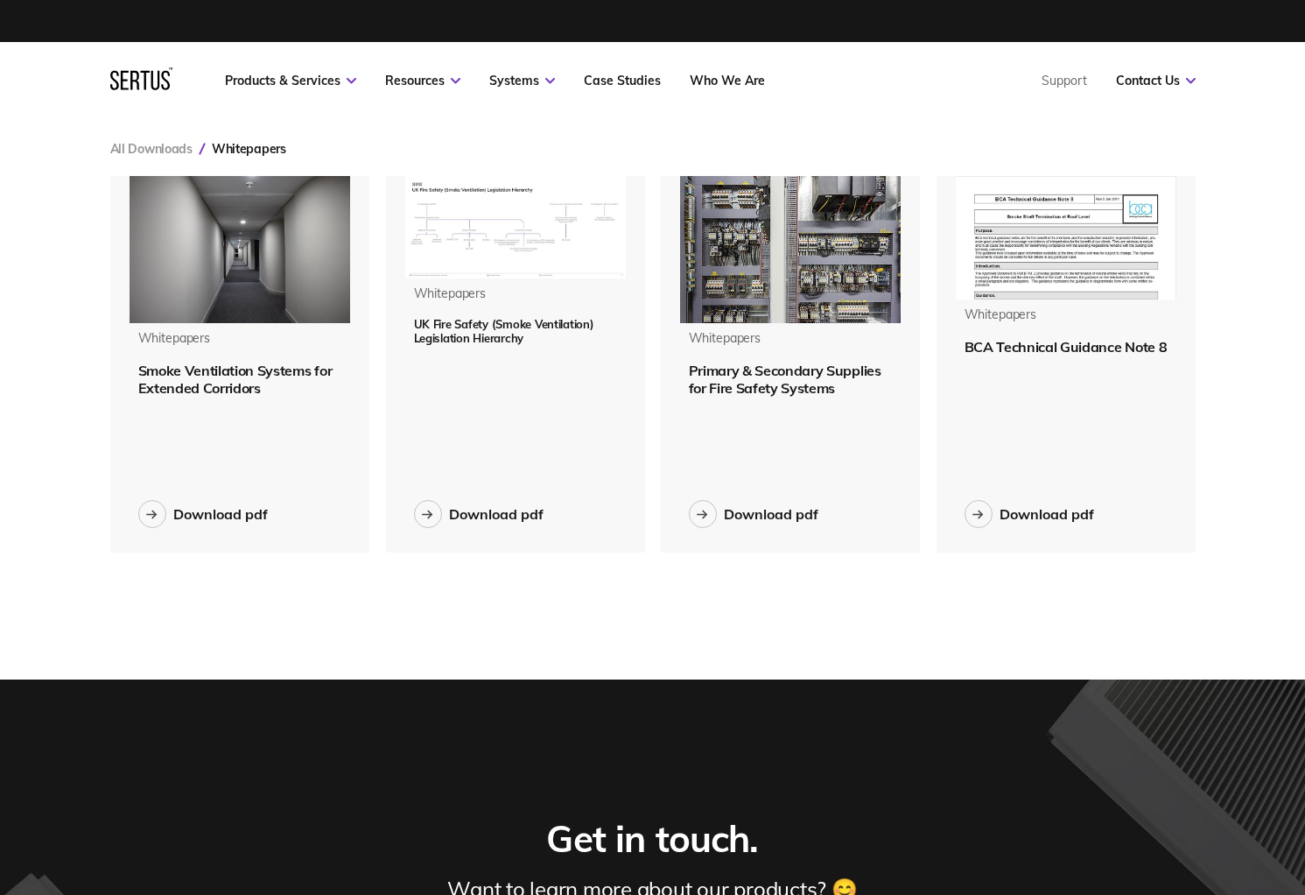
drag, startPoint x: 20, startPoint y: 539, endPoint x: 50, endPoint y: 539, distance: 29.8
click at [20, 539] on div "Menu Resources Systems Products Case Studies Who we are Contact us Support Book…" at bounding box center [652, 803] width 1305 height 1606
